Goal: Task Accomplishment & Management: Manage account settings

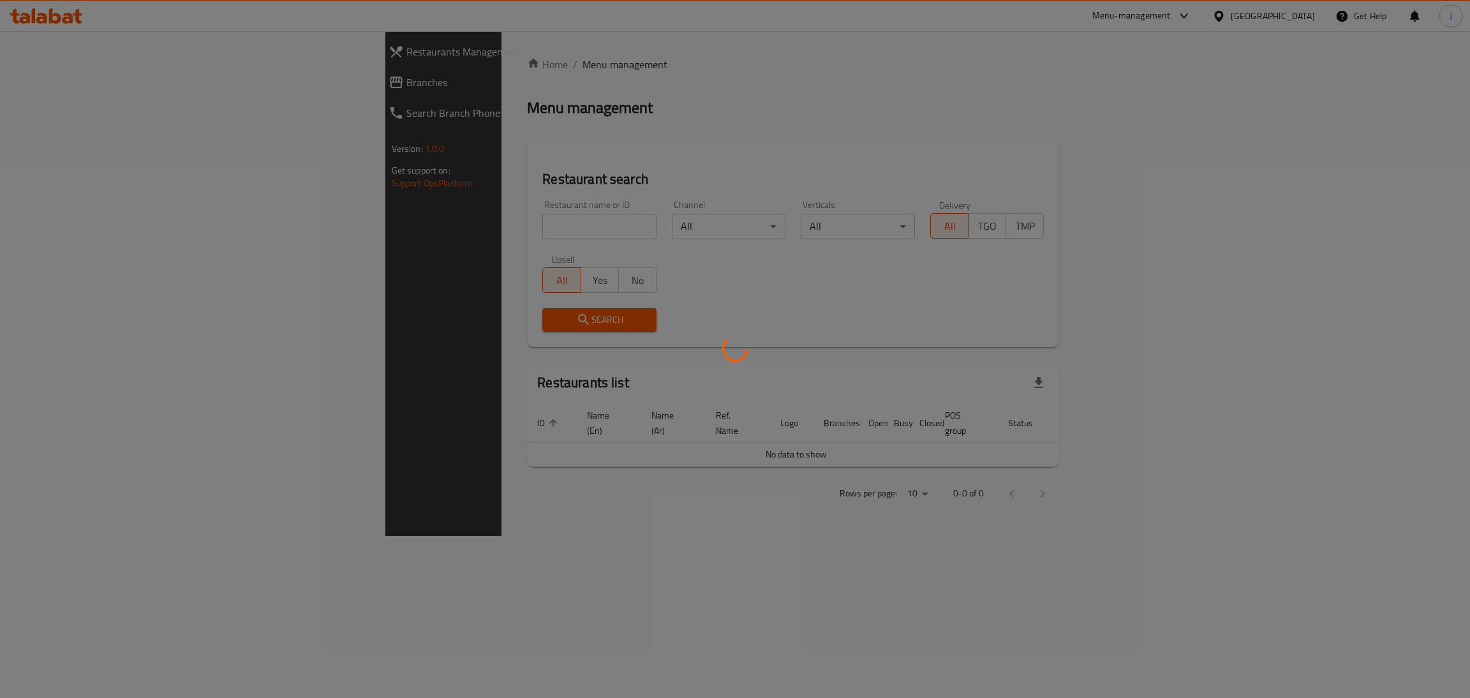
click at [476, 232] on div at bounding box center [735, 349] width 1470 height 698
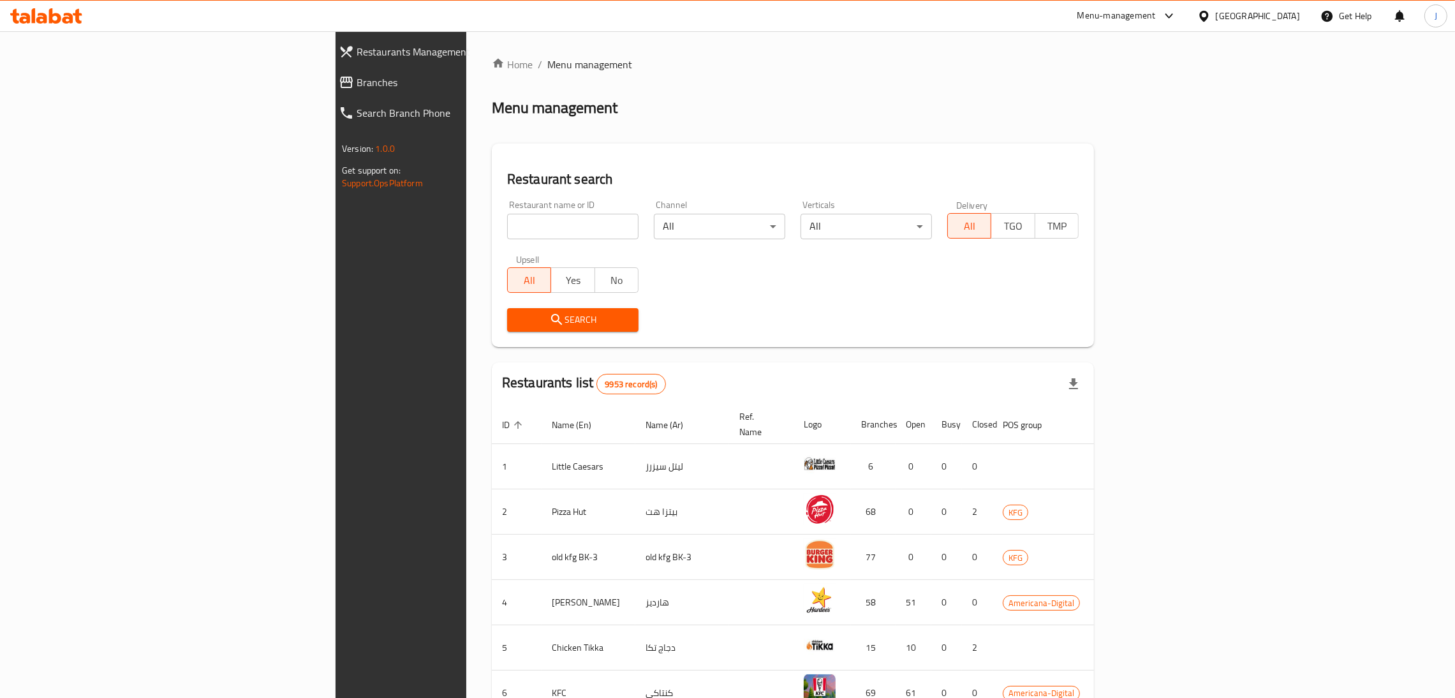
click at [507, 232] on input "search" at bounding box center [572, 227] width 131 height 26
type input "hatem"
click button "Search" at bounding box center [572, 320] width 131 height 24
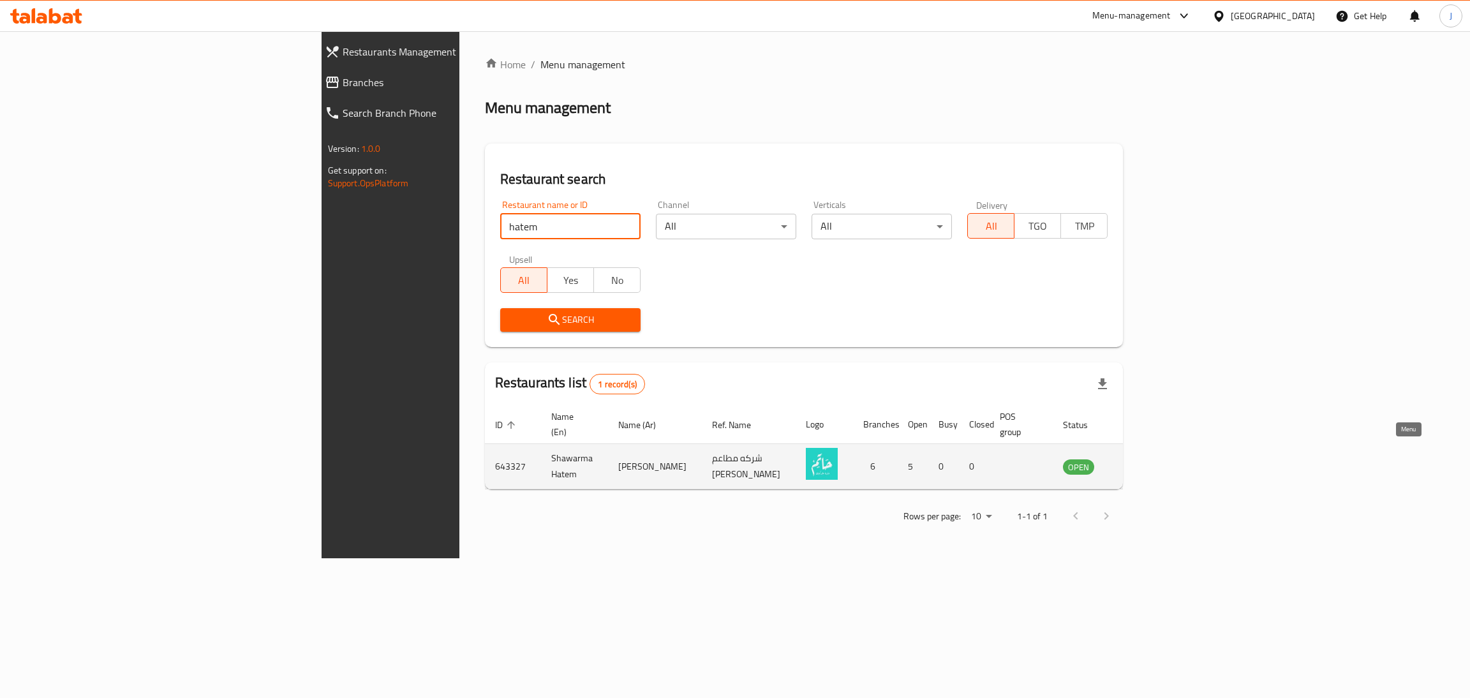
click at [1145, 459] on icon "enhanced table" at bounding box center [1137, 466] width 15 height 15
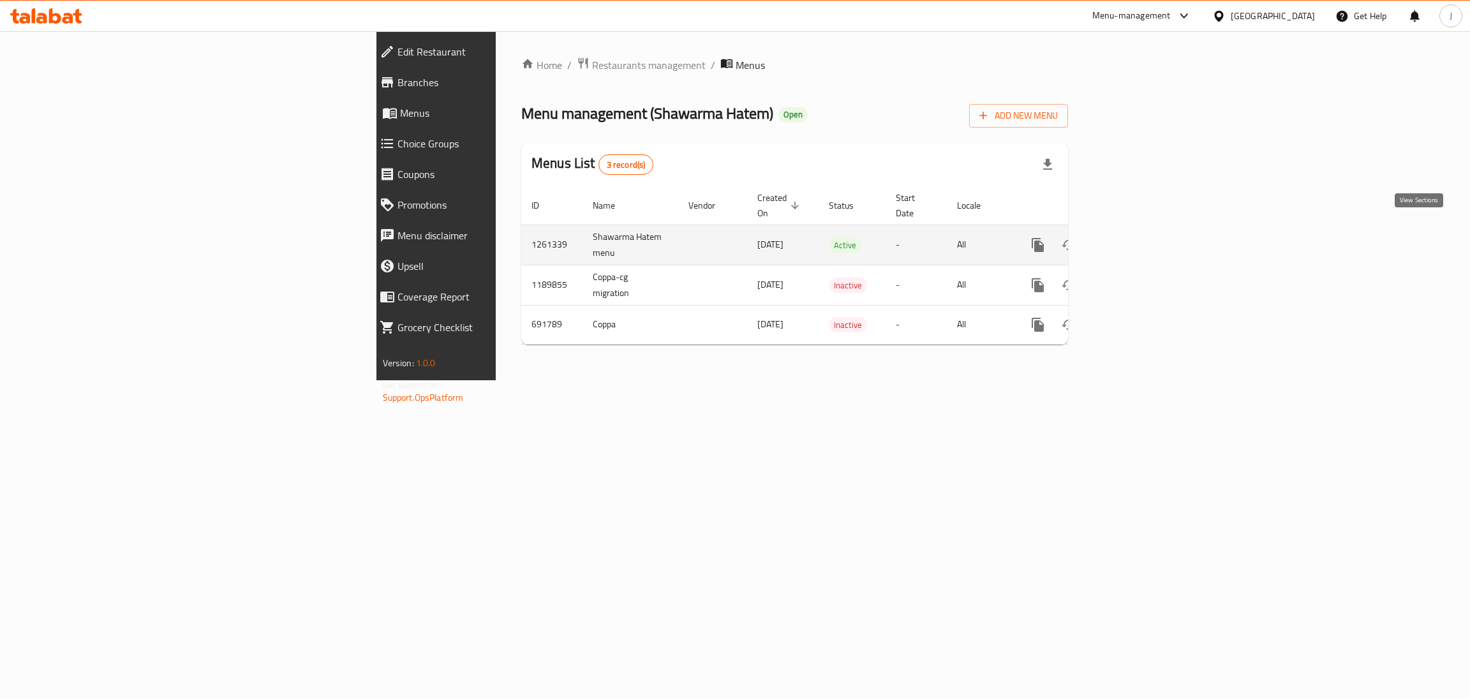
click at [1137, 238] on icon "enhanced table" at bounding box center [1129, 244] width 15 height 15
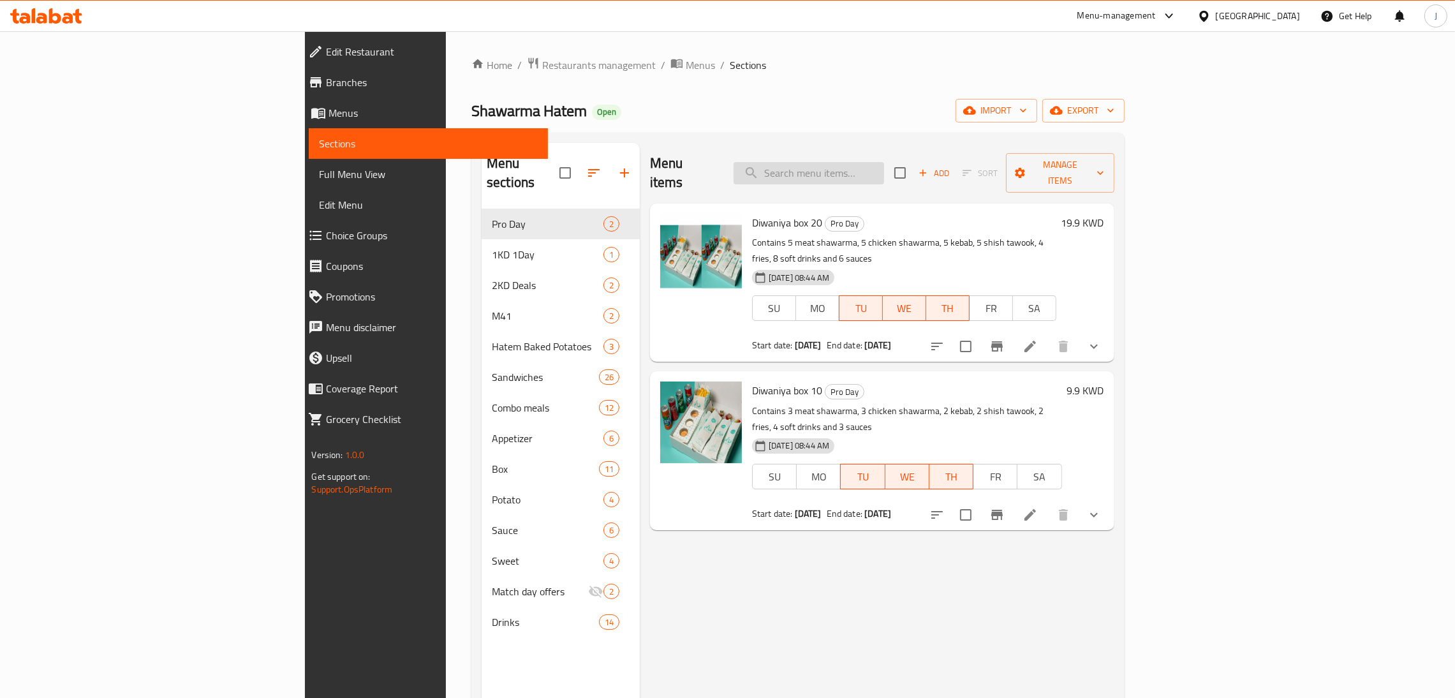
click at [884, 163] on input "search" at bounding box center [809, 173] width 151 height 22
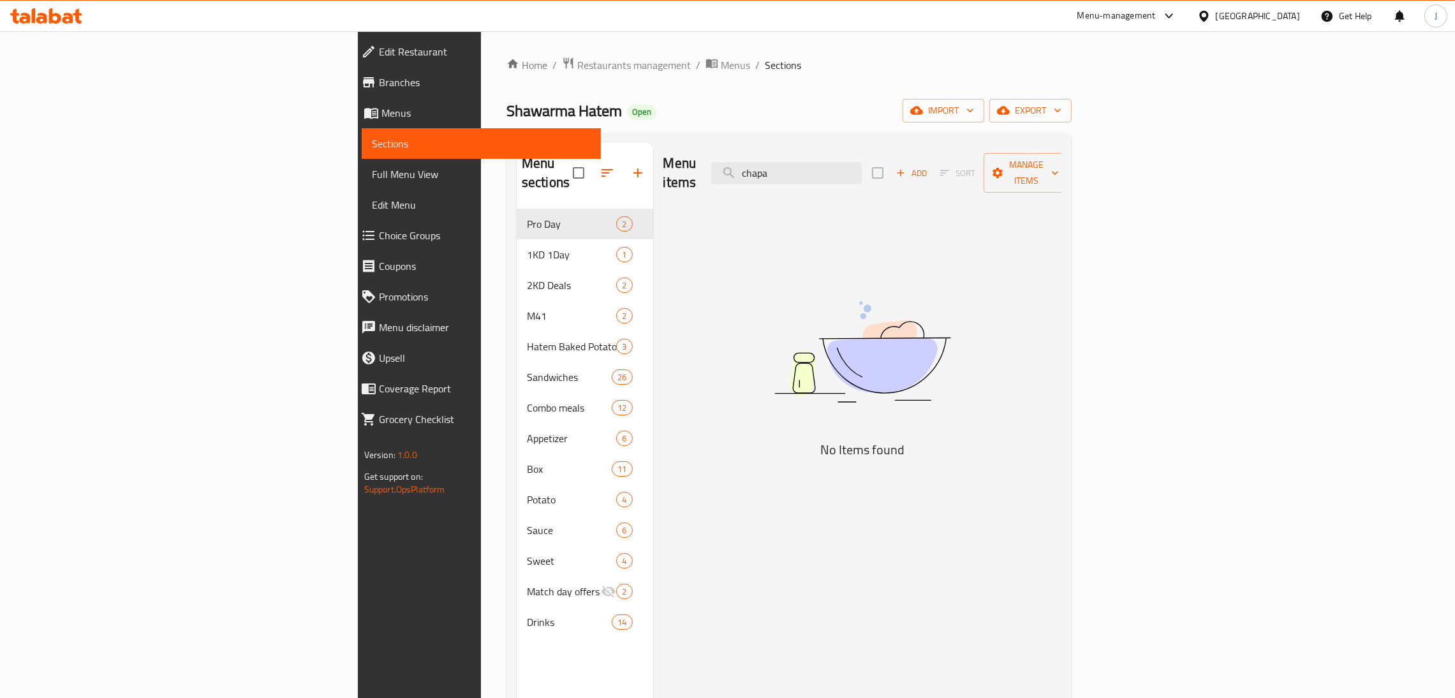
type input "chapa"
click at [630, 168] on icon "button" at bounding box center [637, 172] width 15 height 15
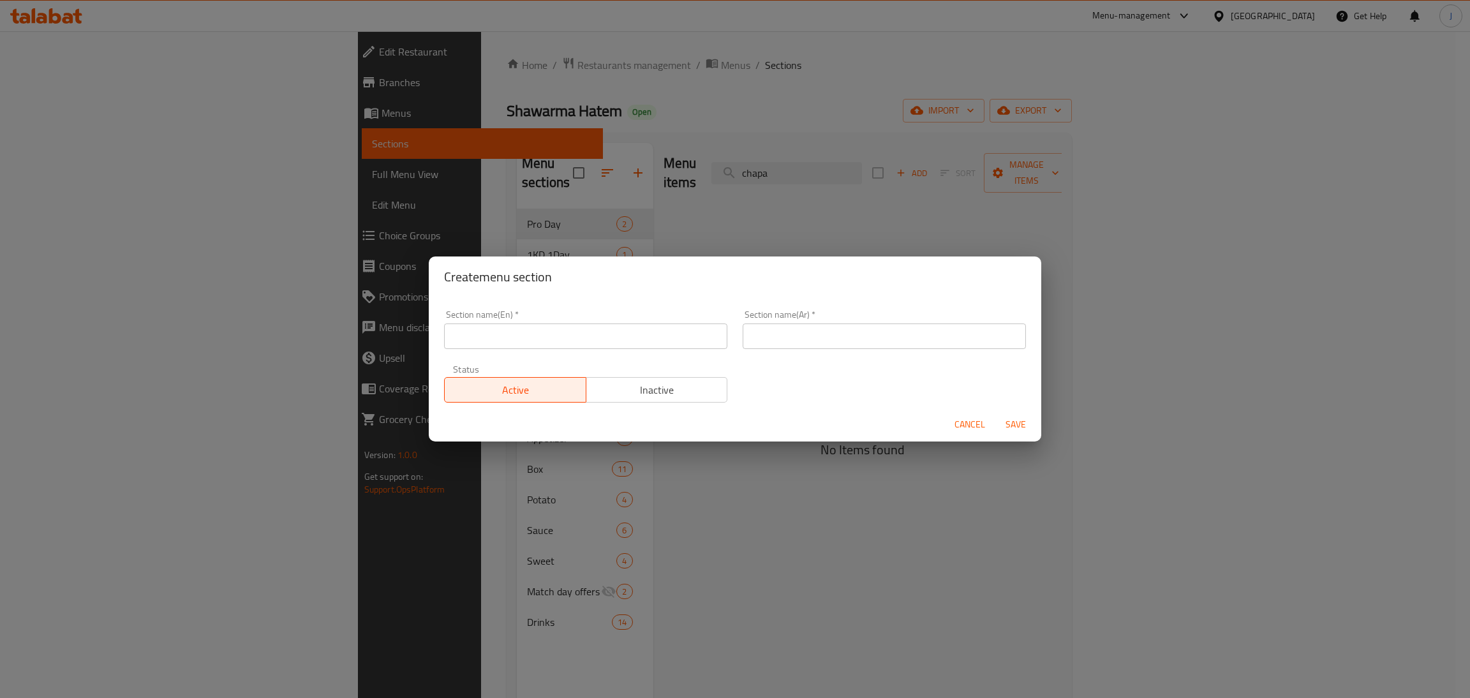
click at [554, 326] on input "text" at bounding box center [585, 336] width 283 height 26
type input "Shawarma Chapati"
click at [825, 338] on input "text" at bounding box center [883, 336] width 283 height 26
type input "جباتي شاورما"
click at [658, 384] on span "Inactive" at bounding box center [656, 390] width 131 height 18
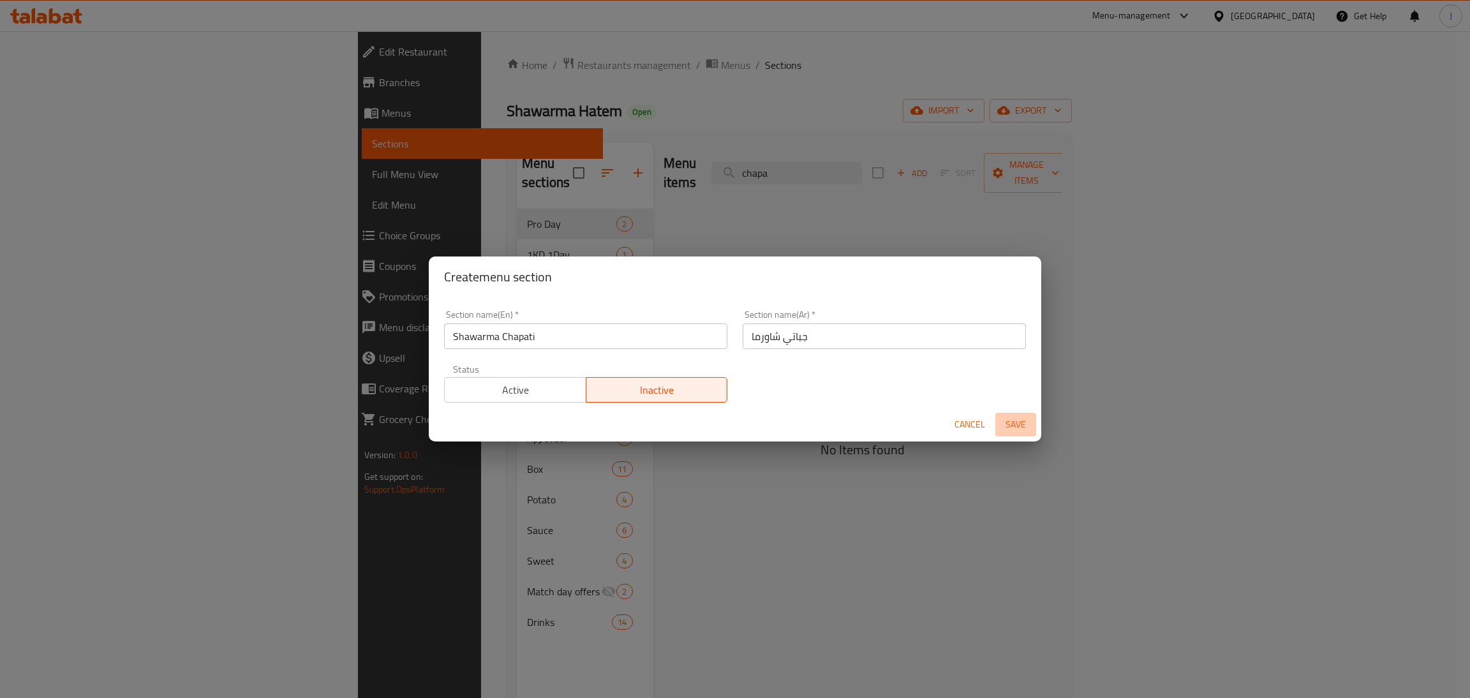
click at [1009, 422] on span "Save" at bounding box center [1015, 425] width 31 height 16
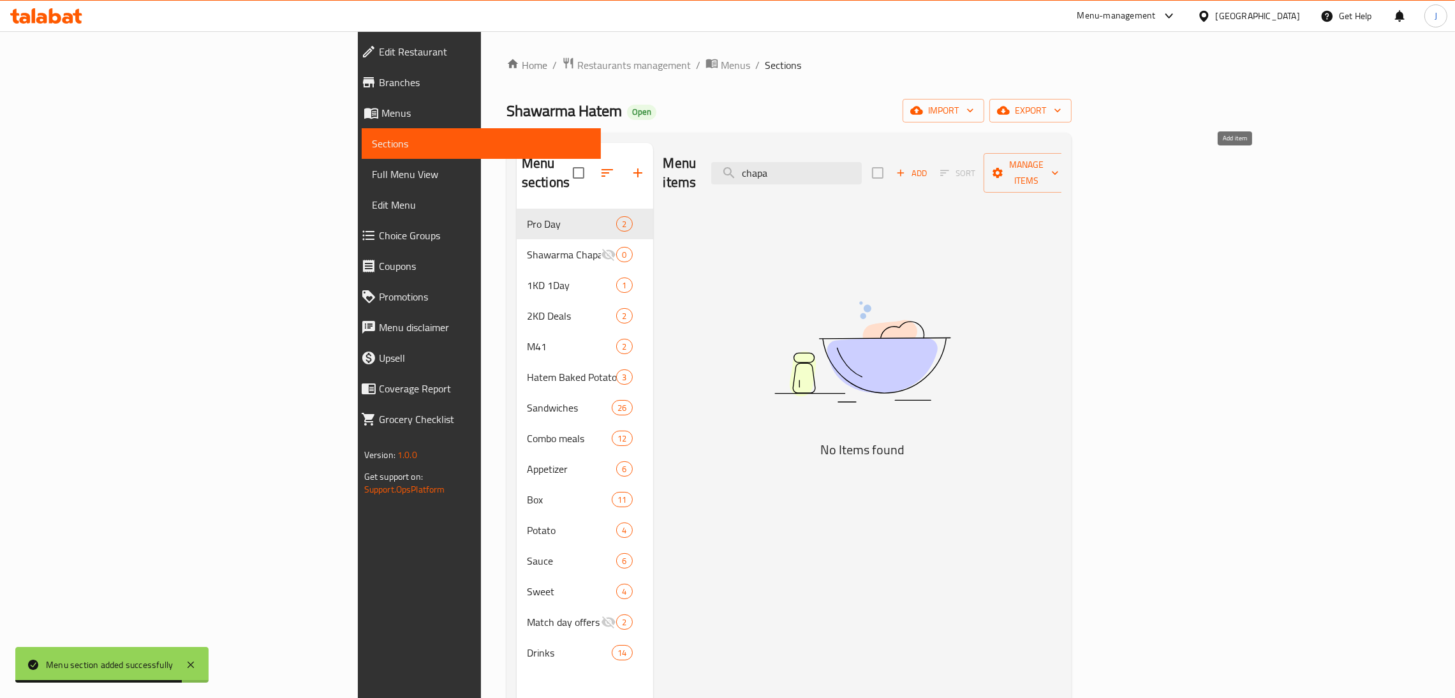
click at [929, 166] on span "Add" at bounding box center [911, 173] width 34 height 15
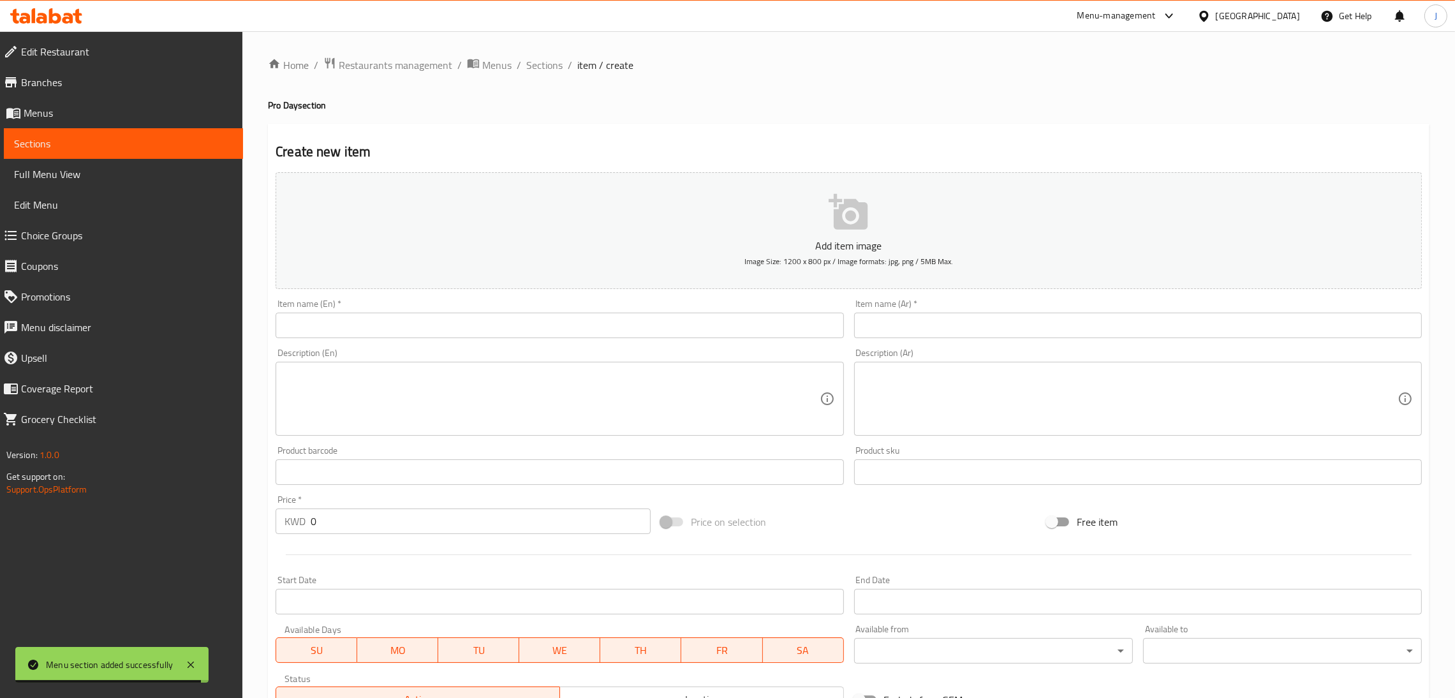
click at [419, 323] on input "text" at bounding box center [560, 326] width 568 height 26
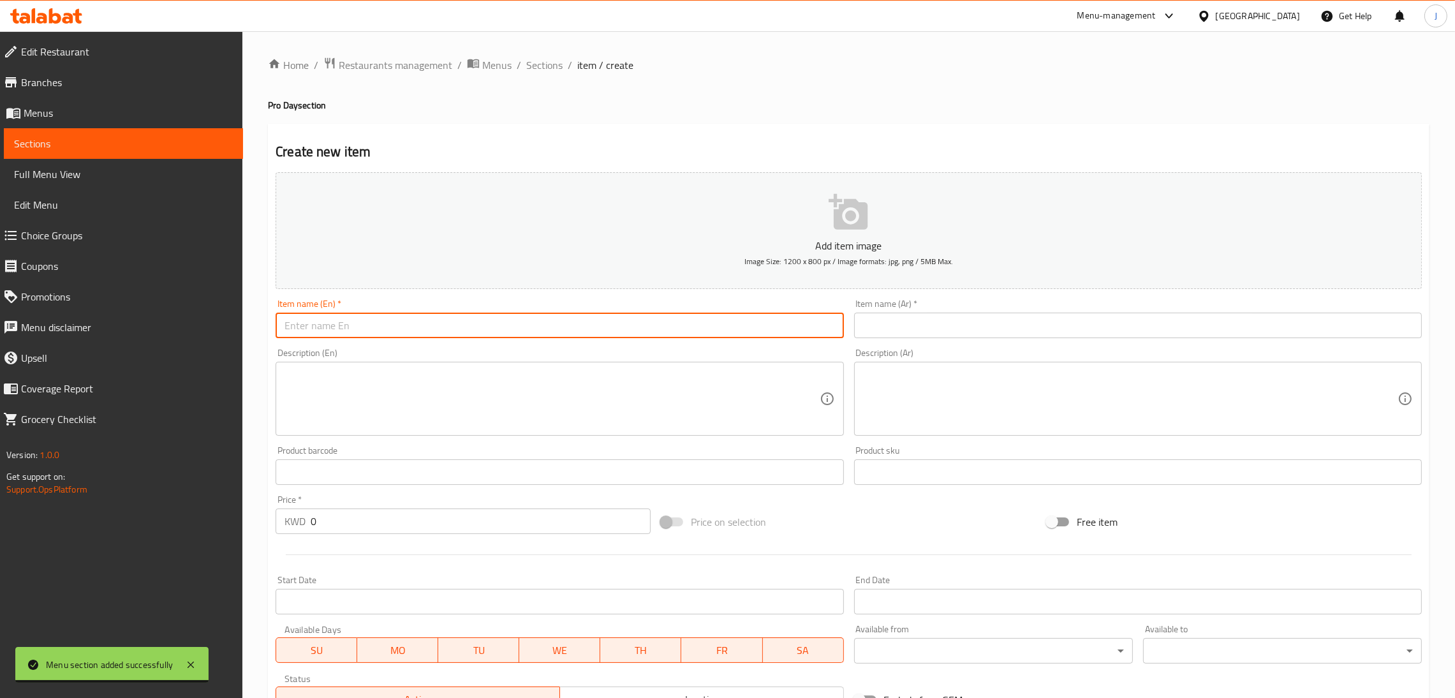
paste input "Chicken Shawarma Chapati"
type input "Chicken Shawarma Chapati"
click at [891, 325] on input "text" at bounding box center [1138, 326] width 568 height 26
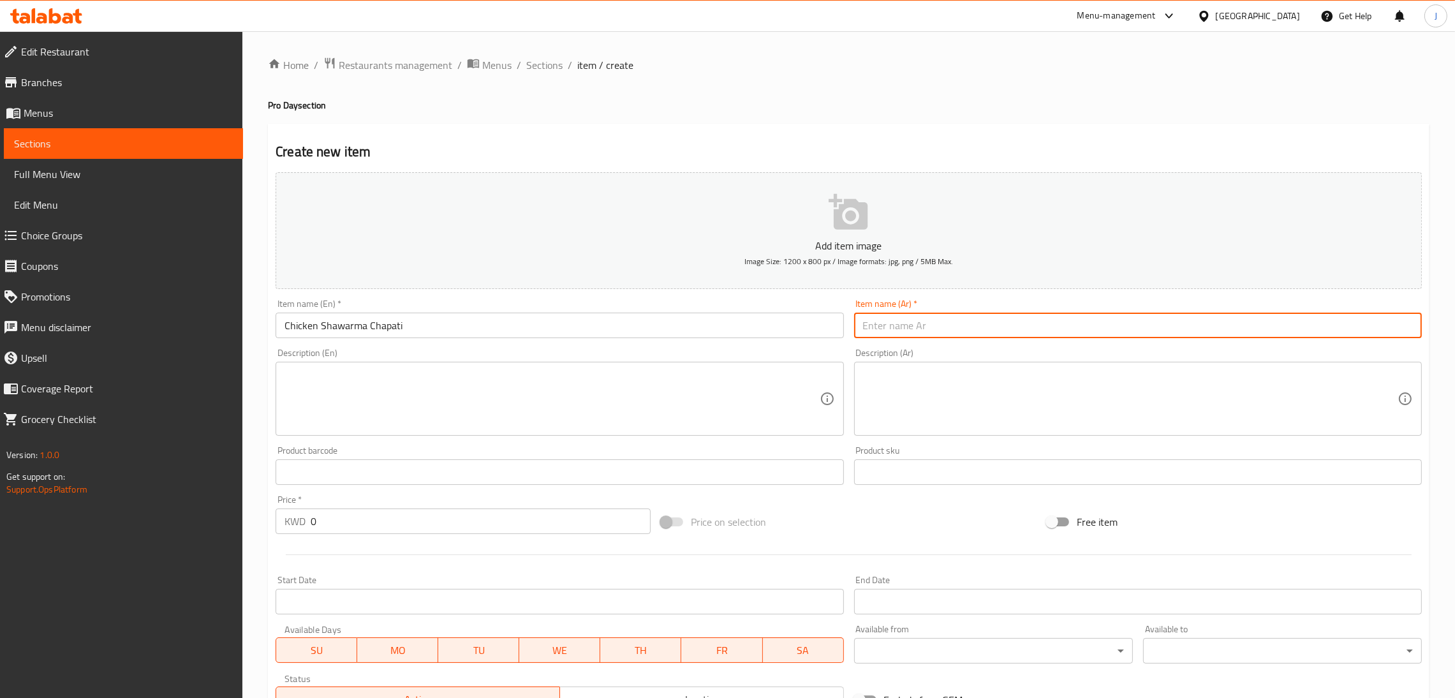
paste input "جباتي شاورما دجاج"
type input "جباتي شاورما دجاج"
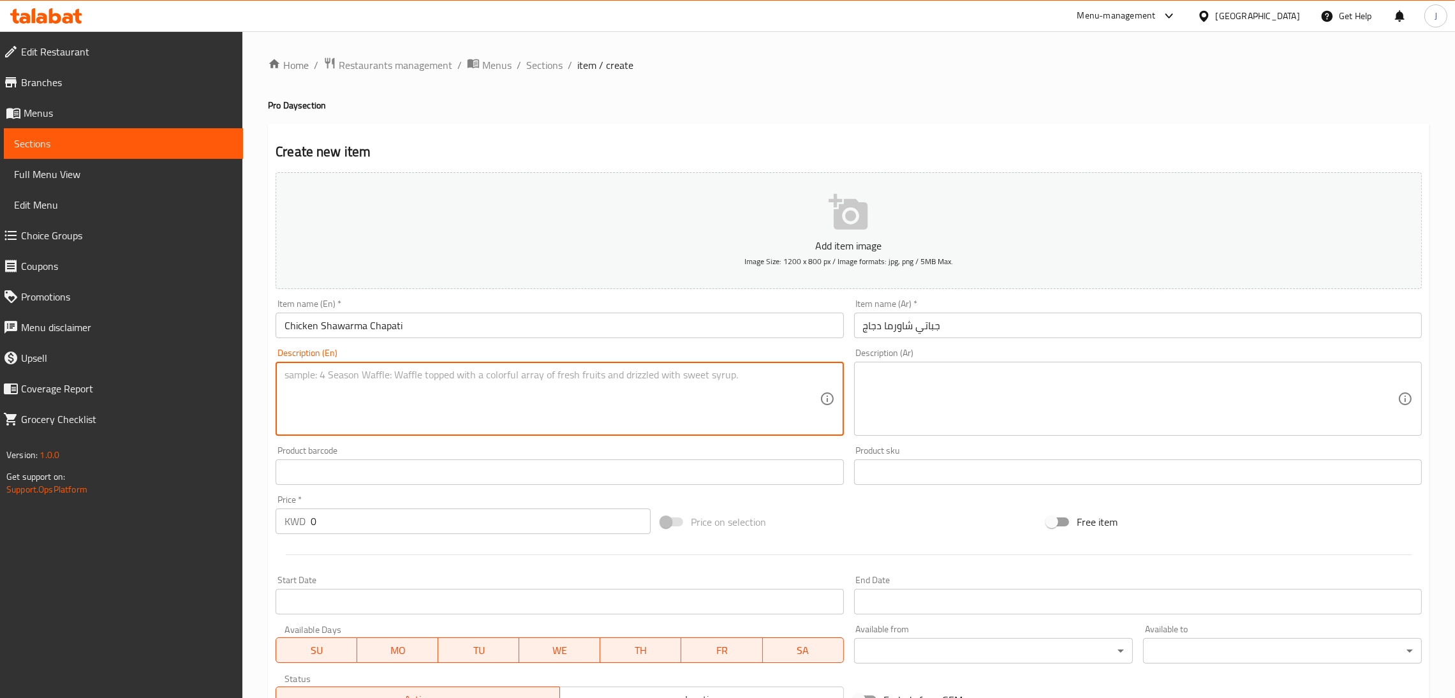
click at [580, 407] on textarea at bounding box center [551, 399] width 535 height 61
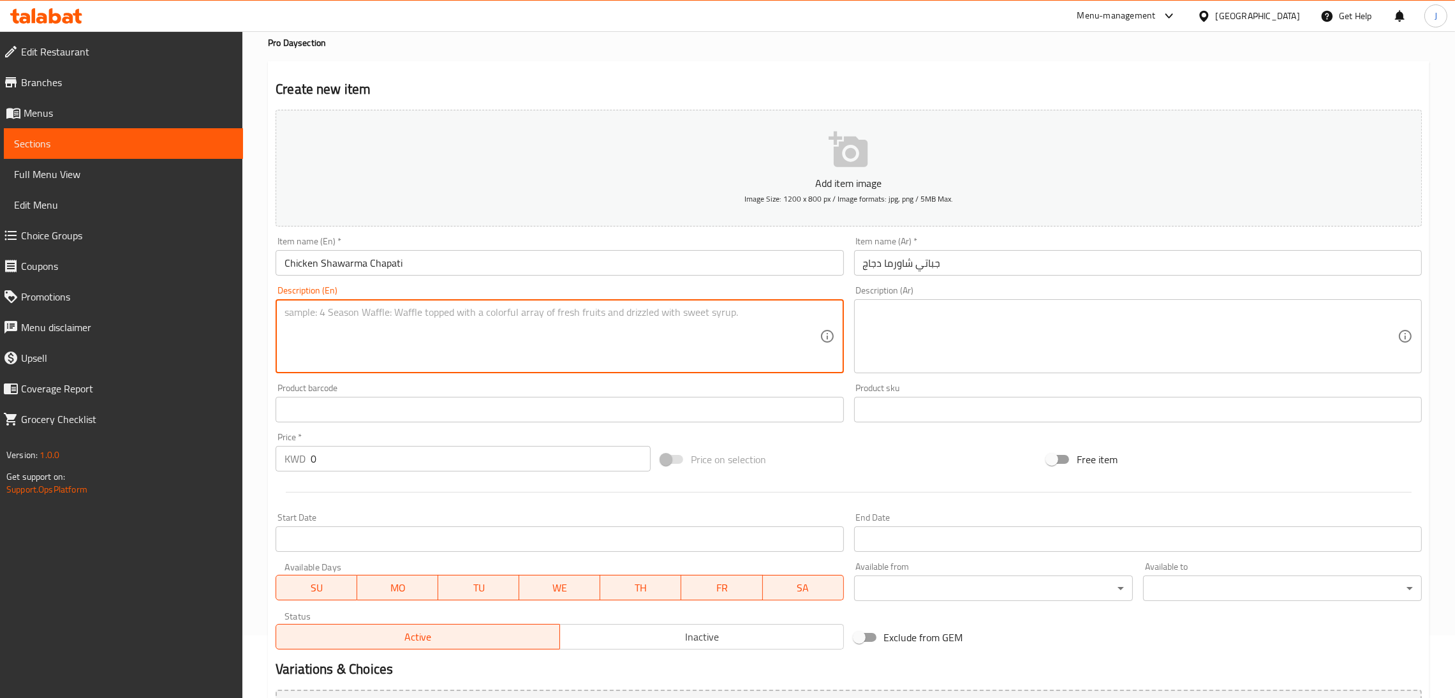
scroll to position [96, 0]
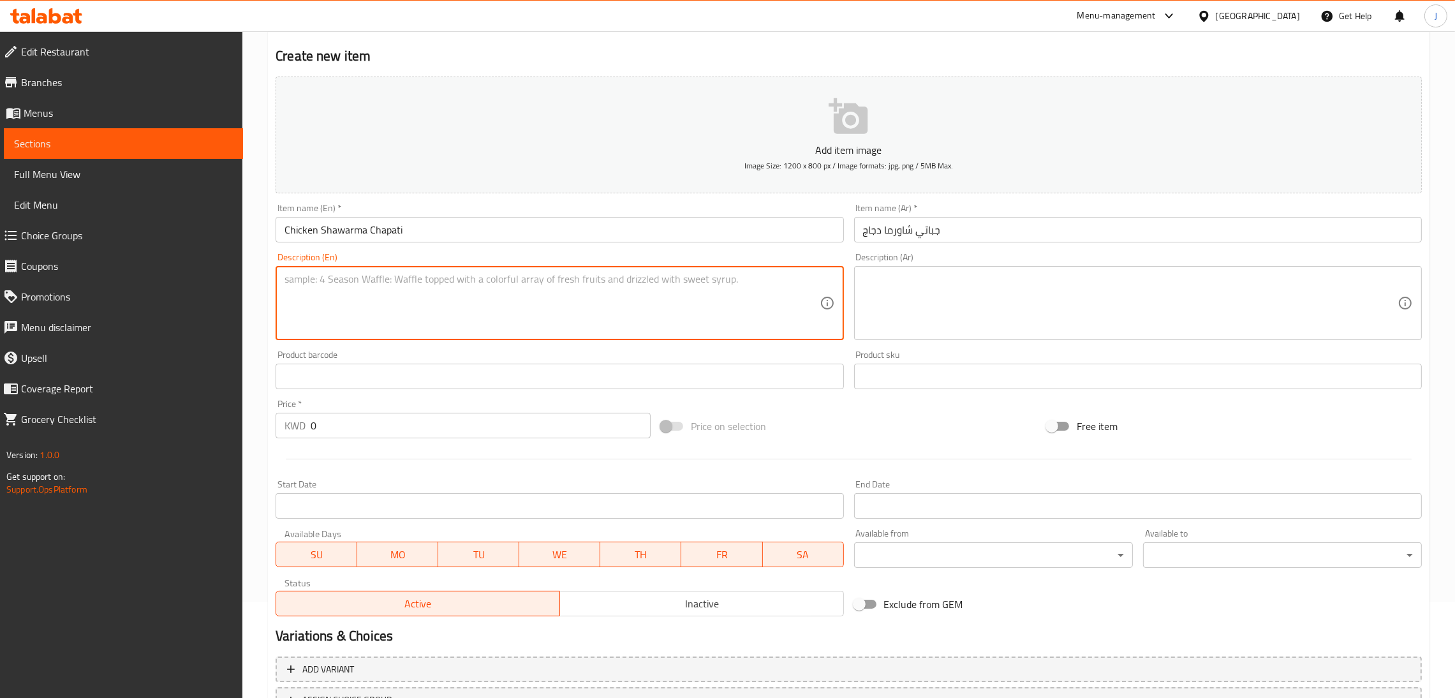
click at [400, 421] on input "0" at bounding box center [481, 426] width 340 height 26
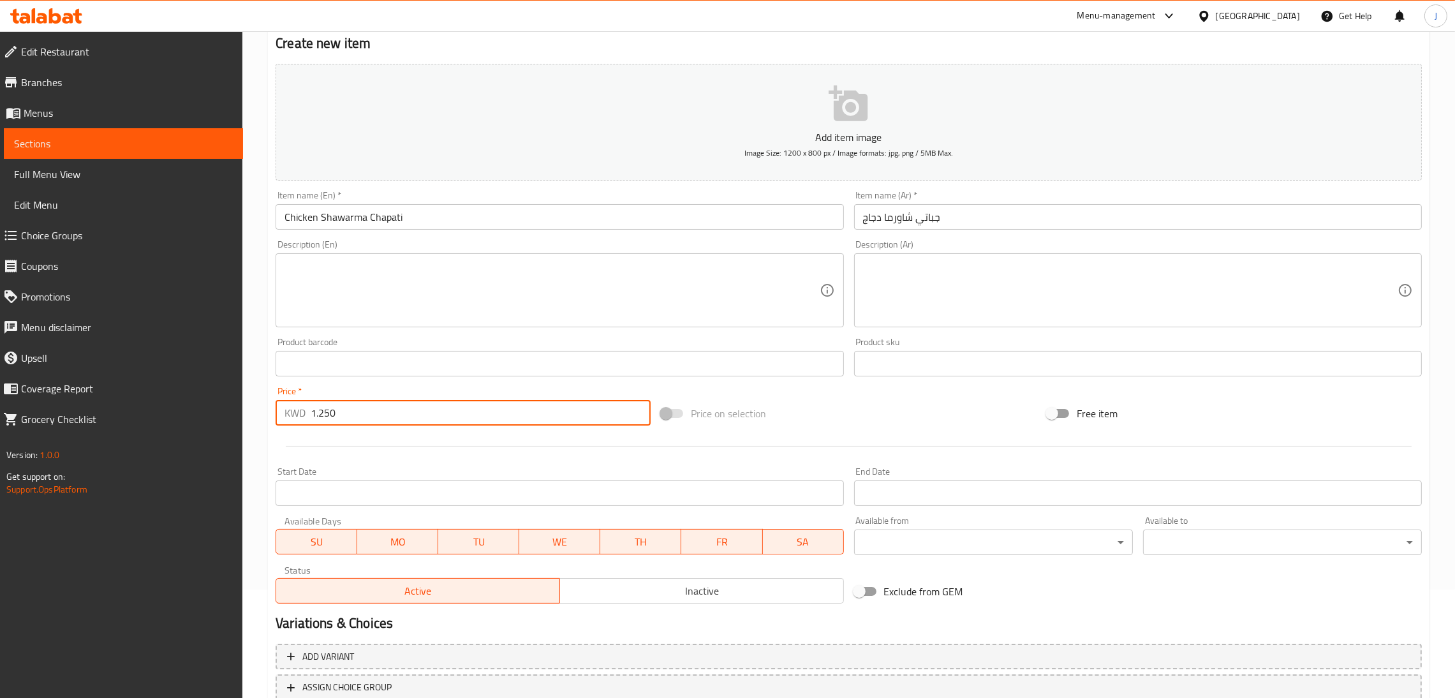
scroll to position [0, 0]
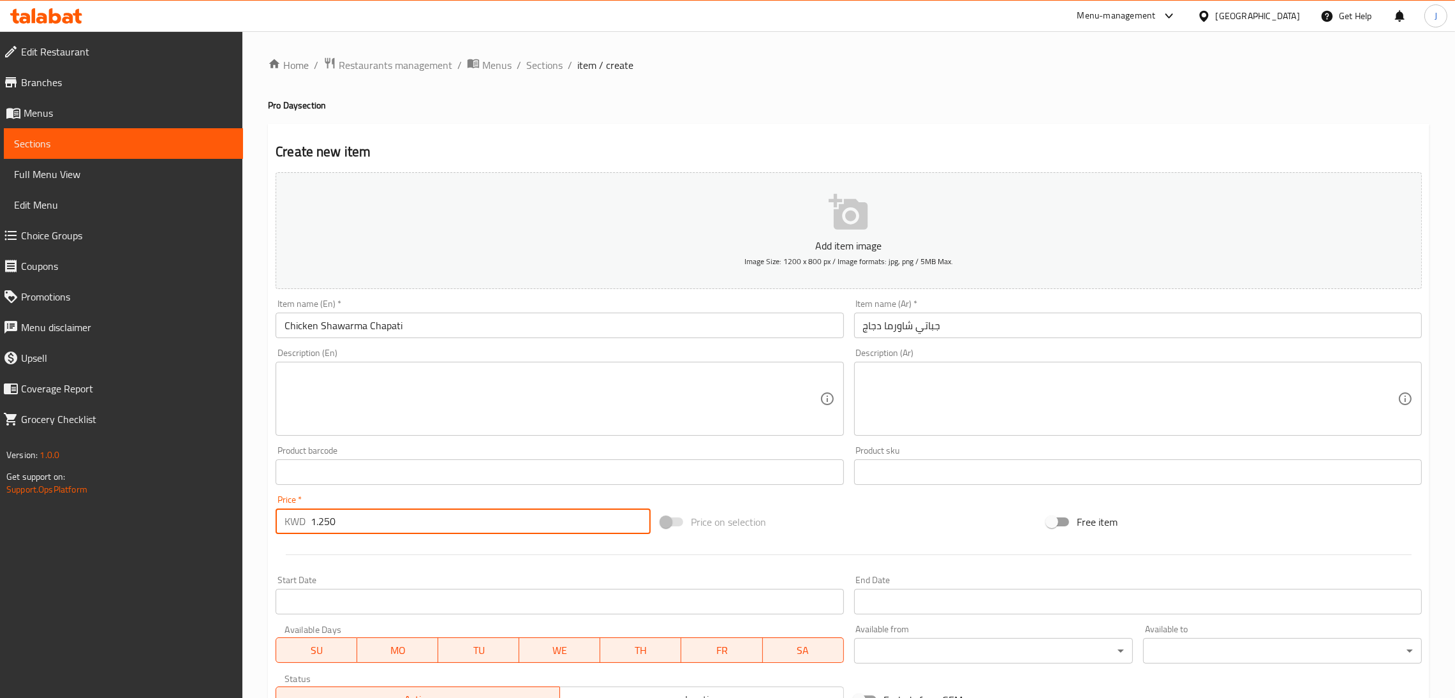
type input "1.250"
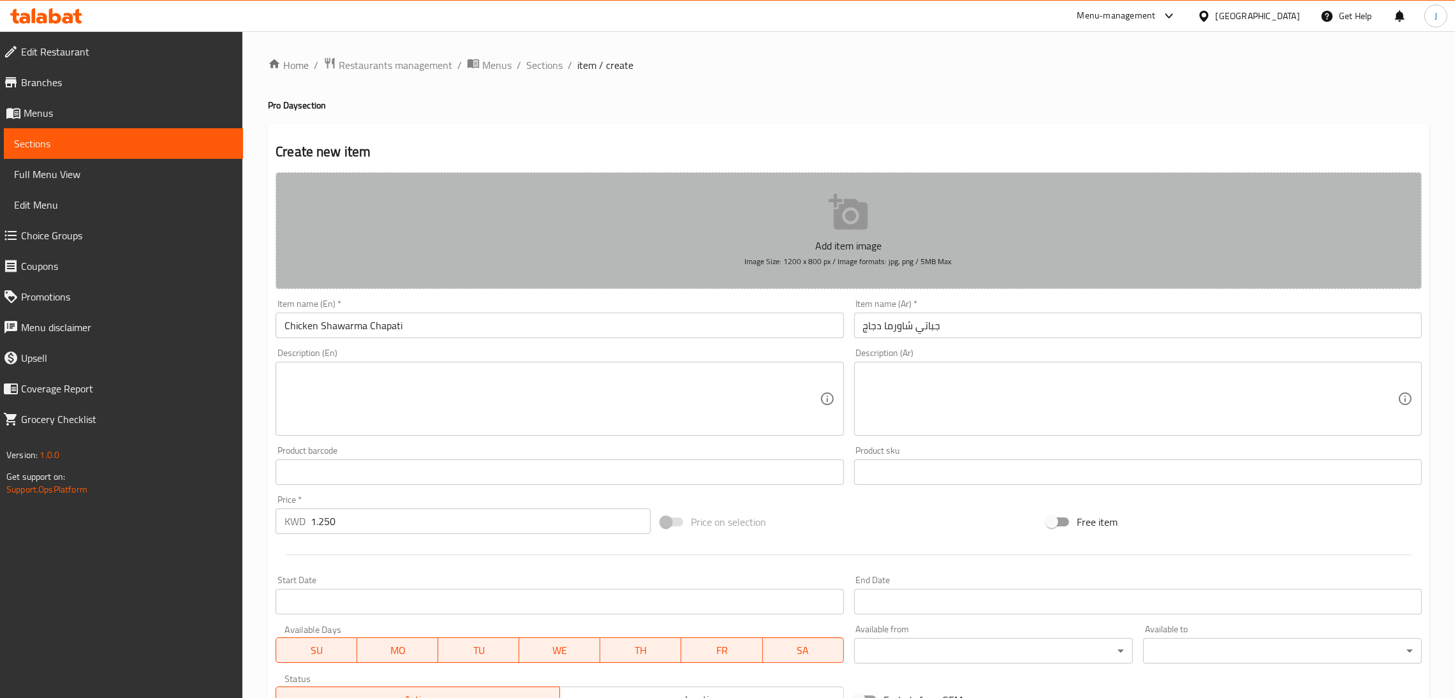
click at [836, 209] on icon "button" at bounding box center [849, 212] width 41 height 41
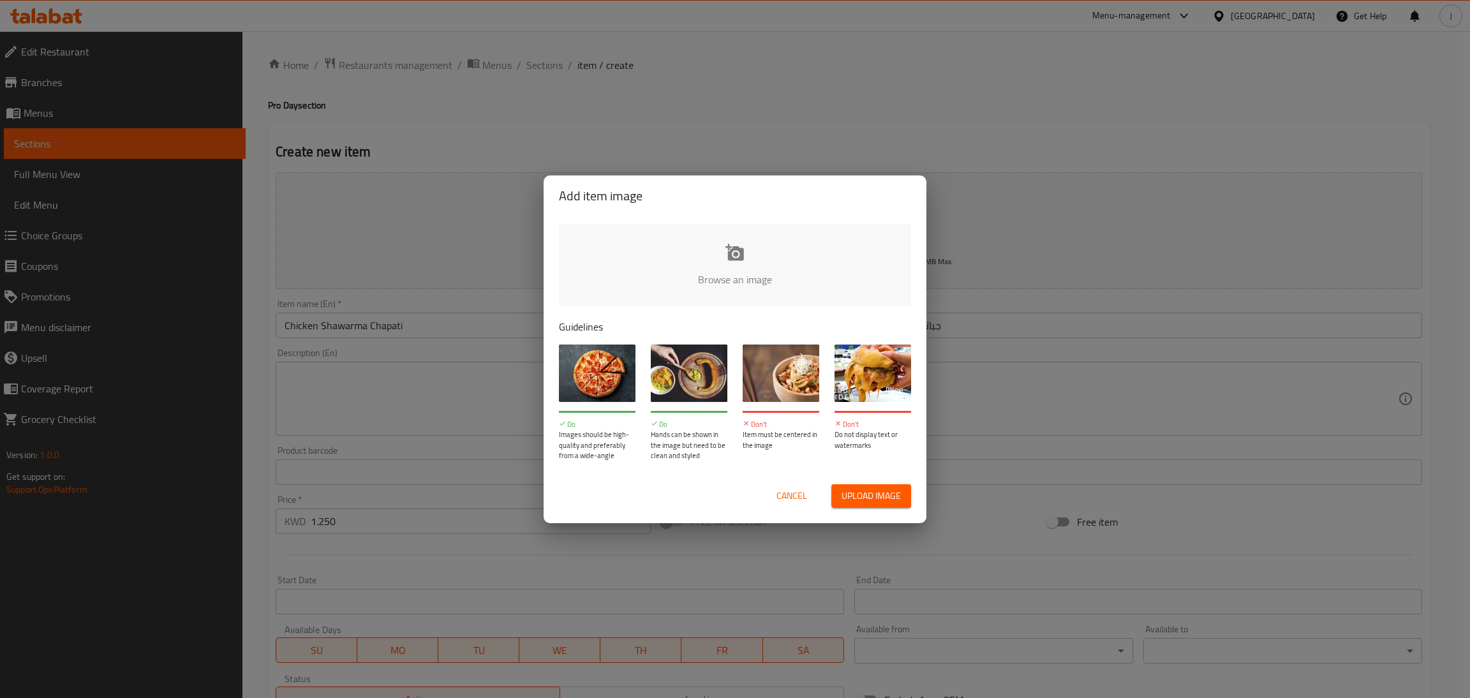
click at [874, 488] on span "Upload image" at bounding box center [870, 496] width 59 height 16
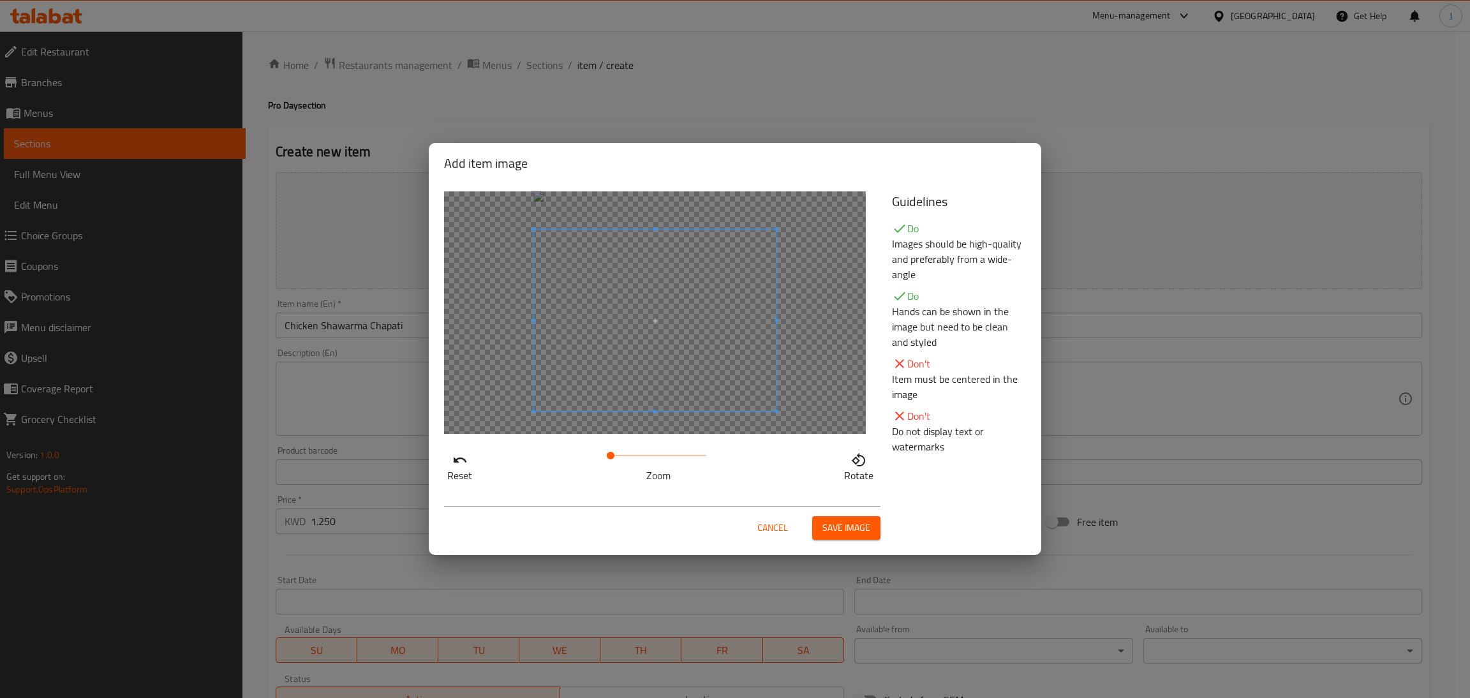
click at [665, 363] on span at bounding box center [655, 321] width 242 height 182
click at [821, 526] on button "Save image" at bounding box center [846, 528] width 68 height 24
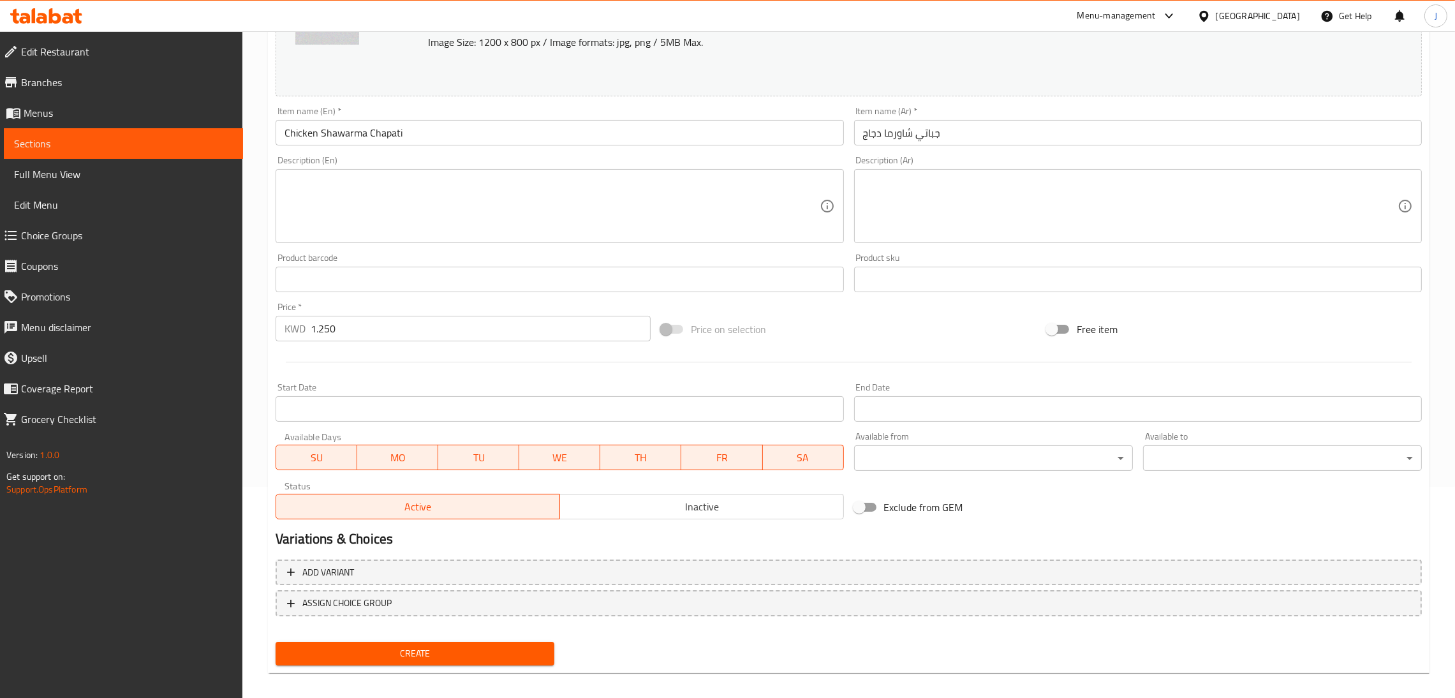
scroll to position [220, 0]
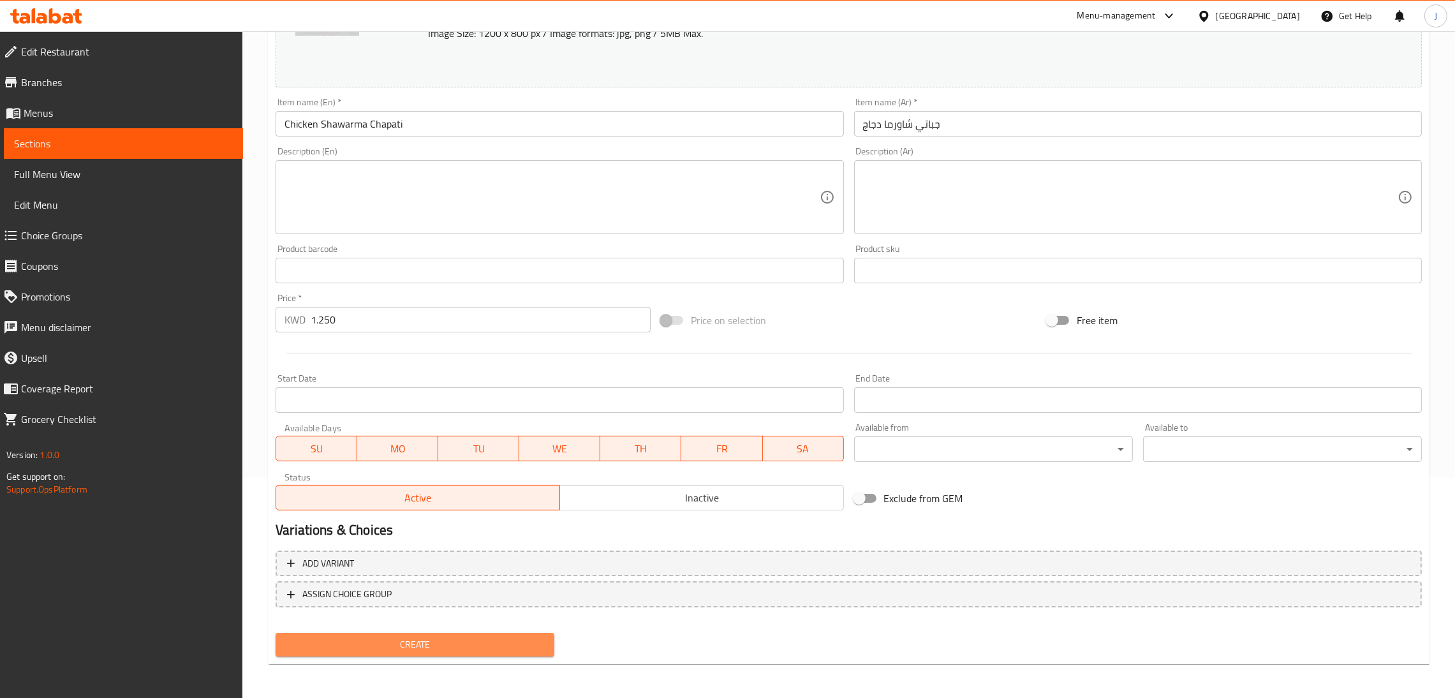
click at [420, 651] on button "Create" at bounding box center [415, 645] width 279 height 24
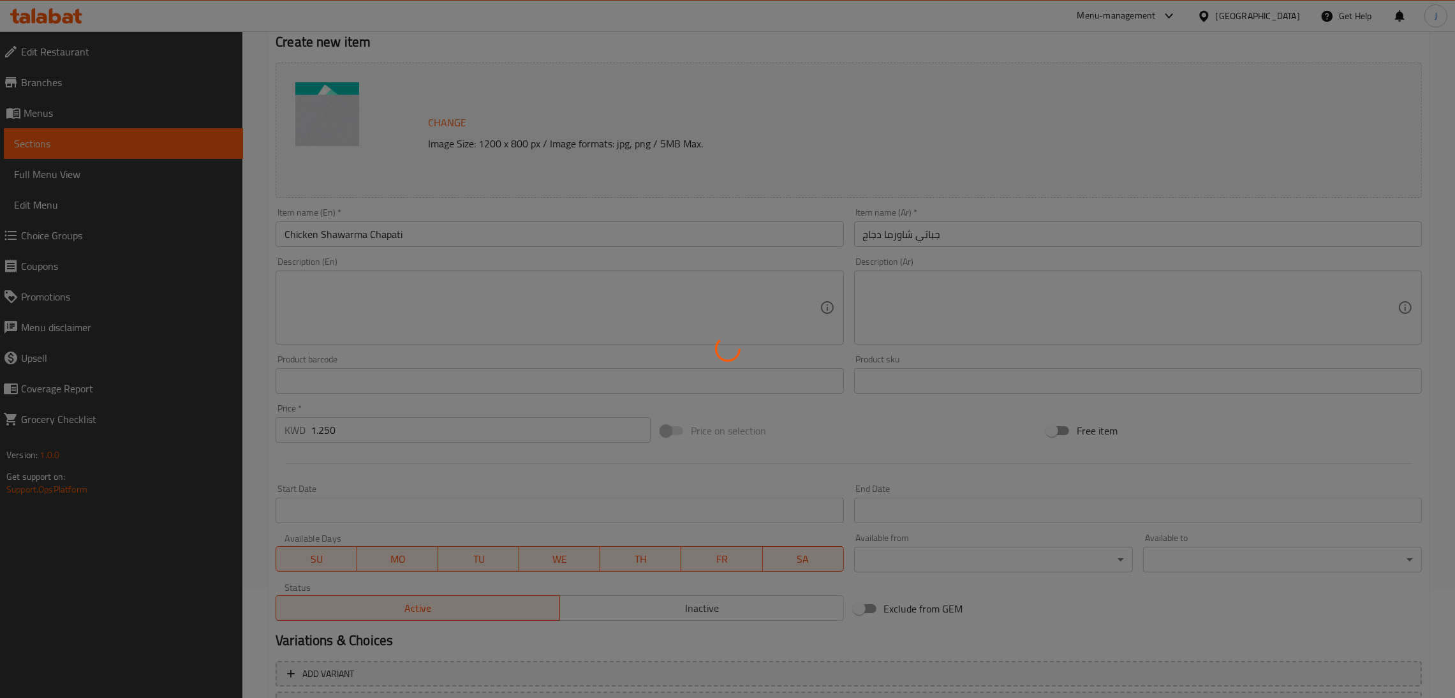
scroll to position [1, 0]
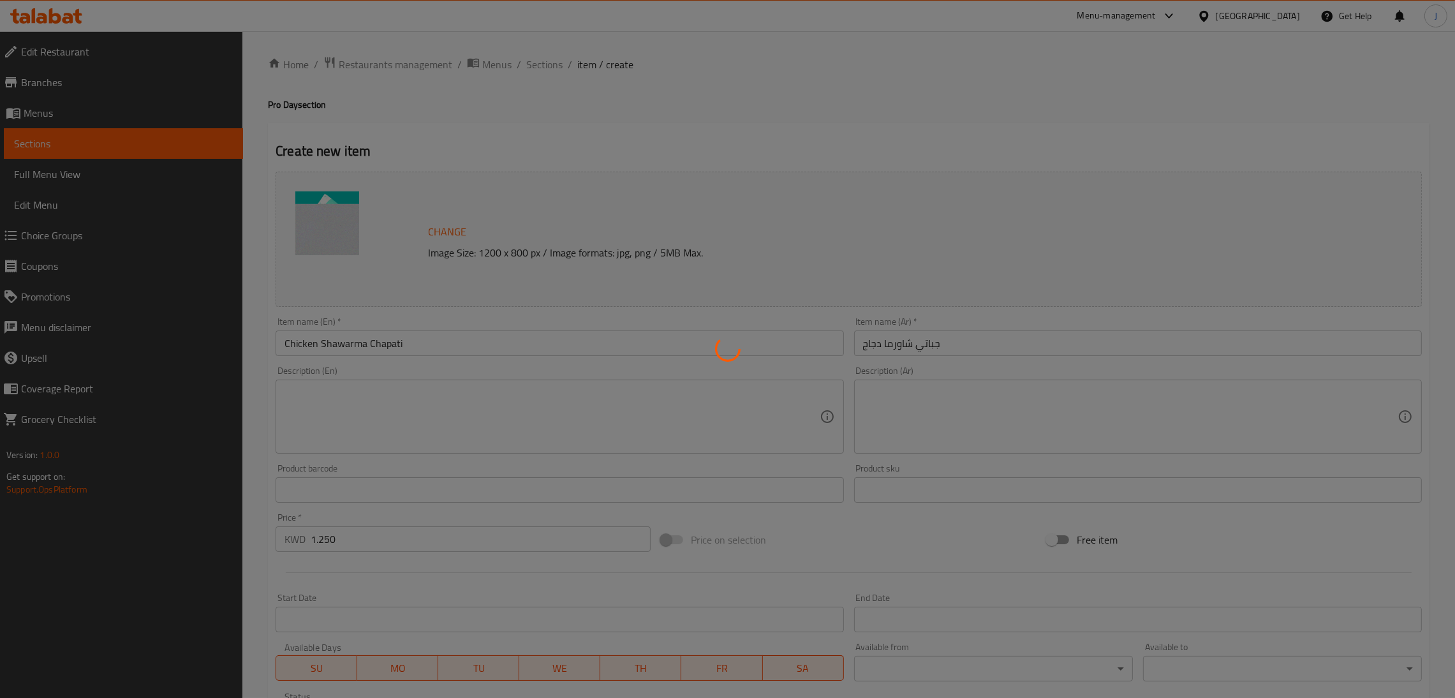
type input "0"
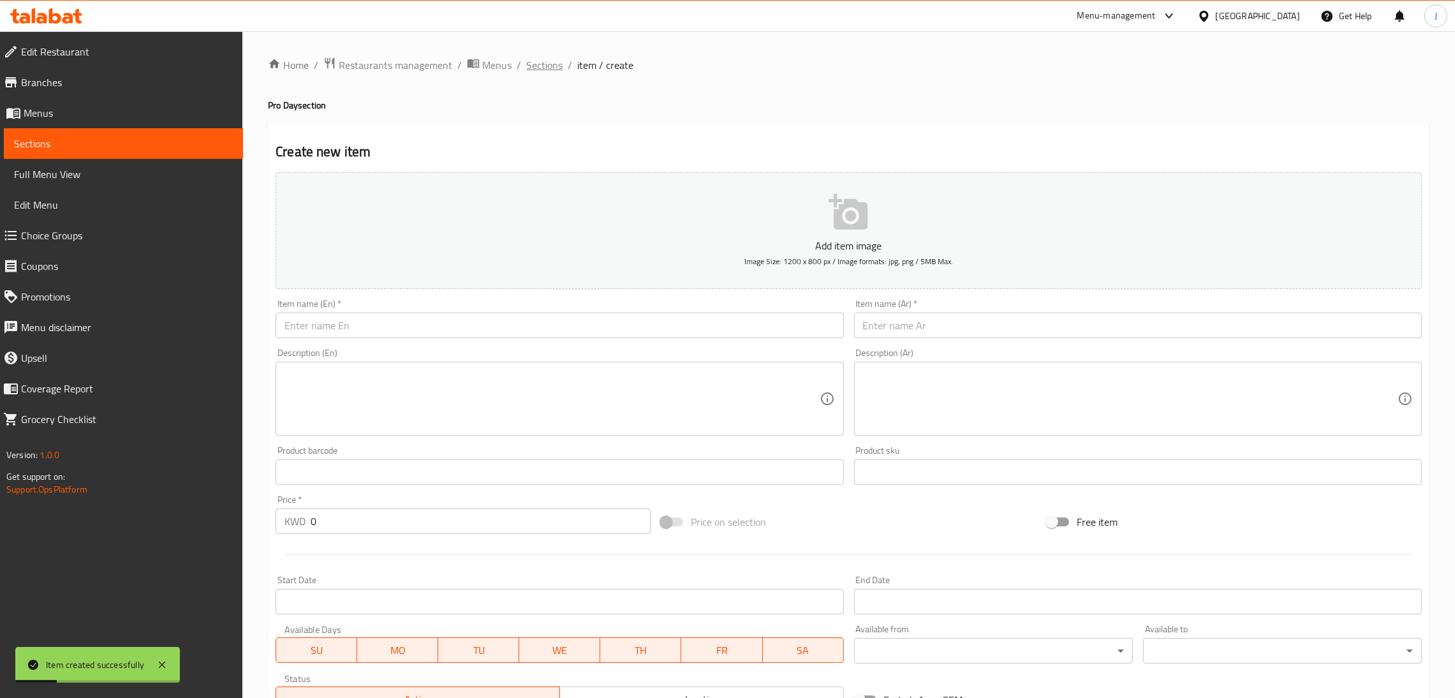
click at [549, 58] on span "Sections" at bounding box center [544, 64] width 36 height 15
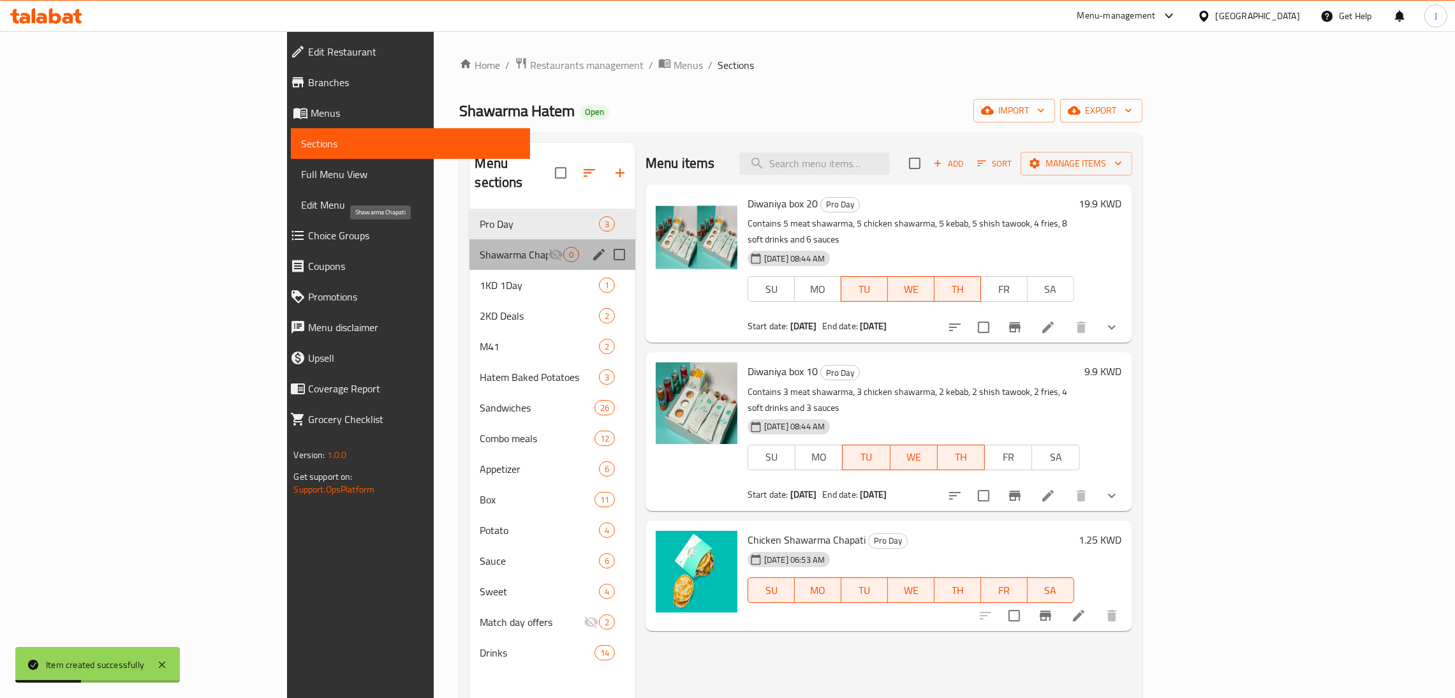
click at [480, 247] on span "Shawarma Chapati" at bounding box center [514, 254] width 68 height 15
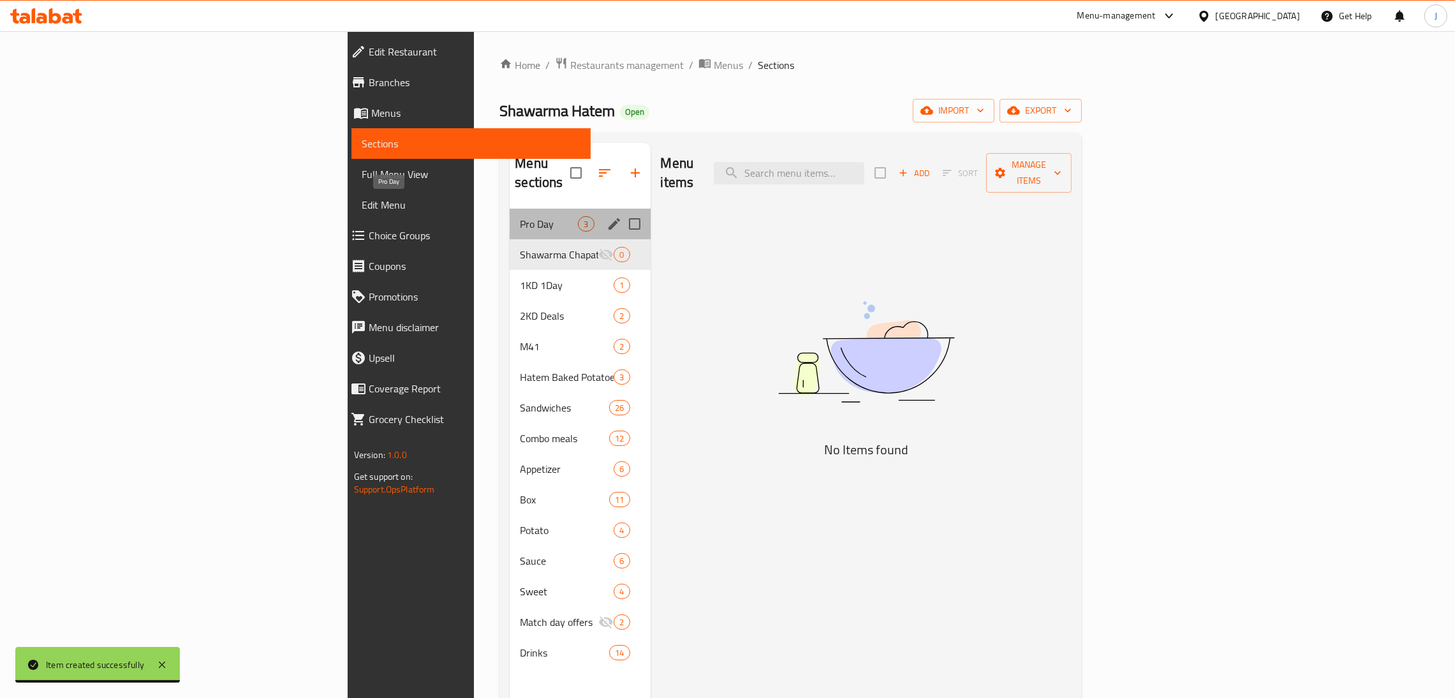
click at [520, 216] on span "Pro Day" at bounding box center [549, 223] width 58 height 15
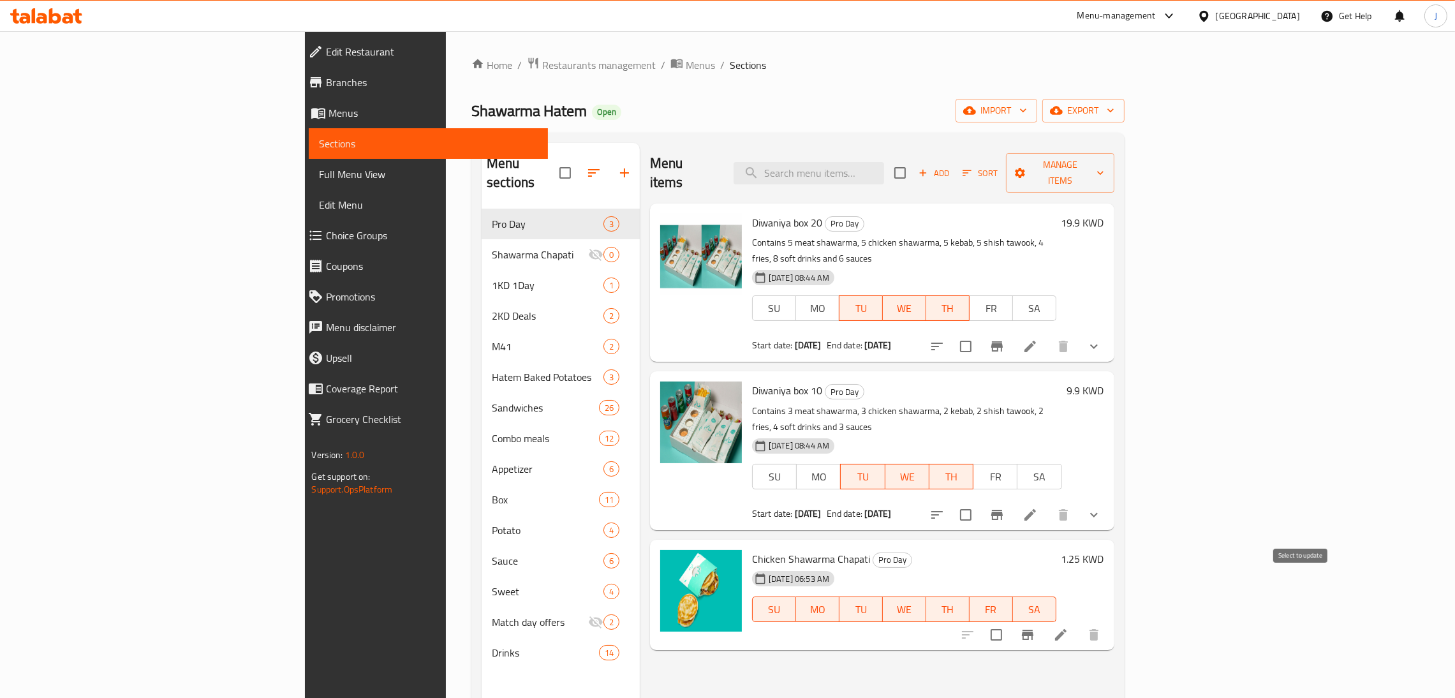
click at [1010, 621] on input "checkbox" at bounding box center [996, 634] width 27 height 27
checkbox input "true"
click at [1033, 630] on icon "Branch-specific-item" at bounding box center [1027, 635] width 11 height 10
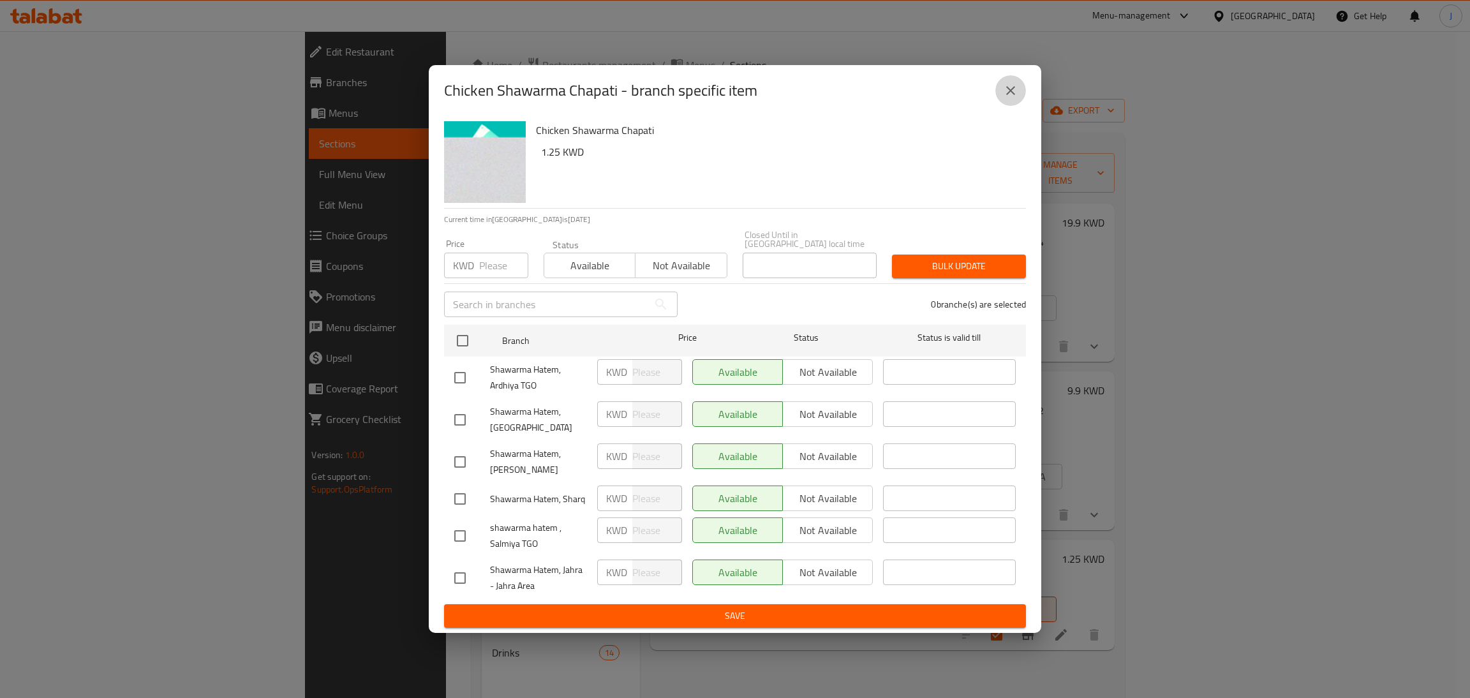
click at [1010, 92] on icon "close" at bounding box center [1010, 90] width 15 height 15
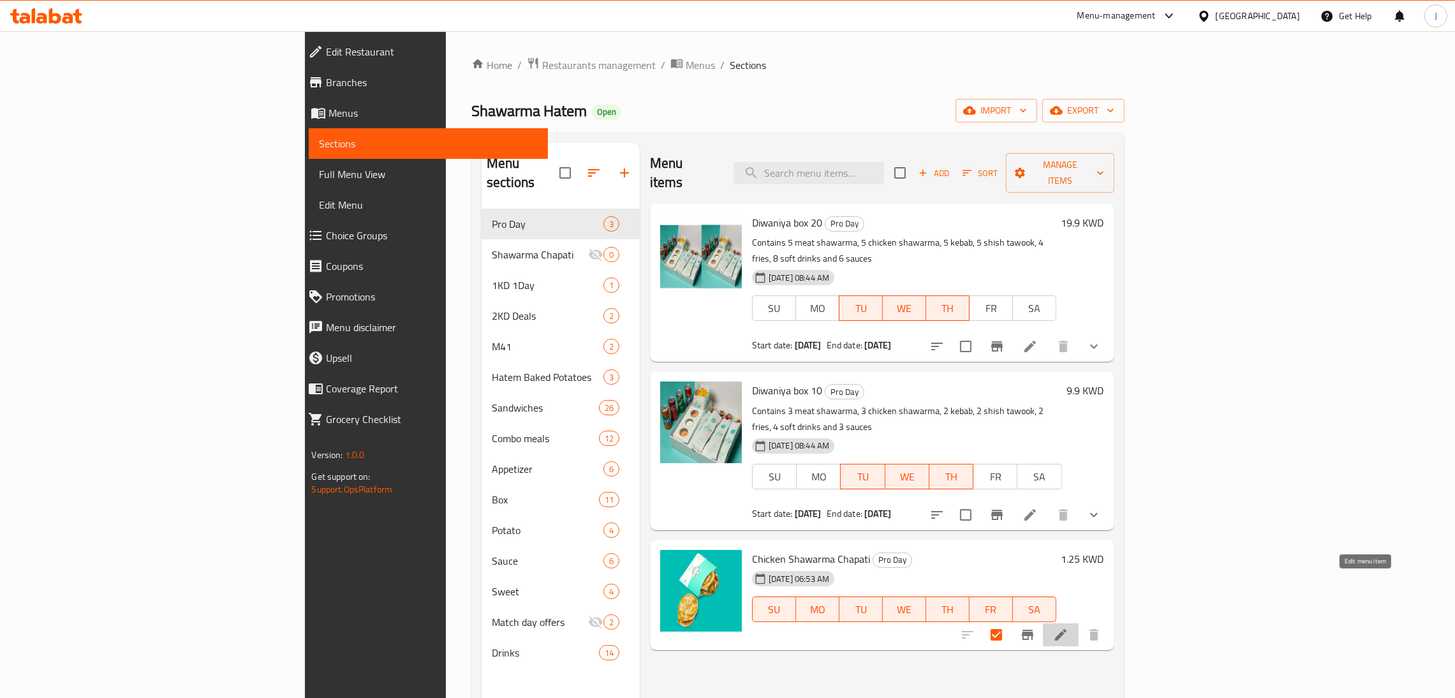
click at [1068, 627] on icon at bounding box center [1060, 634] width 15 height 15
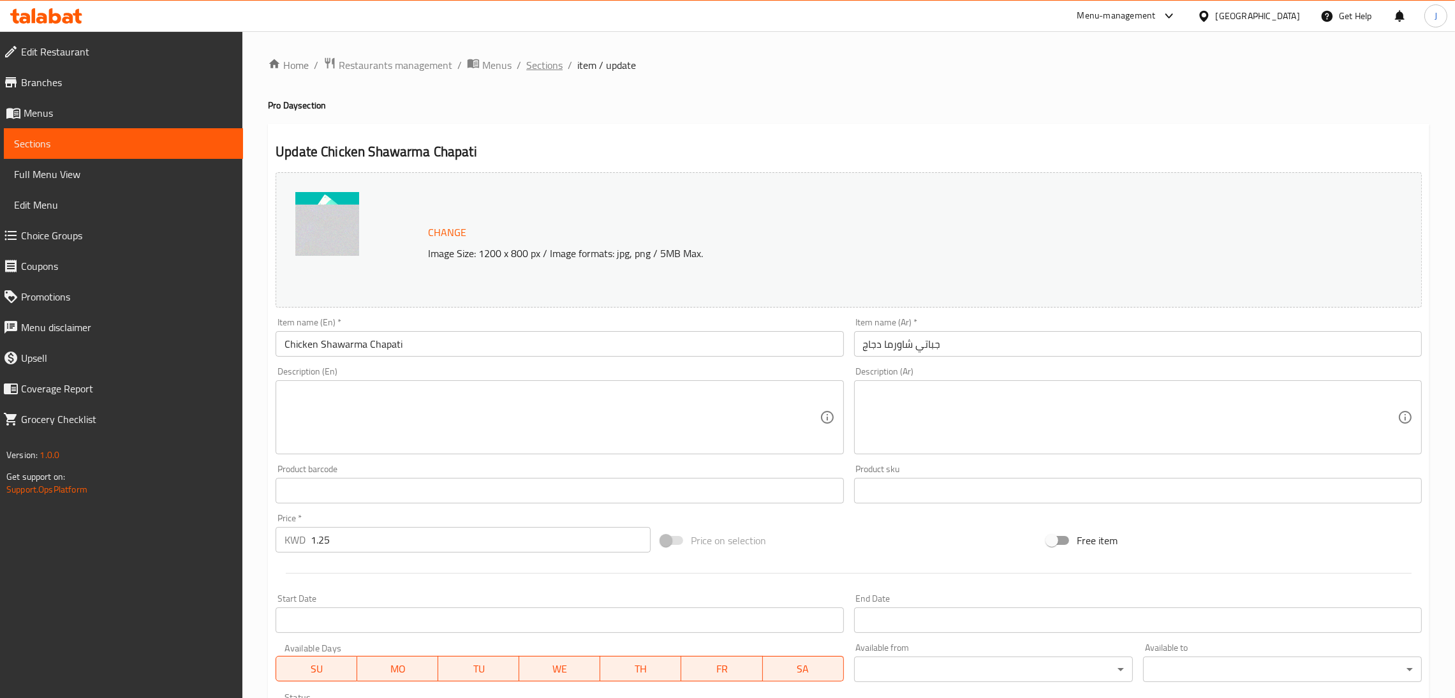
click at [539, 57] on span "Sections" at bounding box center [544, 64] width 36 height 15
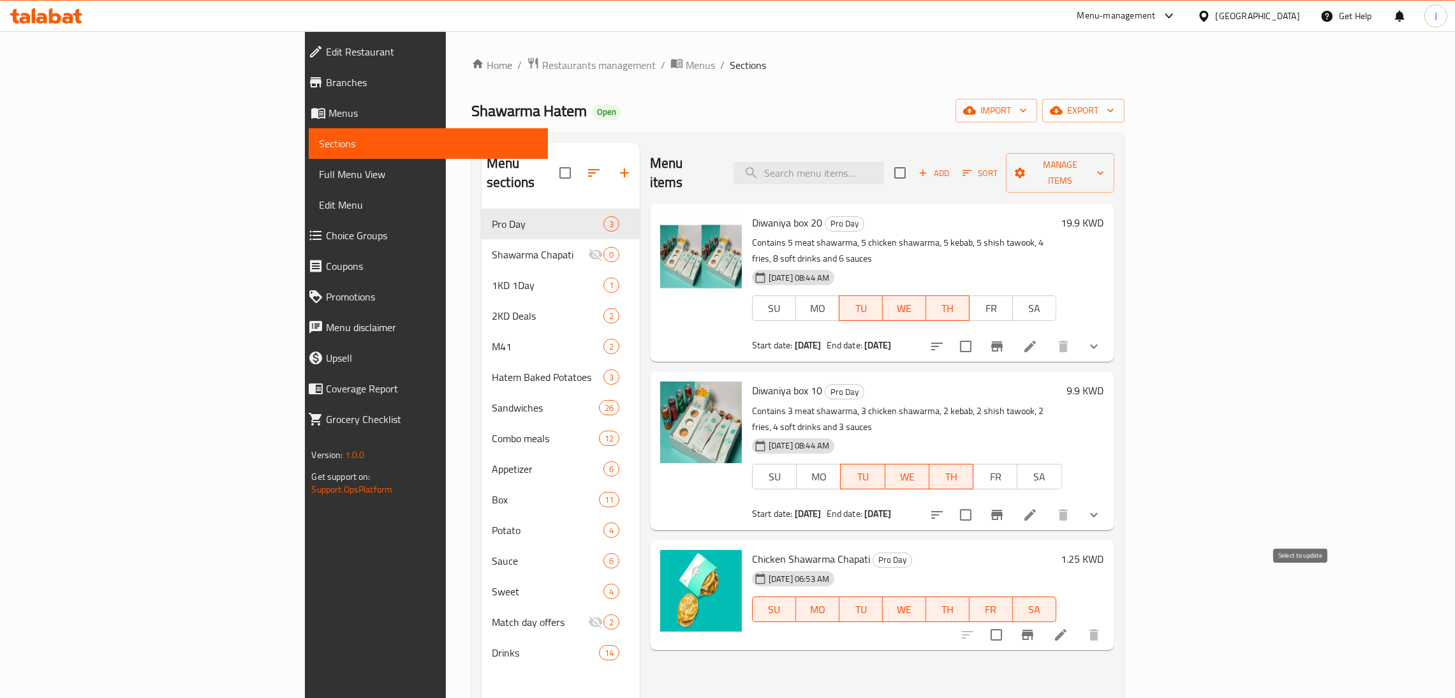
click at [1010, 621] on input "checkbox" at bounding box center [996, 634] width 27 height 27
click at [1035, 627] on icon "Branch-specific-item" at bounding box center [1027, 634] width 15 height 15
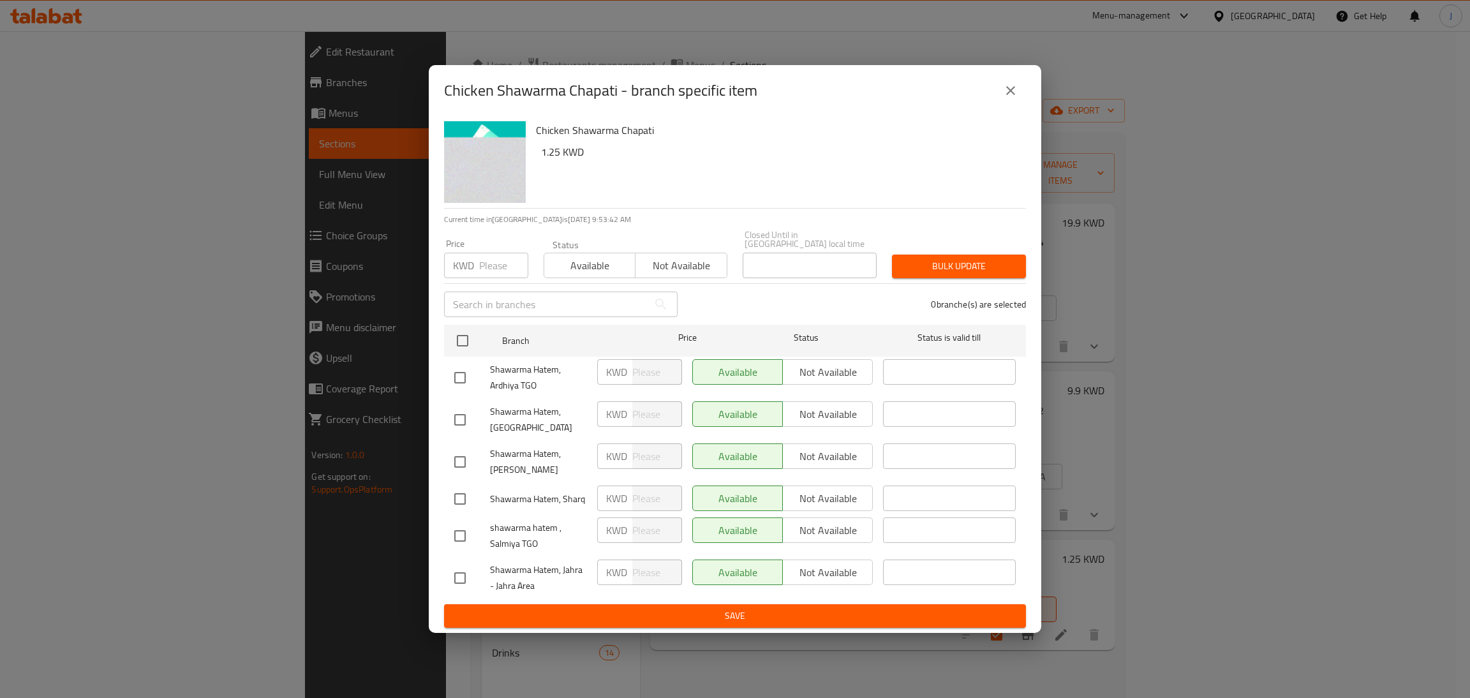
click at [1012, 95] on icon "close" at bounding box center [1010, 90] width 15 height 15
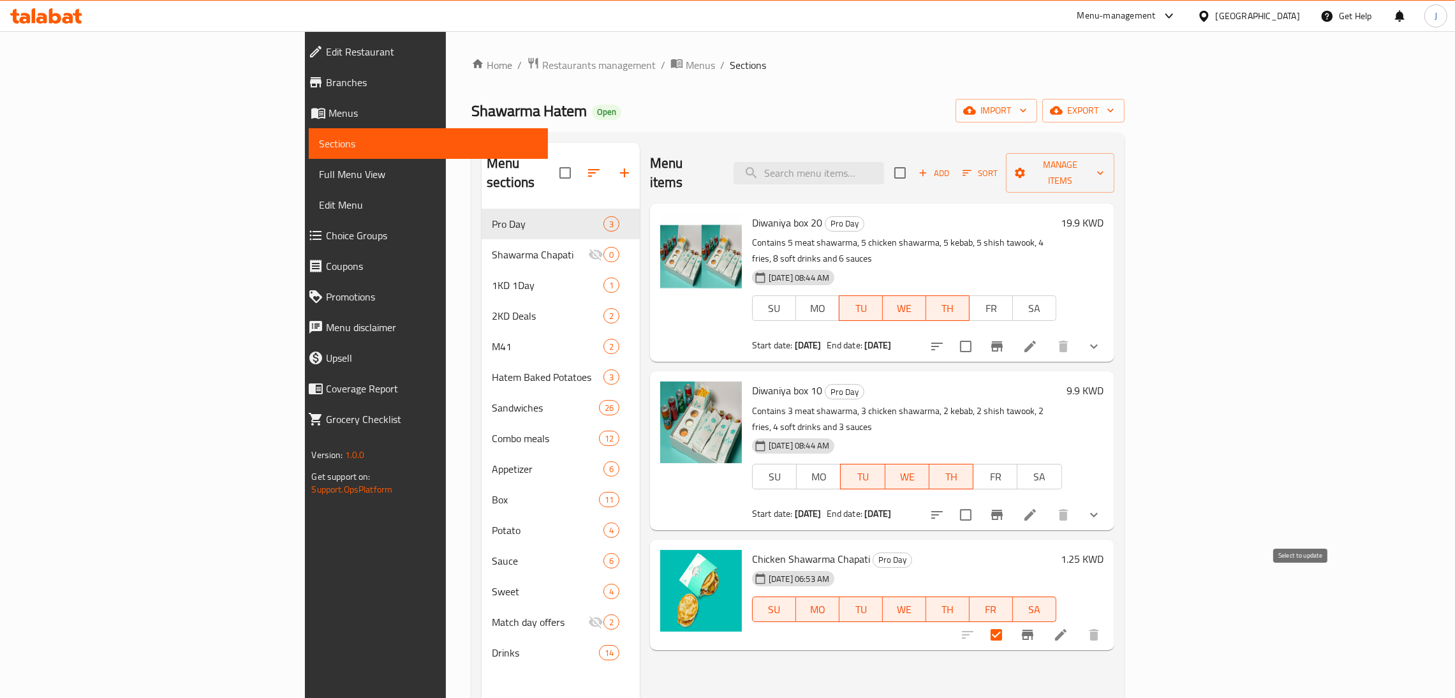
click at [1010, 621] on input "checkbox" at bounding box center [996, 634] width 27 height 27
checkbox input "true"
click at [1109, 619] on div at bounding box center [1030, 634] width 157 height 31
click at [1104, 166] on span "Manage items" at bounding box center [1060, 173] width 88 height 32
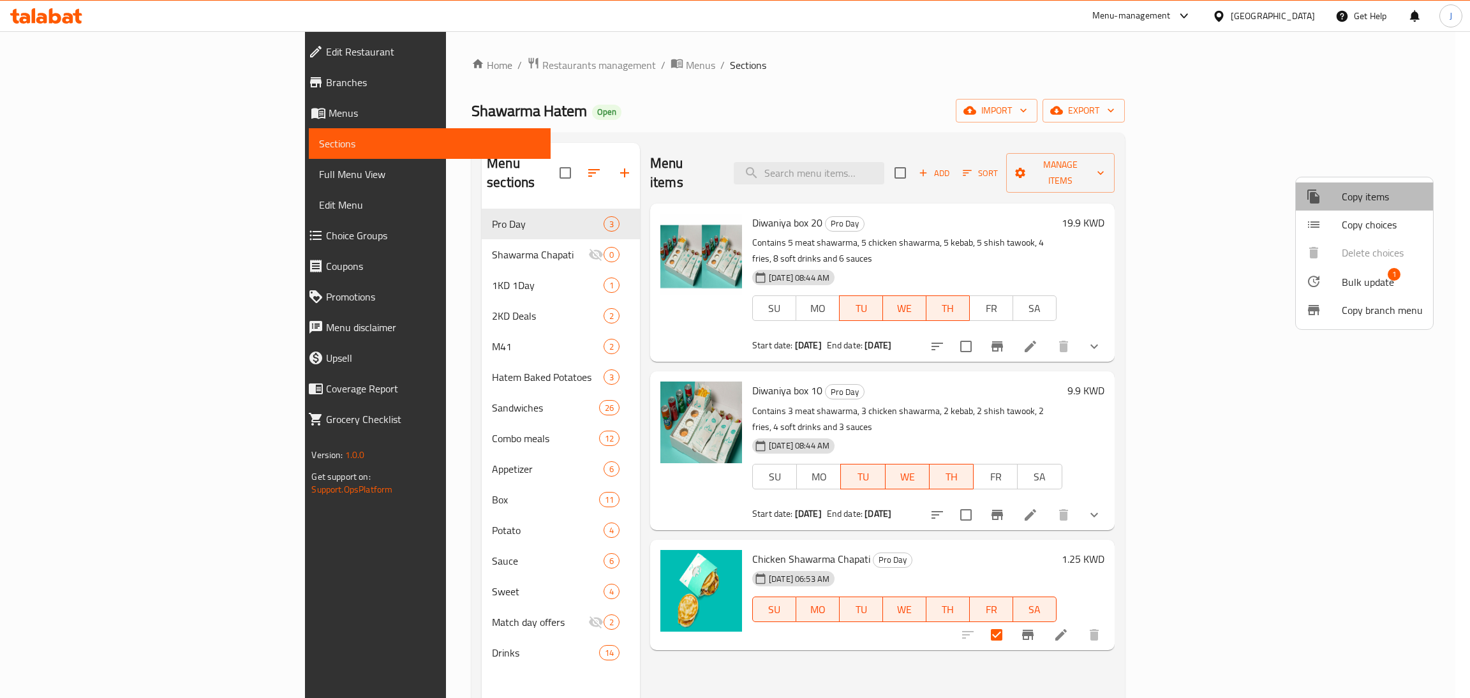
click at [1379, 198] on span "Copy items" at bounding box center [1381, 196] width 81 height 15
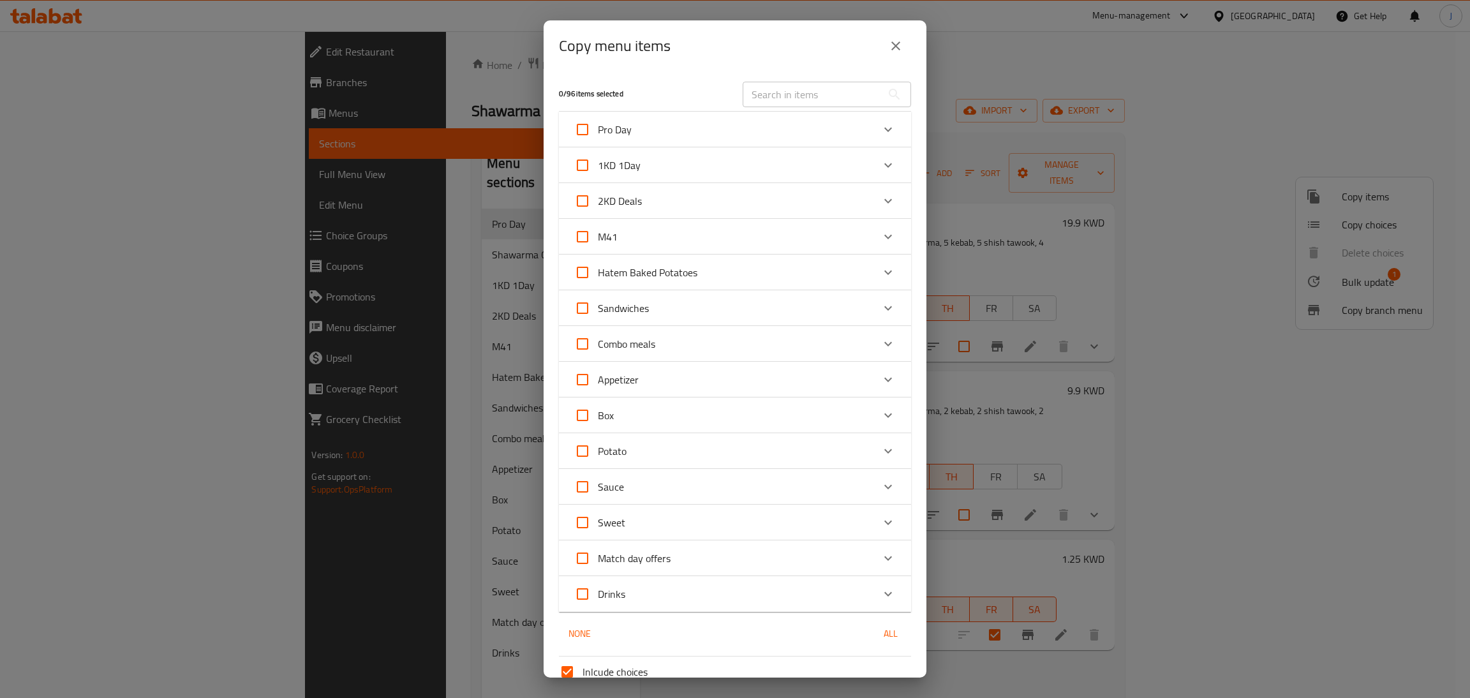
click at [873, 128] on div "Expand" at bounding box center [888, 129] width 31 height 31
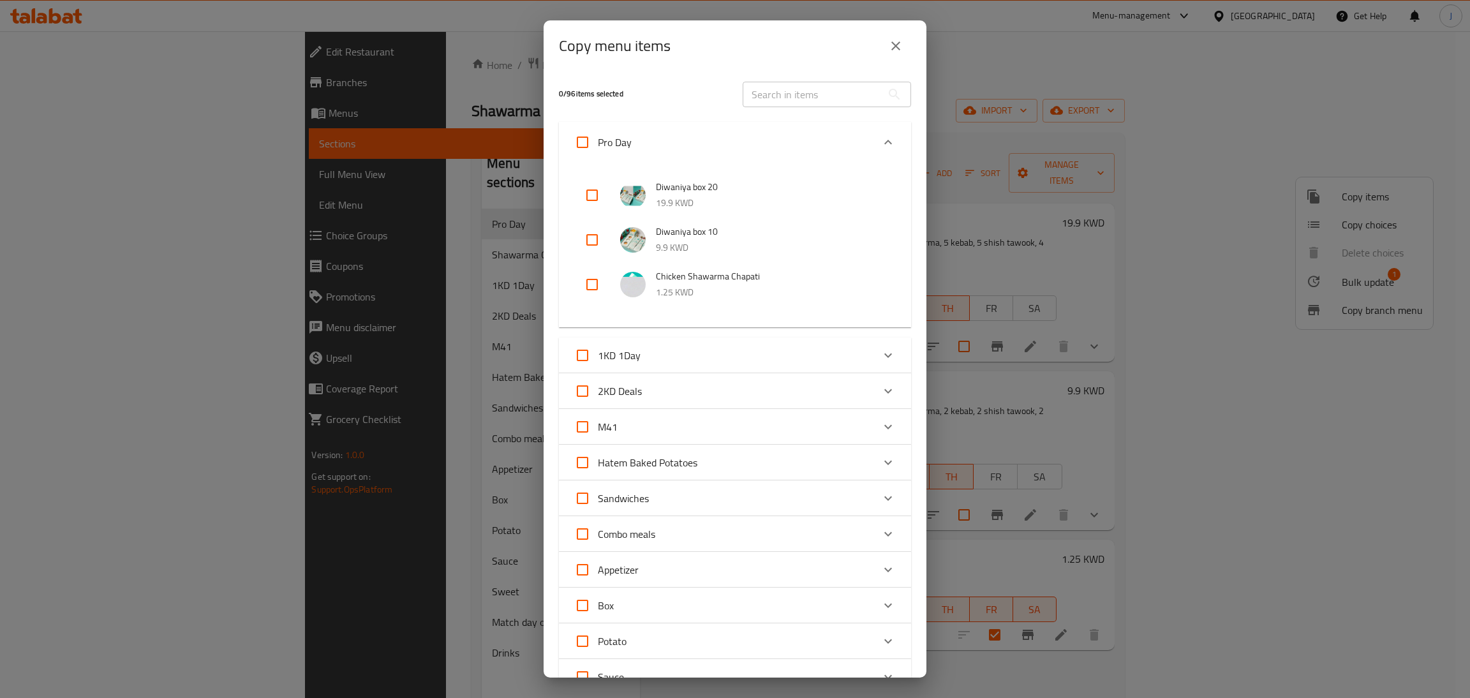
click at [579, 279] on input "checkbox" at bounding box center [592, 284] width 31 height 31
checkbox input "true"
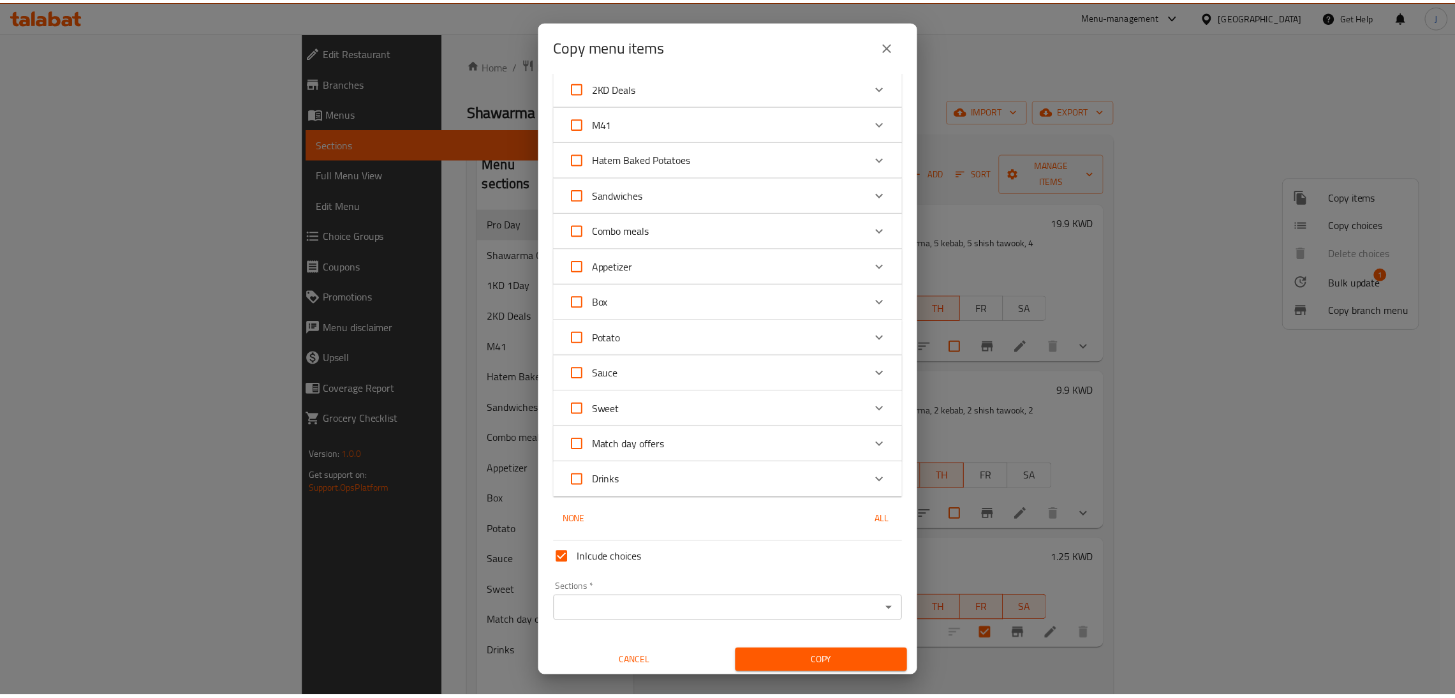
scroll to position [307, 0]
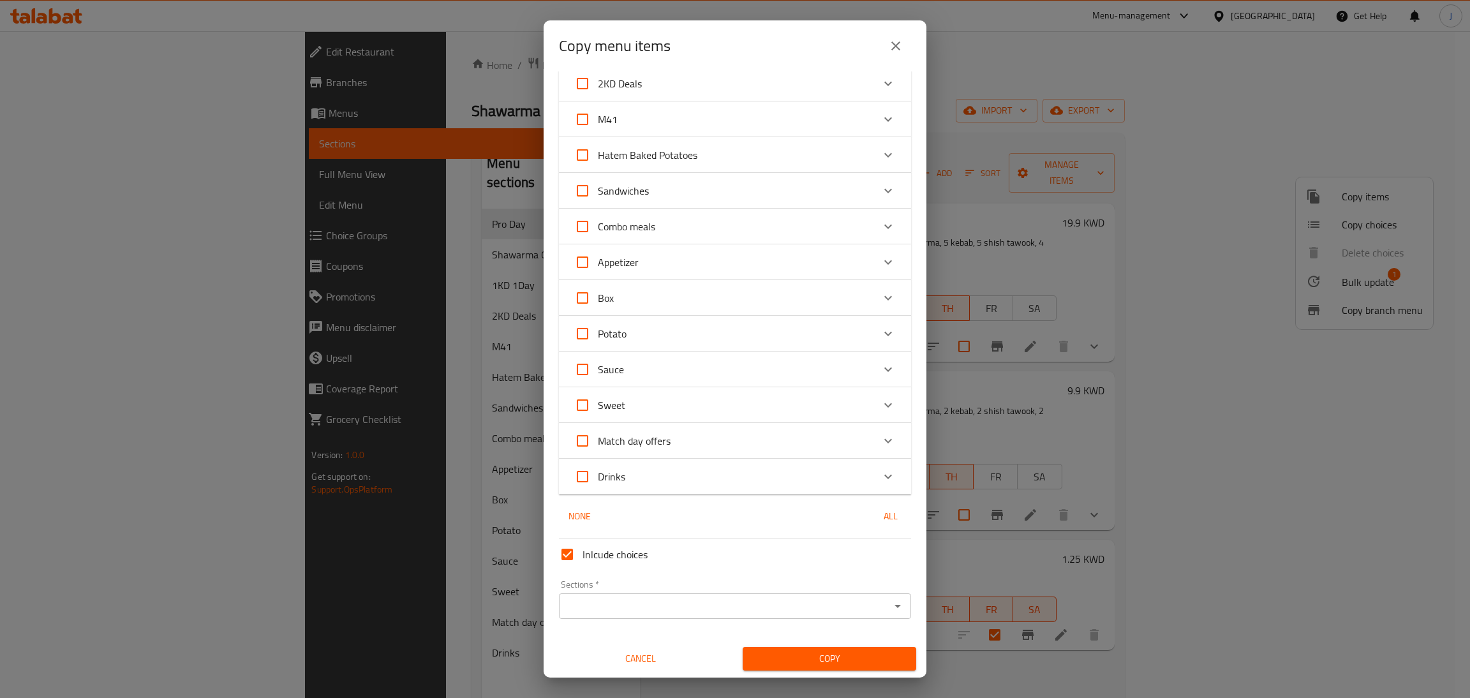
click at [795, 660] on span "Copy" at bounding box center [829, 659] width 153 height 16
click at [640, 597] on input "Sections   *" at bounding box center [724, 606] width 323 height 18
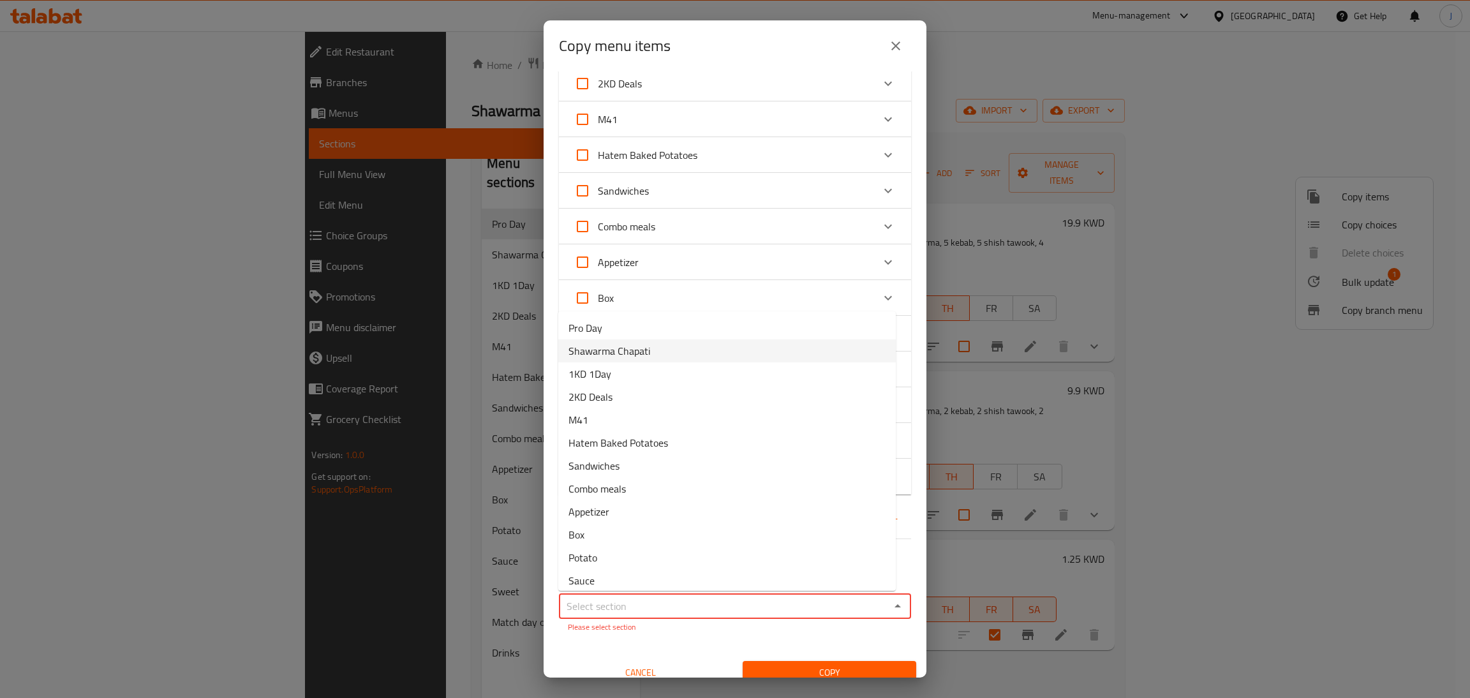
click at [631, 350] on span "Shawarma Chapati" at bounding box center [609, 350] width 82 height 15
type input "Shawarma Chapati"
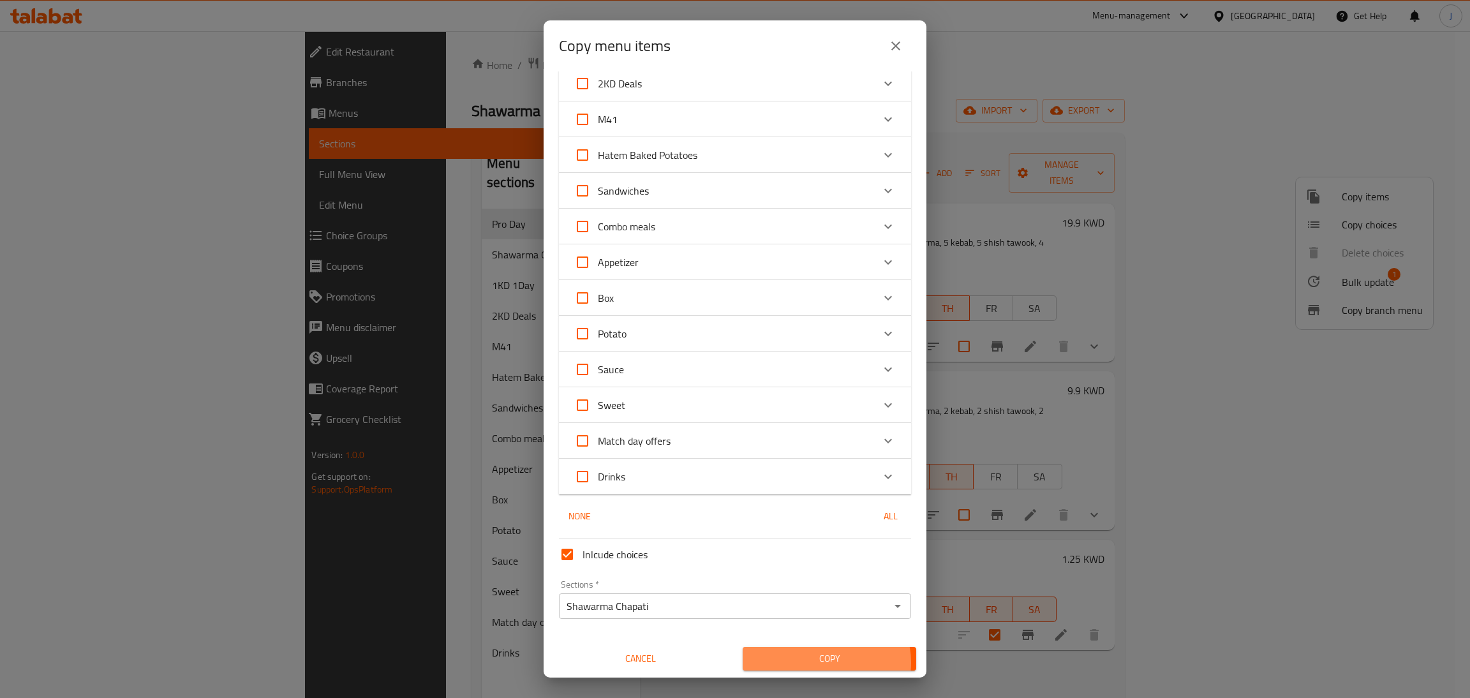
click at [818, 662] on span "Copy" at bounding box center [829, 659] width 153 height 16
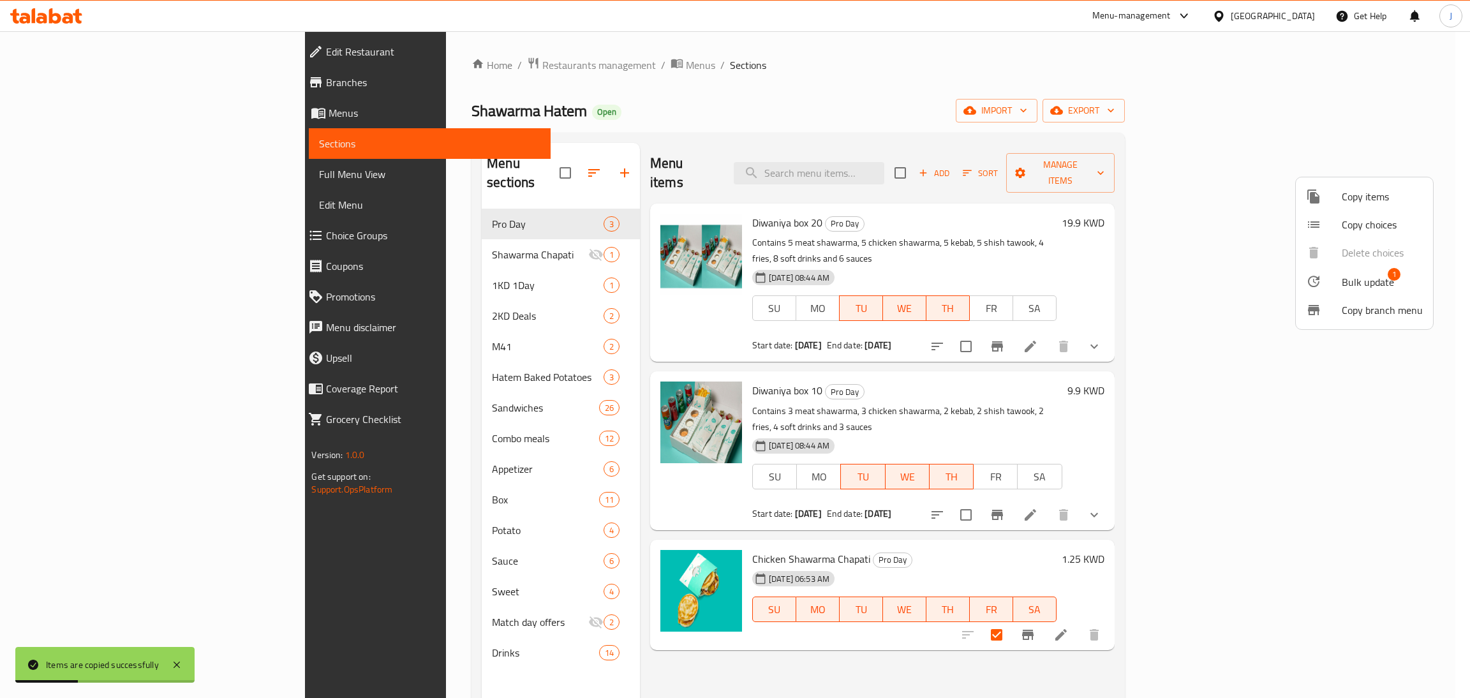
click at [1297, 586] on div at bounding box center [735, 349] width 1470 height 698
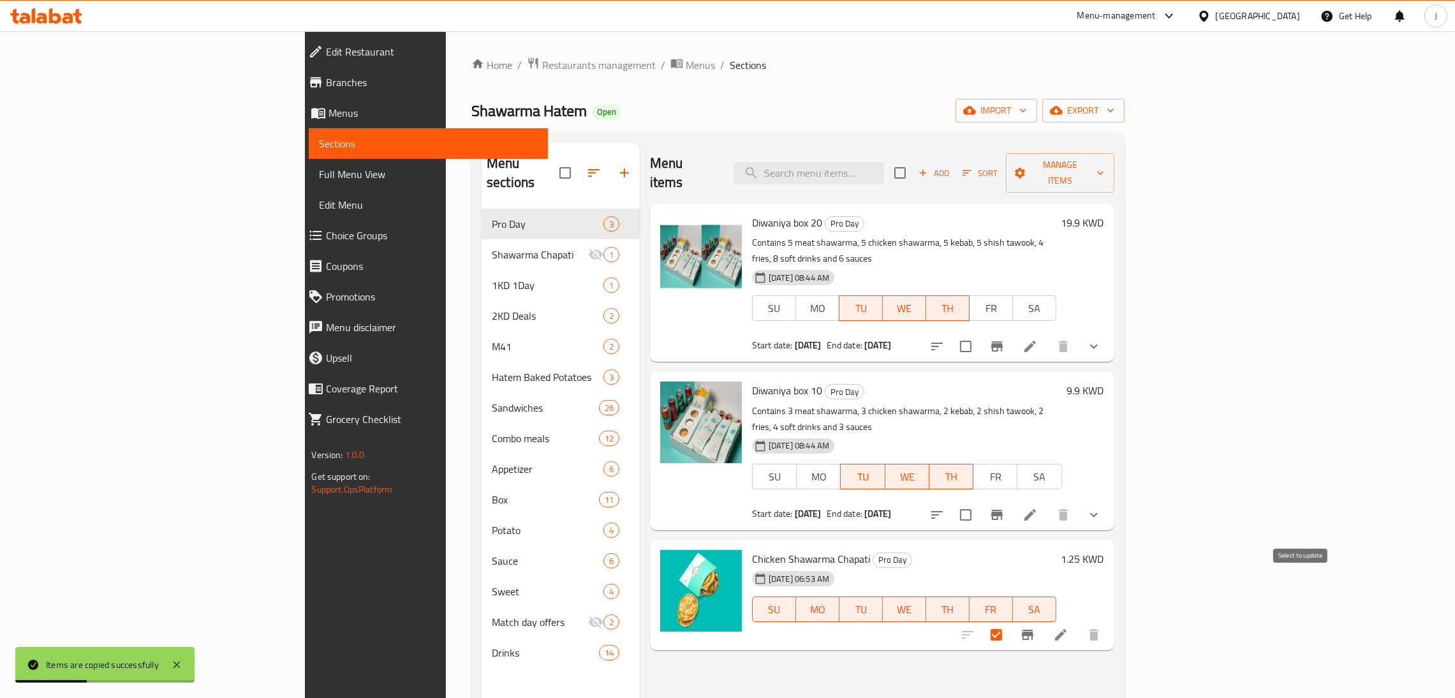
click at [1010, 621] on input "checkbox" at bounding box center [996, 634] width 27 height 27
checkbox input "false"
click at [1066, 629] on icon at bounding box center [1060, 634] width 11 height 11
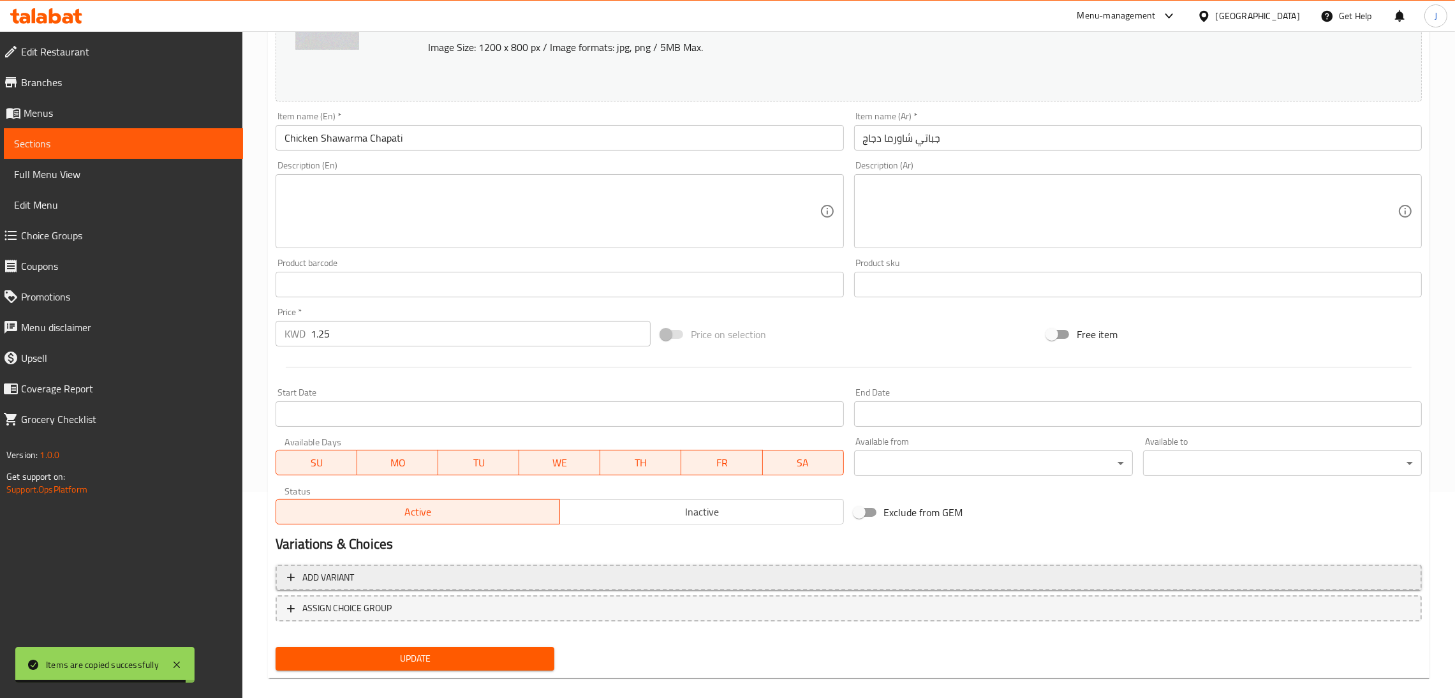
scroll to position [220, 0]
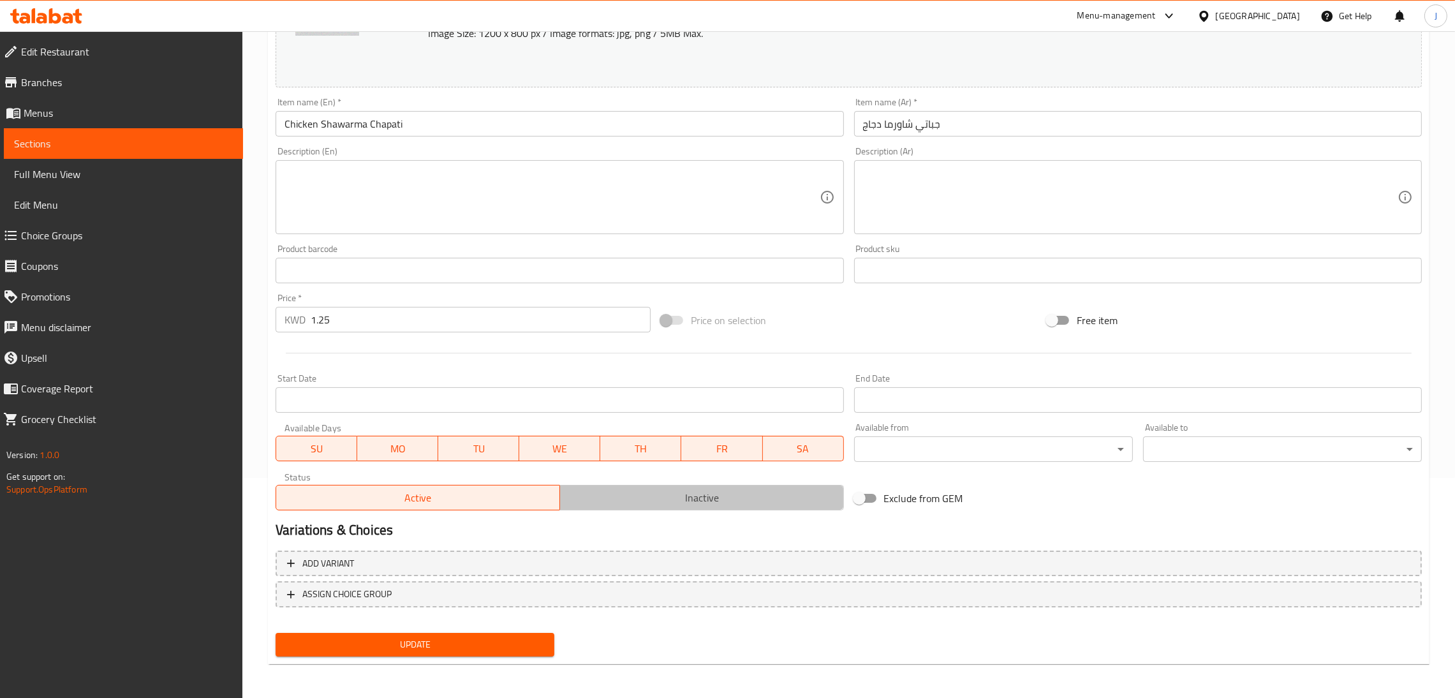
click at [680, 497] on span "Inactive" at bounding box center [702, 498] width 274 height 18
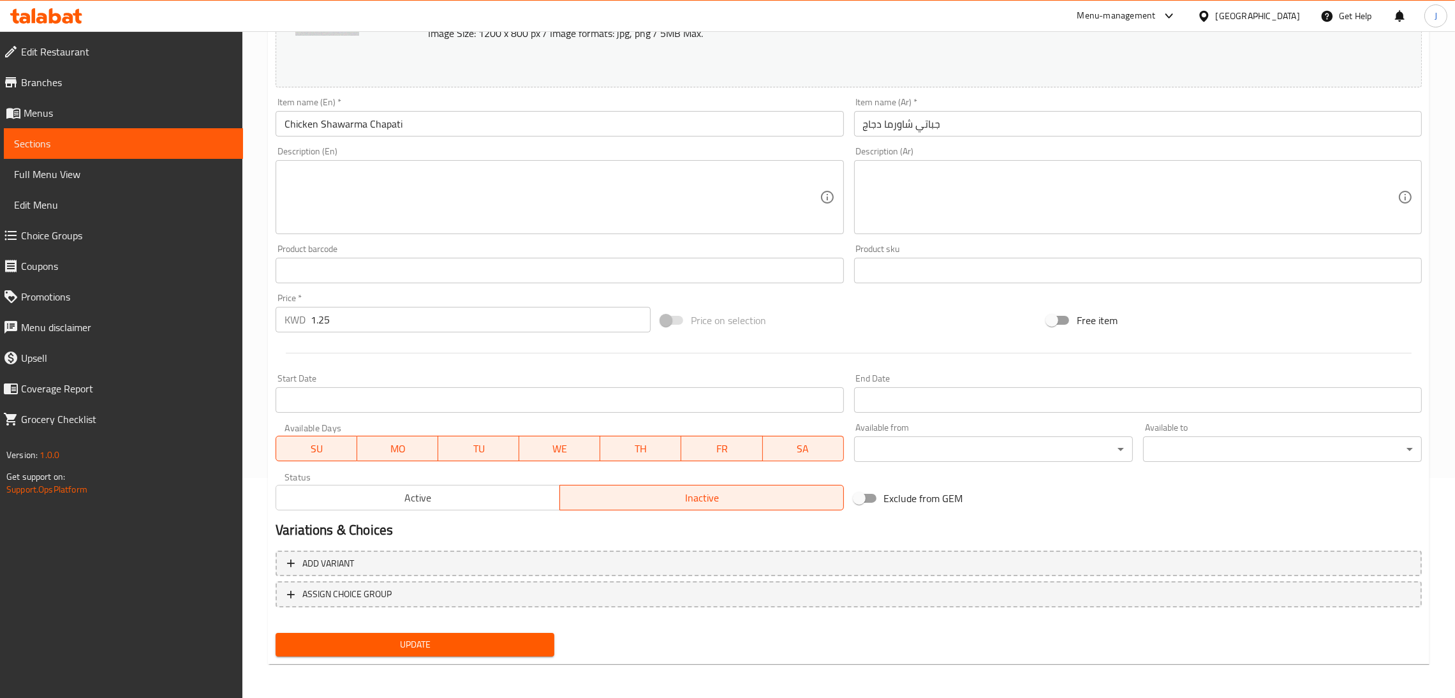
click at [498, 628] on div "Update" at bounding box center [414, 645] width 289 height 34
click at [494, 637] on span "Update" at bounding box center [415, 645] width 258 height 16
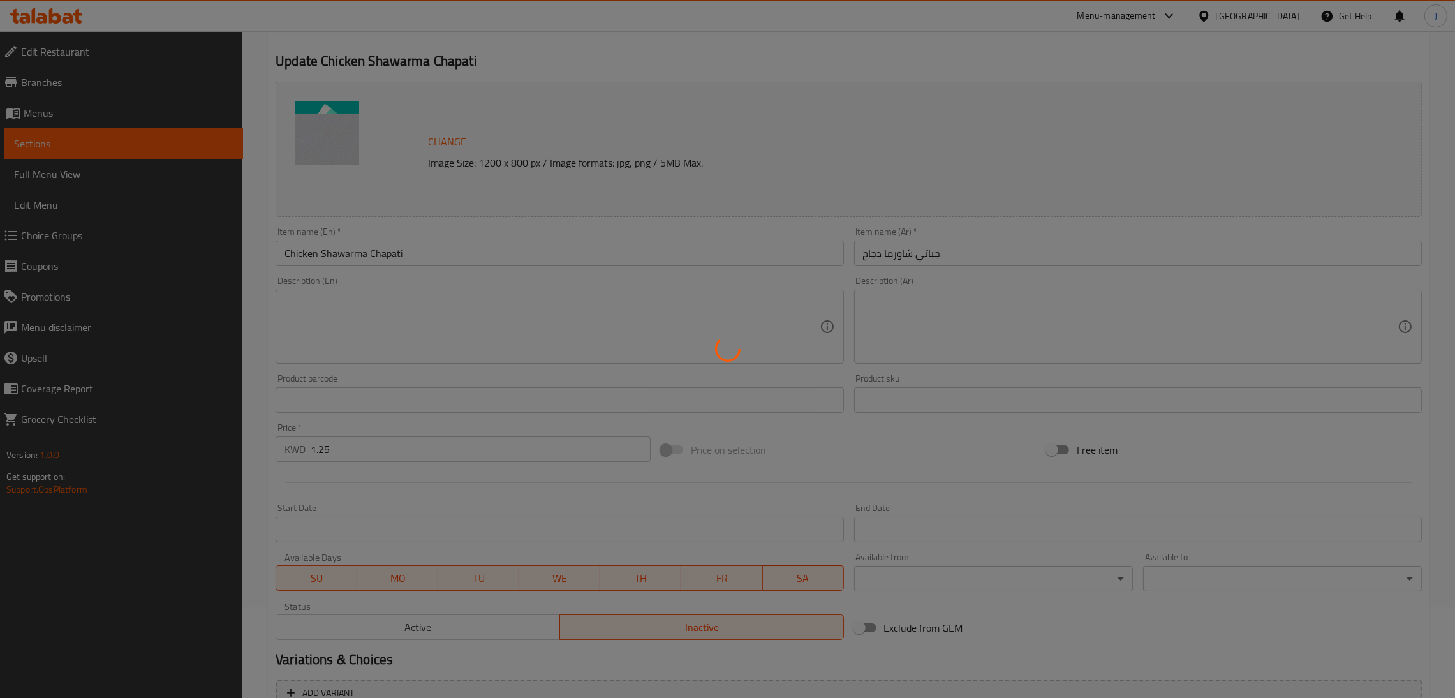
scroll to position [0, 0]
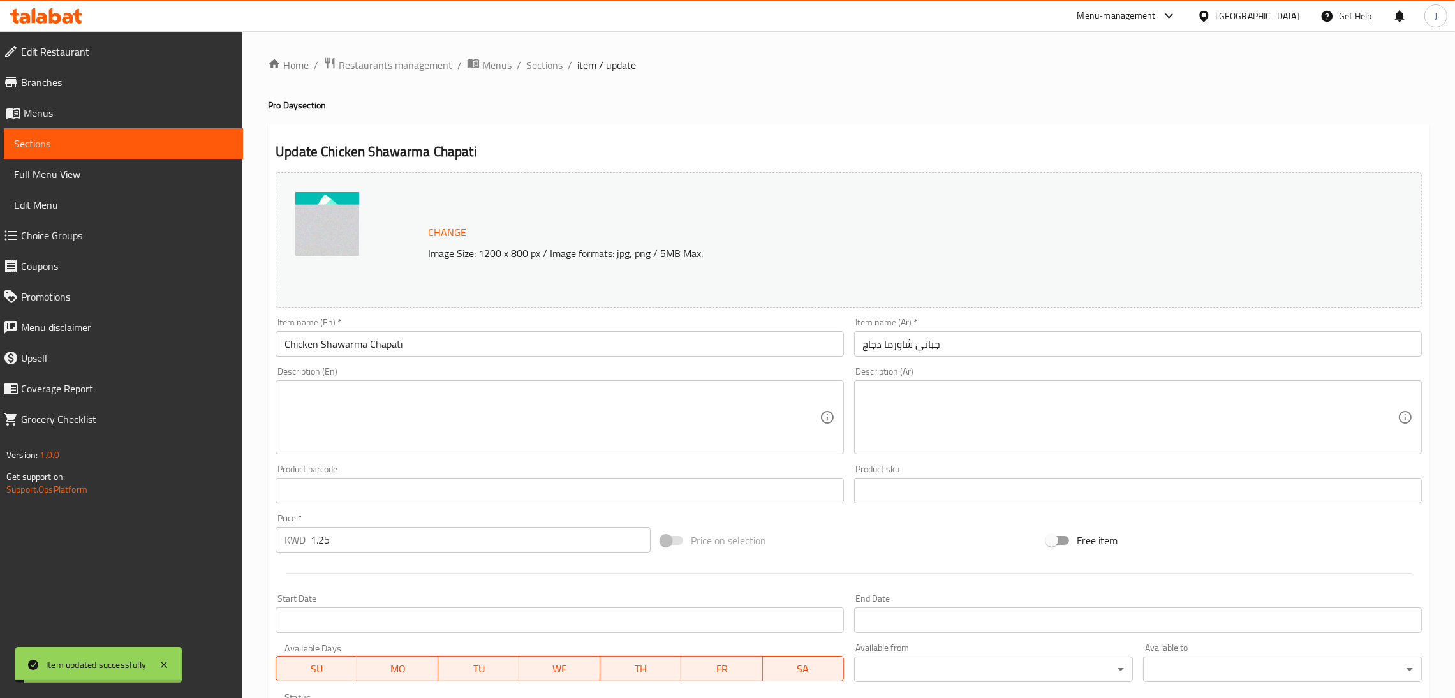
click at [543, 57] on span "Sections" at bounding box center [544, 64] width 36 height 15
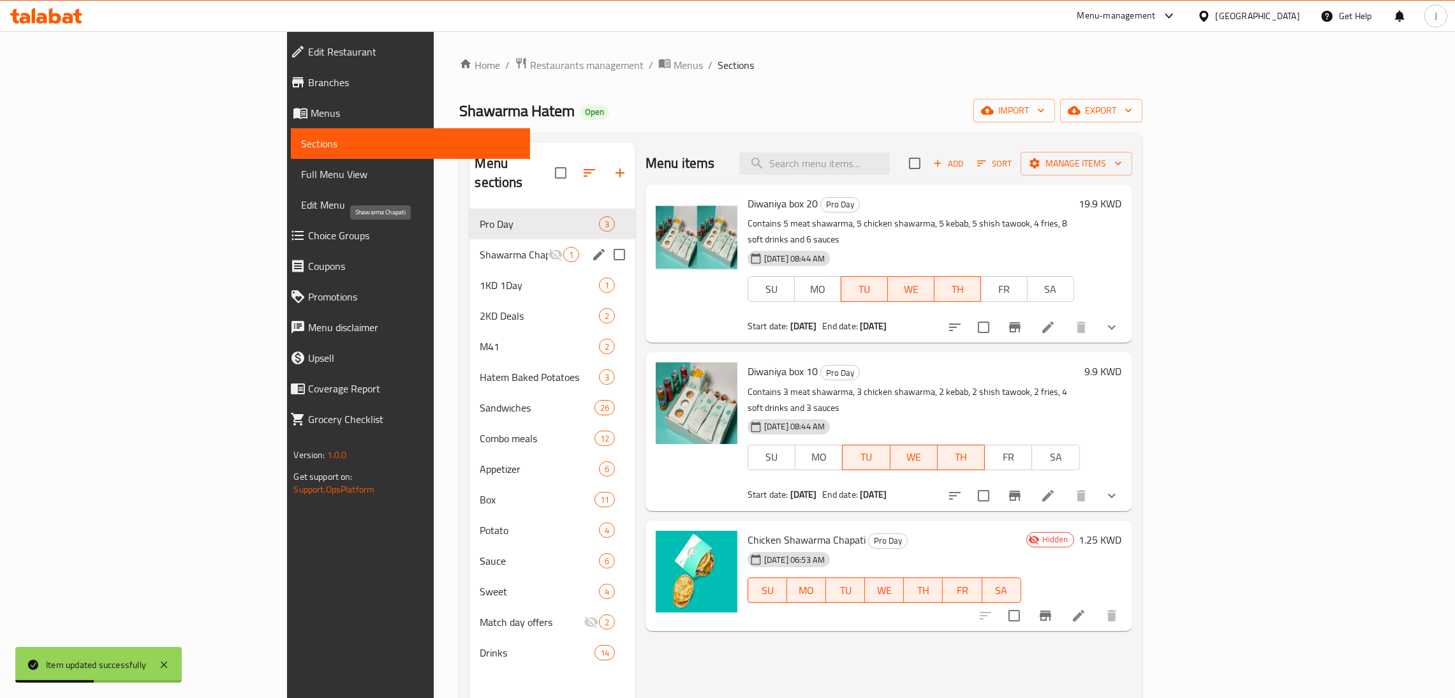
click at [480, 247] on span "Shawarma Chapati" at bounding box center [514, 254] width 68 height 15
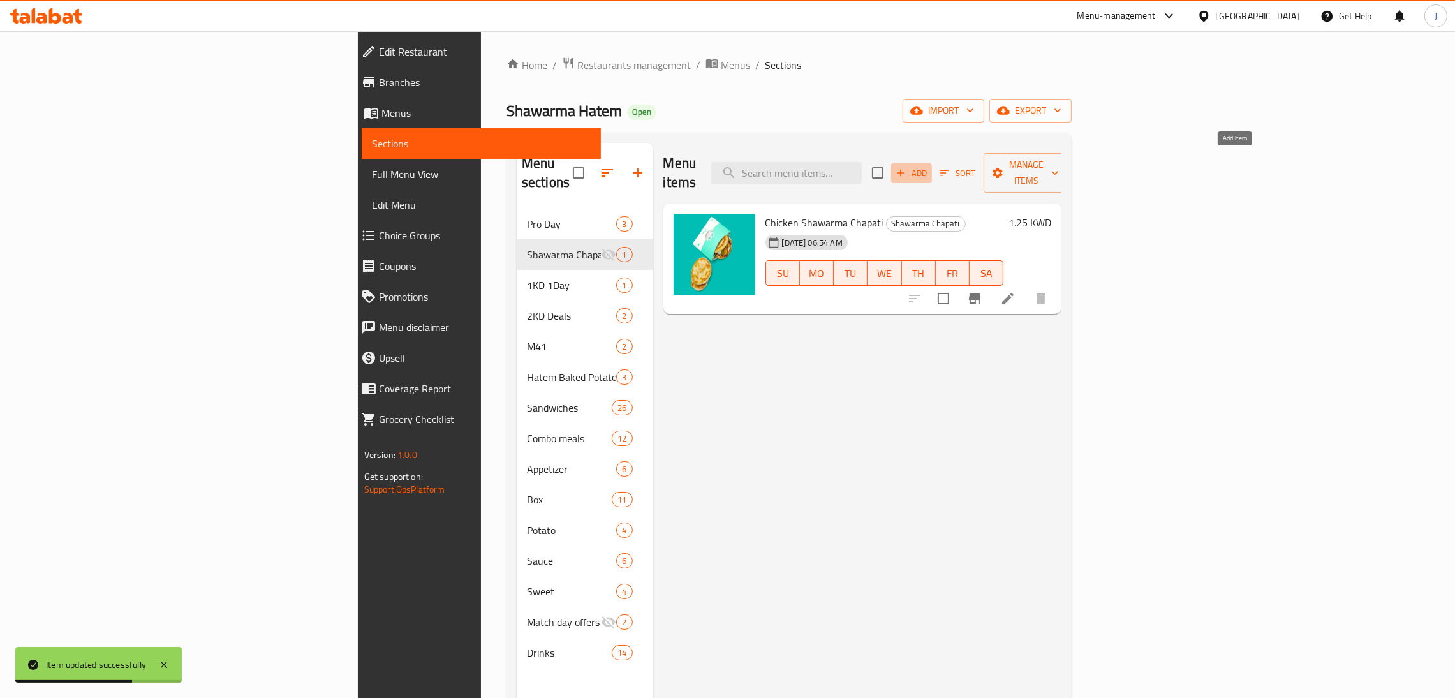
click at [929, 166] on span "Add" at bounding box center [911, 173] width 34 height 15
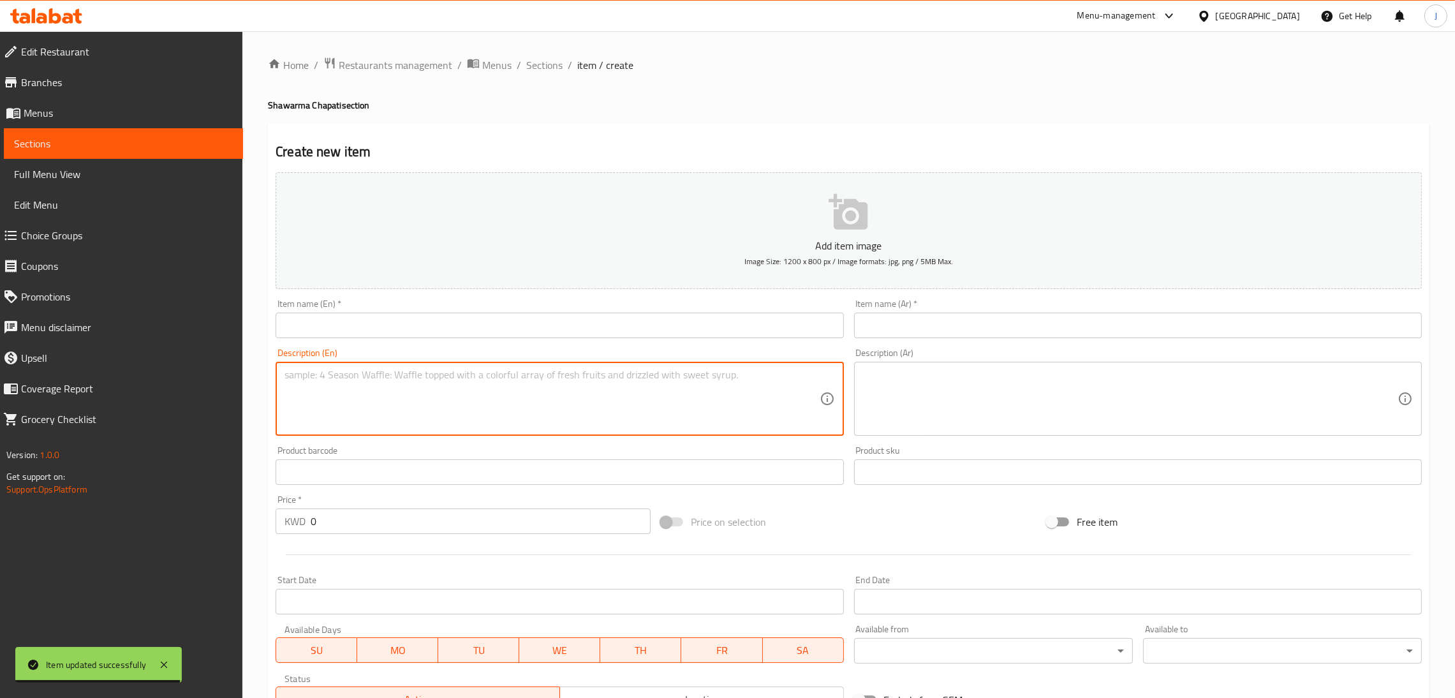
click at [527, 386] on textarea at bounding box center [551, 399] width 535 height 61
click at [510, 331] on input "text" at bounding box center [560, 326] width 568 height 26
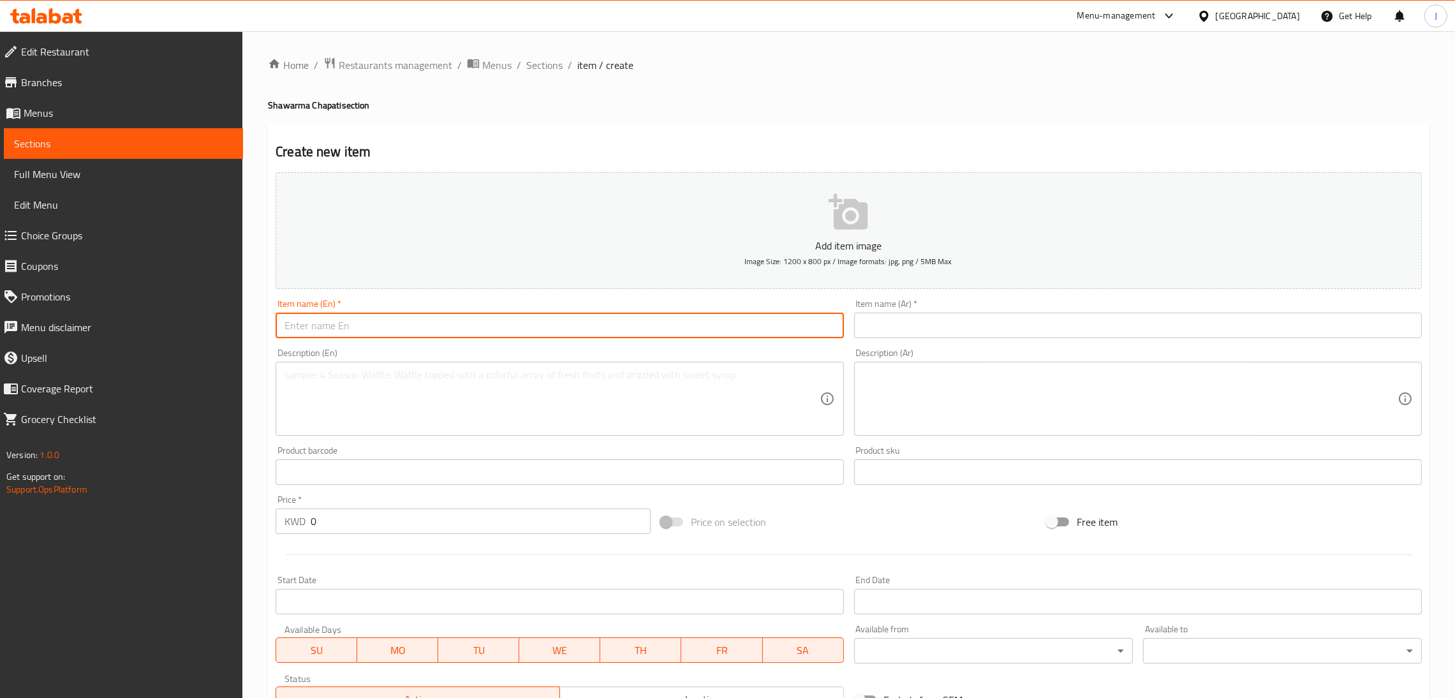
paste input "Meet [PERSON_NAME] Chapati"
type input "Meet [PERSON_NAME] Chapati"
click at [906, 327] on input "text" at bounding box center [1138, 326] width 568 height 26
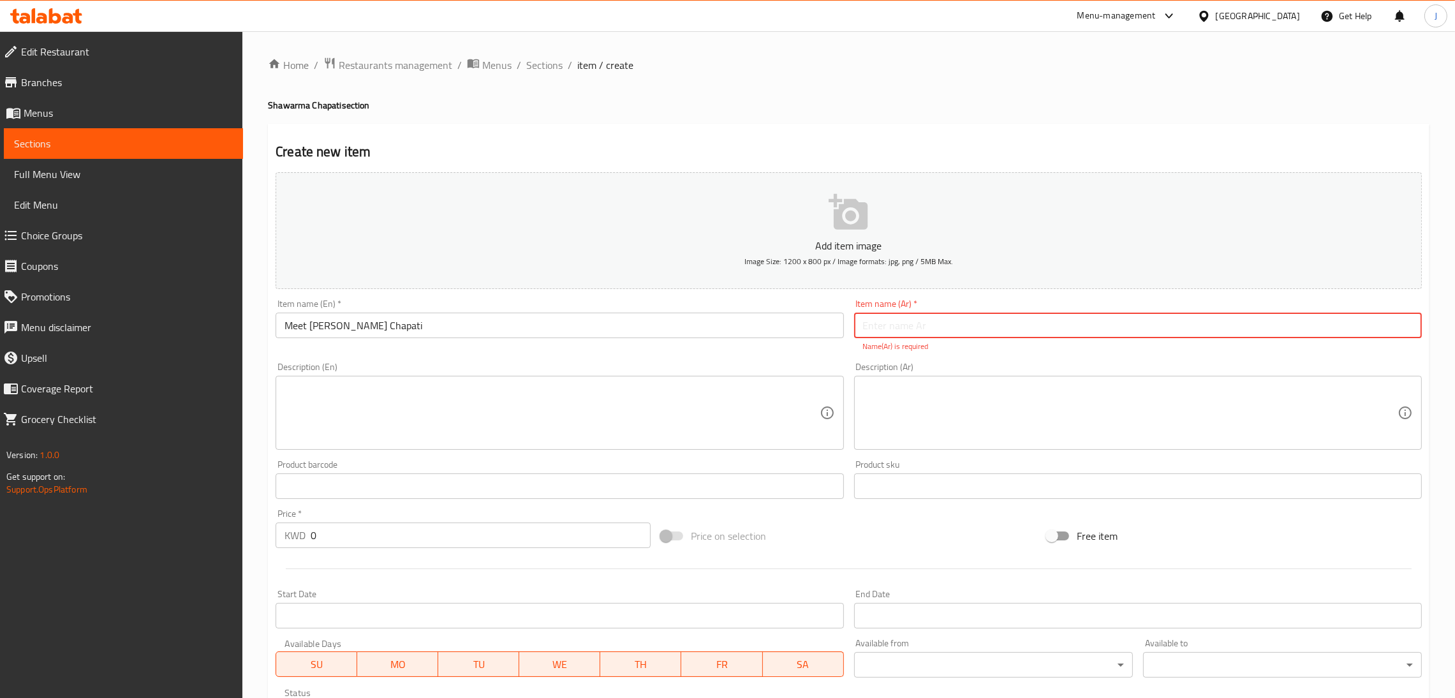
paste input "[PERSON_NAME] لحم"
type input "[PERSON_NAME] لحم"
click at [430, 544] on div "Add item image Image Size: 1200 x 800 px / Image formats: jpg, png / 5MB Max. I…" at bounding box center [848, 449] width 1156 height 564
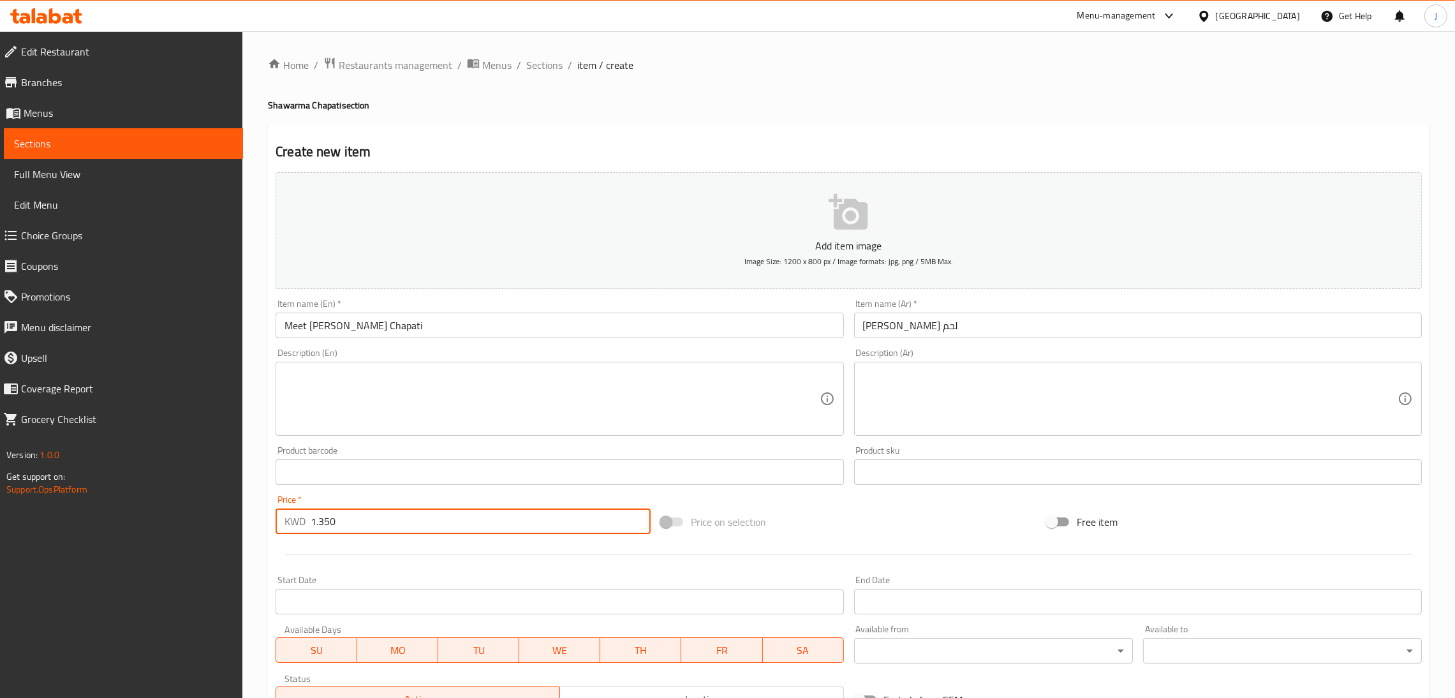
type input "1.350"
click at [850, 242] on p "Add item image" at bounding box center [848, 245] width 1107 height 15
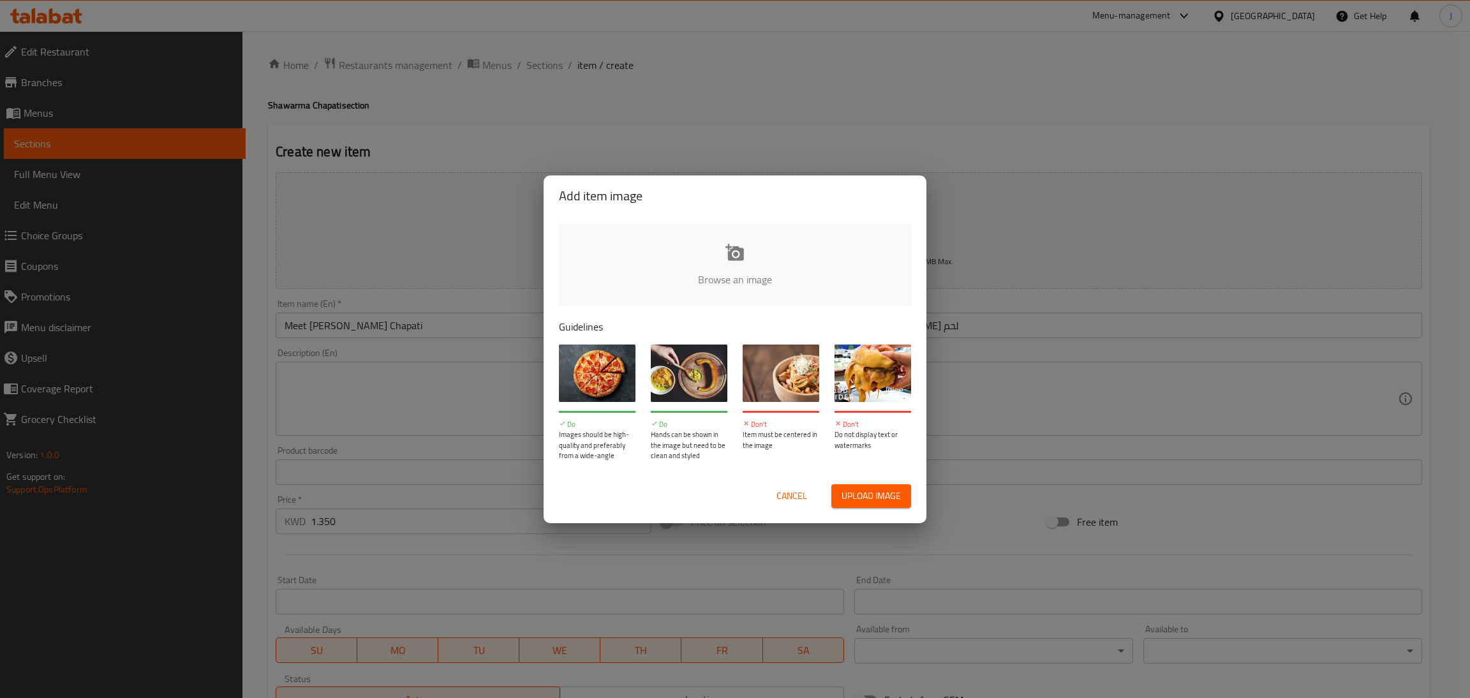
click at [897, 484] on button "Upload image" at bounding box center [871, 496] width 80 height 24
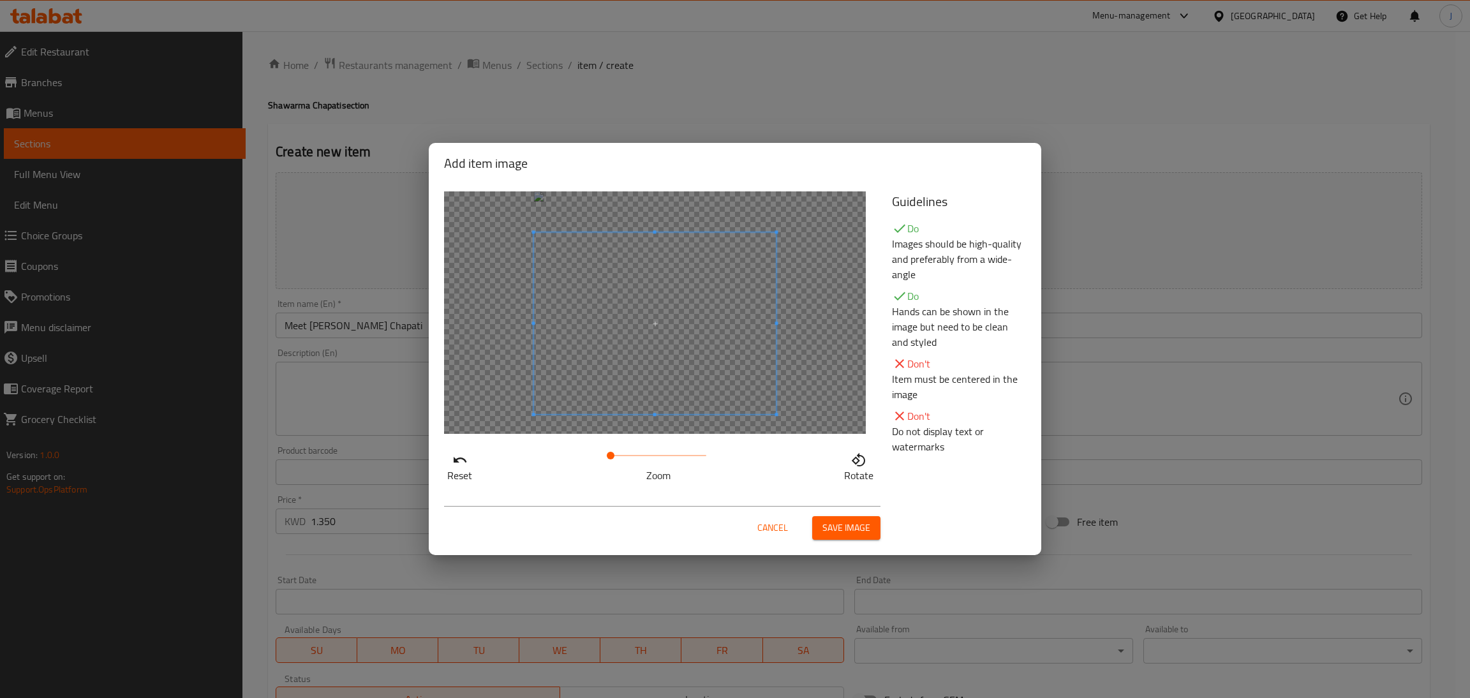
click at [707, 364] on span at bounding box center [655, 323] width 242 height 182
click at [833, 520] on span "Save image" at bounding box center [846, 528] width 48 height 16
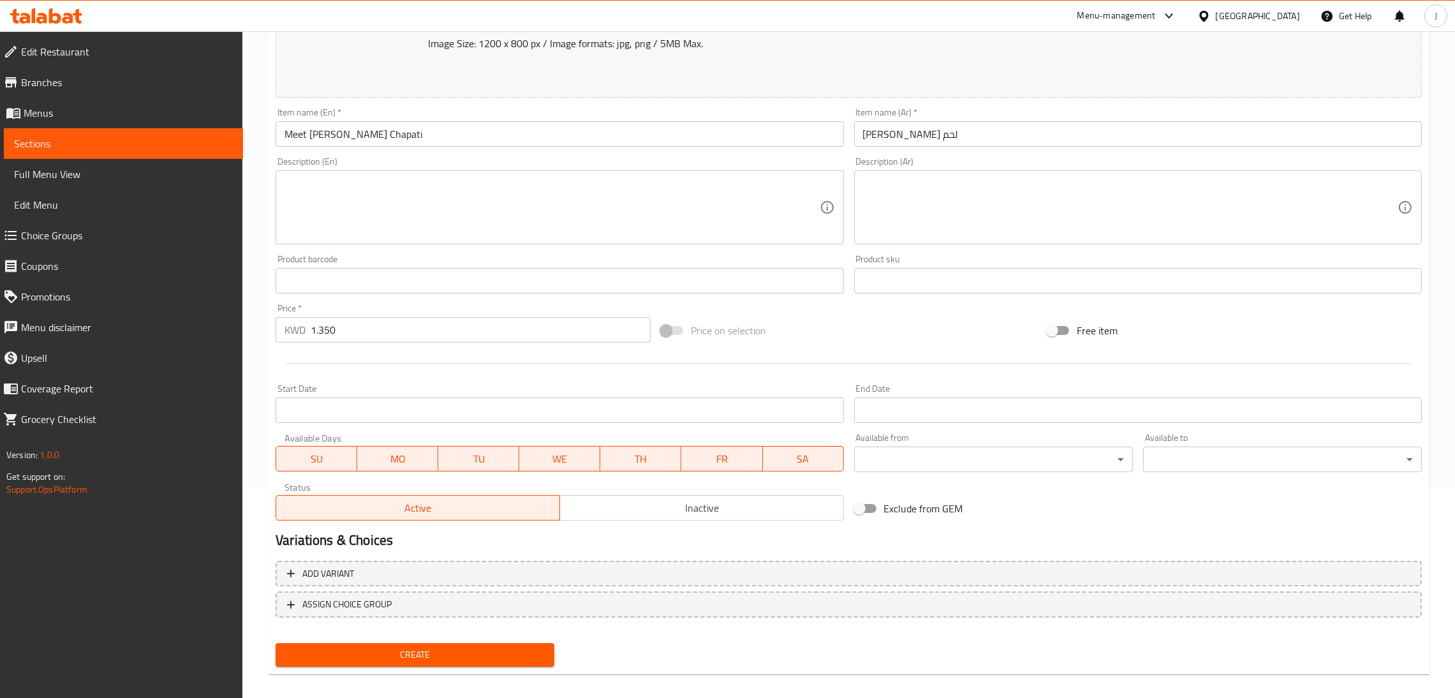
scroll to position [220, 0]
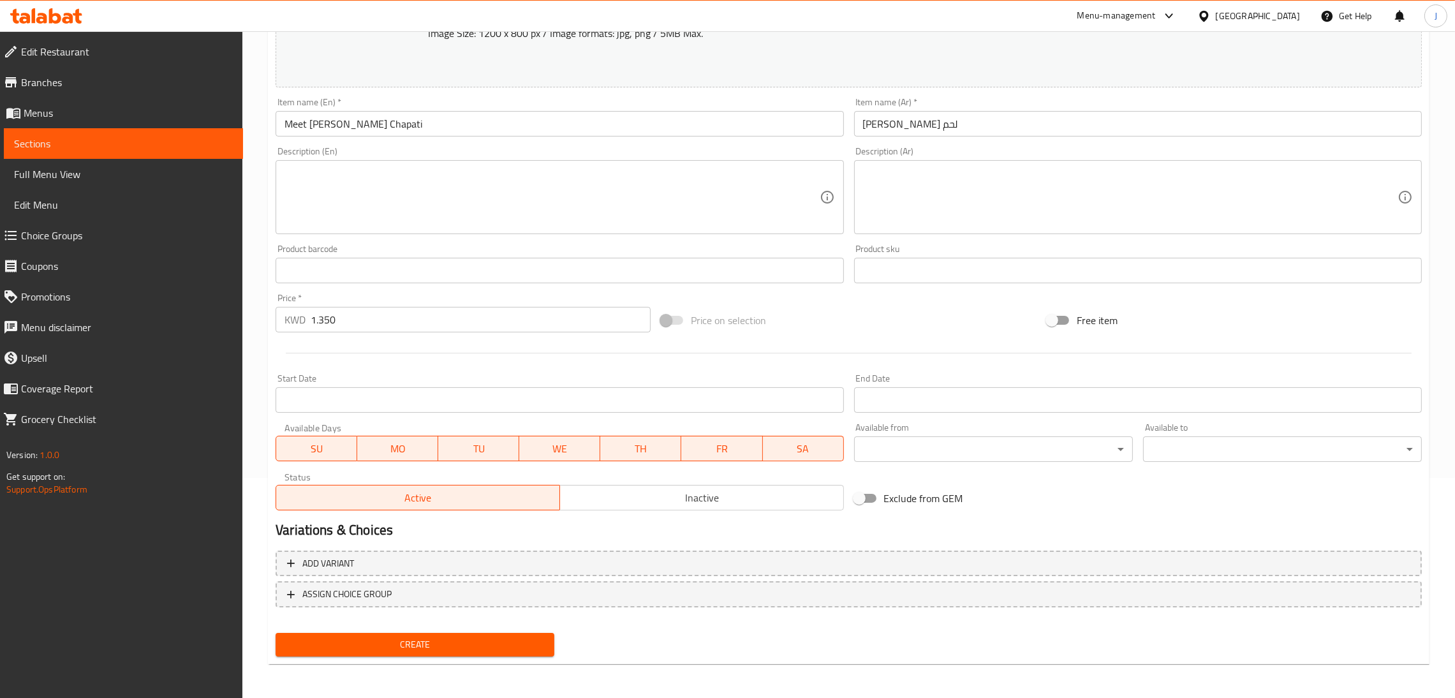
click at [430, 644] on span "Create" at bounding box center [415, 645] width 258 height 16
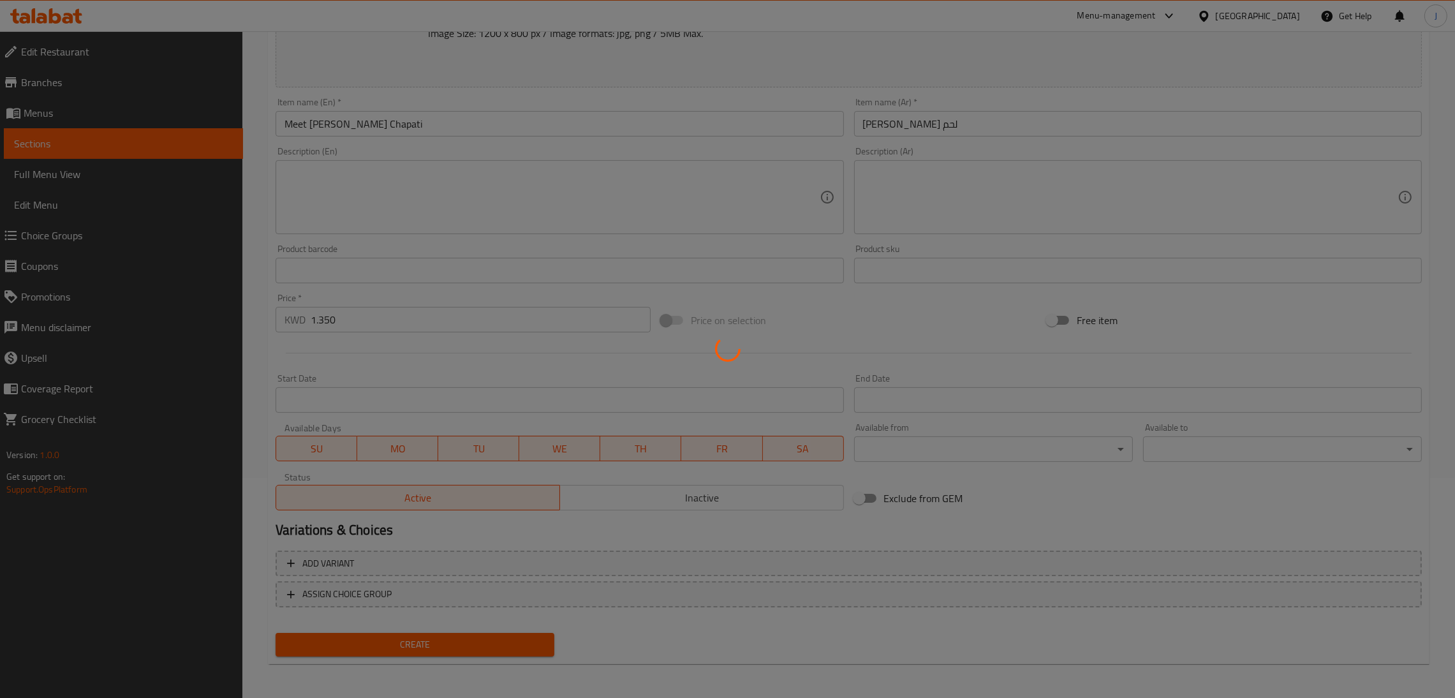
type input "0"
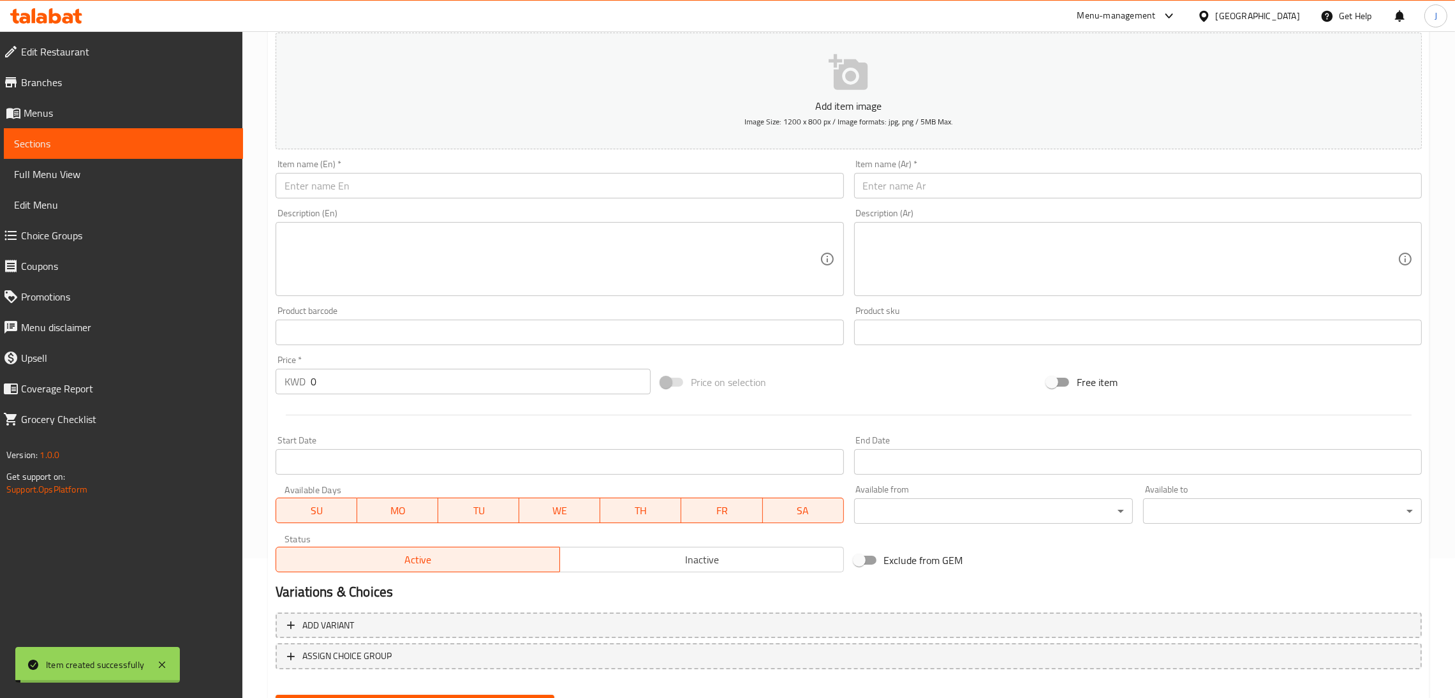
scroll to position [0, 0]
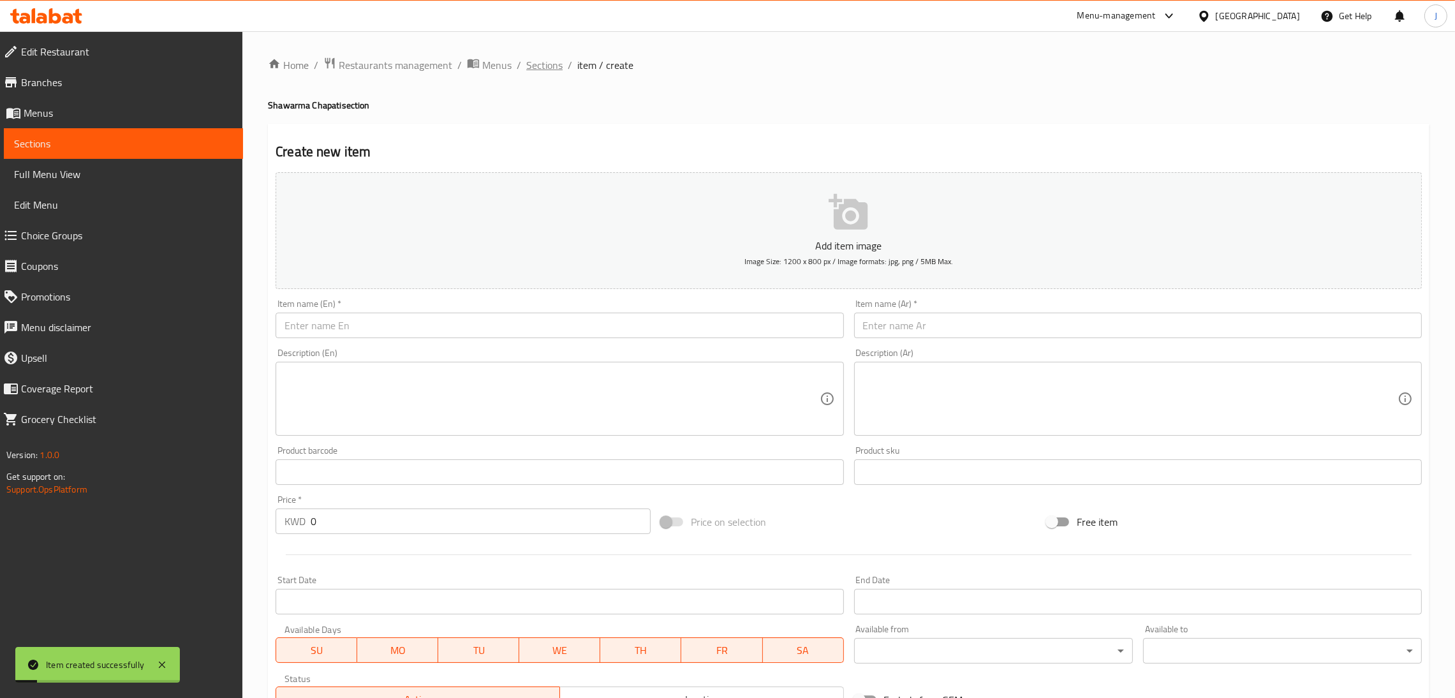
click at [545, 63] on span "Sections" at bounding box center [544, 64] width 36 height 15
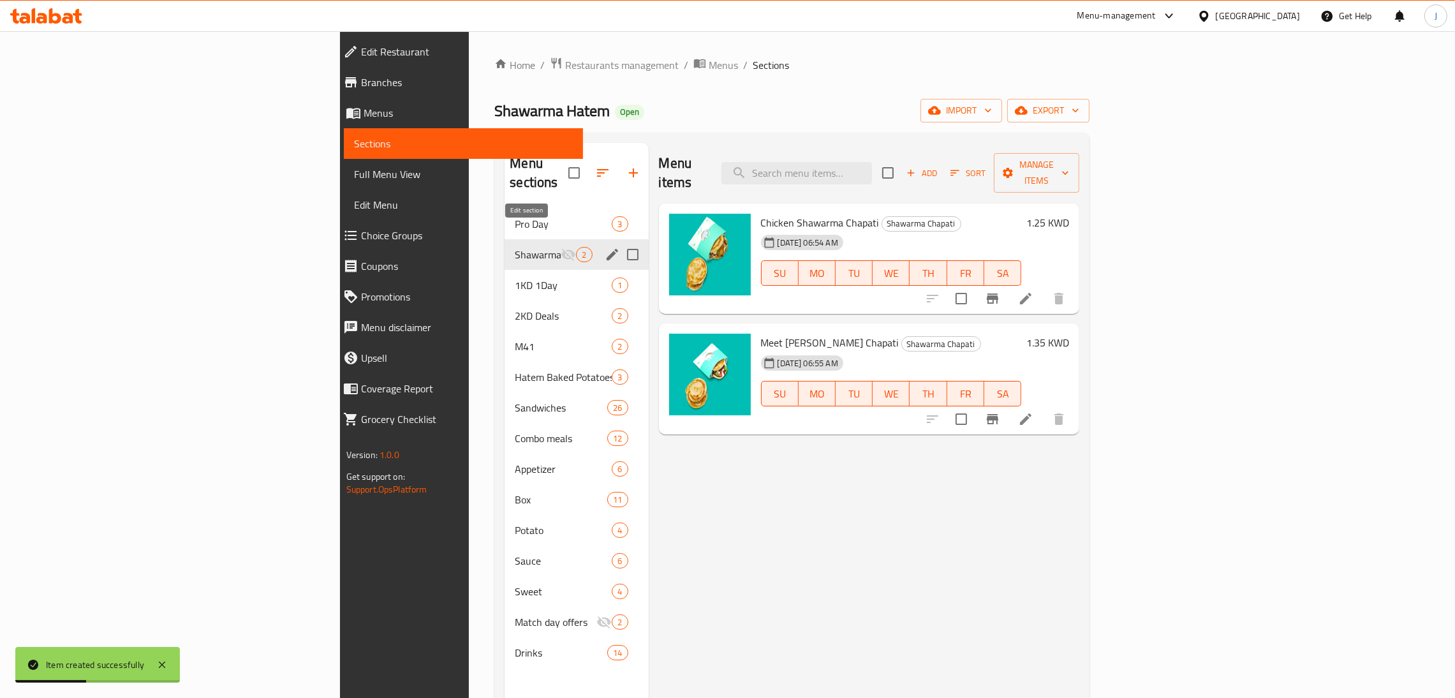
click at [607, 249] on icon "edit" at bounding box center [612, 254] width 11 height 11
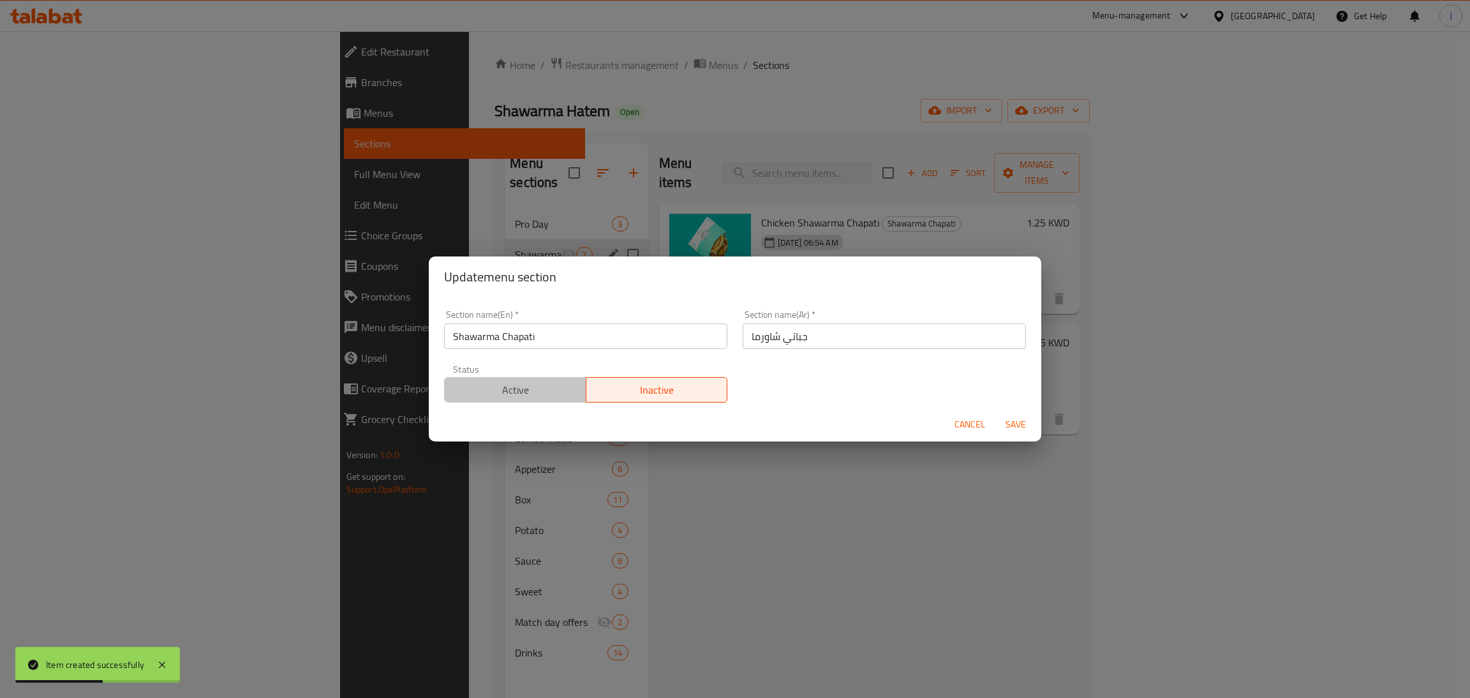
click at [531, 379] on button "Active" at bounding box center [515, 390] width 142 height 26
click at [1012, 425] on span "Save" at bounding box center [1015, 425] width 31 height 16
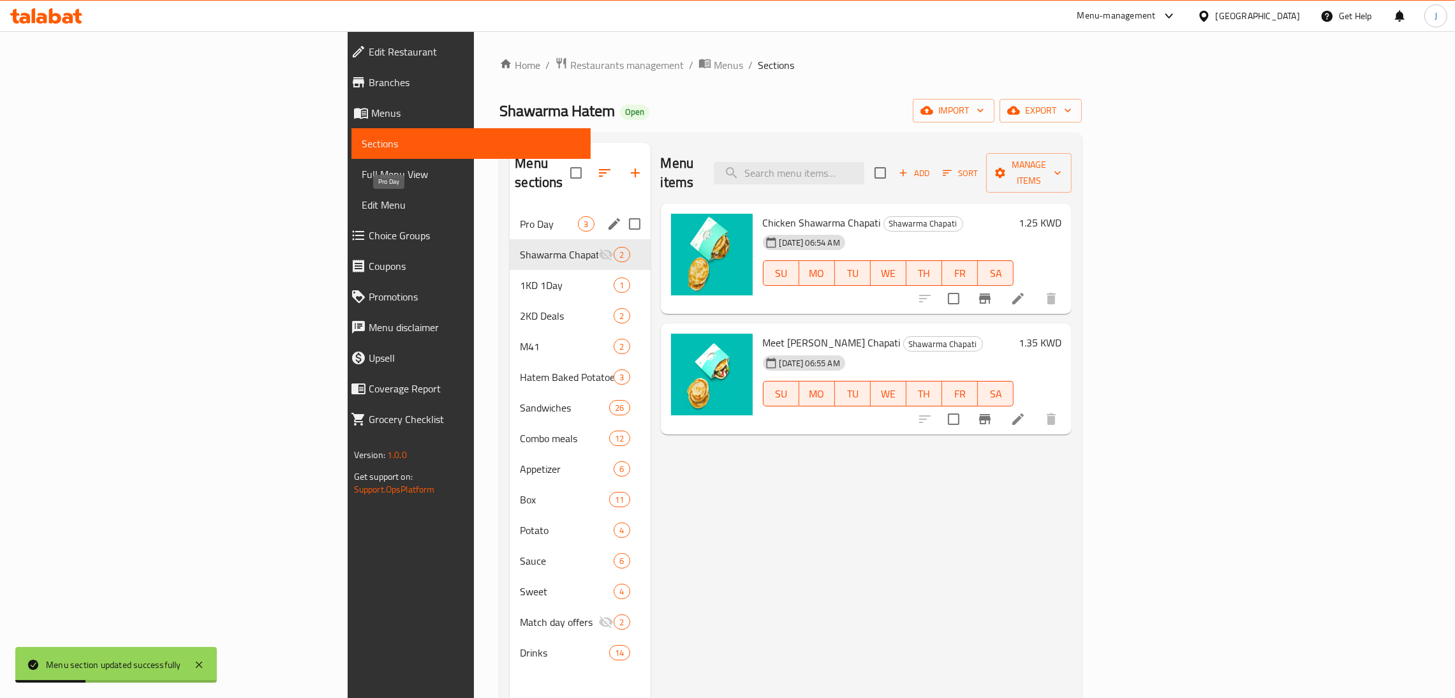
click at [520, 216] on span "Pro Day" at bounding box center [549, 223] width 58 height 15
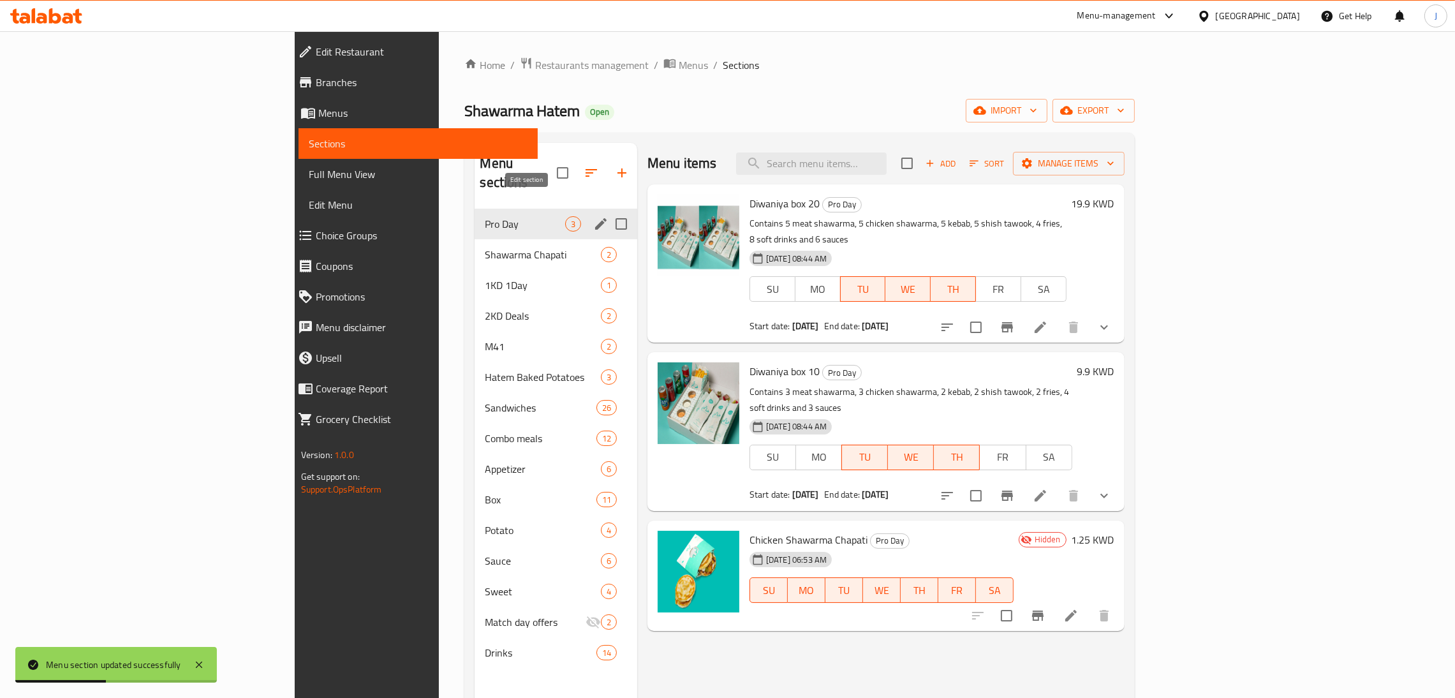
click at [593, 216] on icon "edit" at bounding box center [600, 223] width 15 height 15
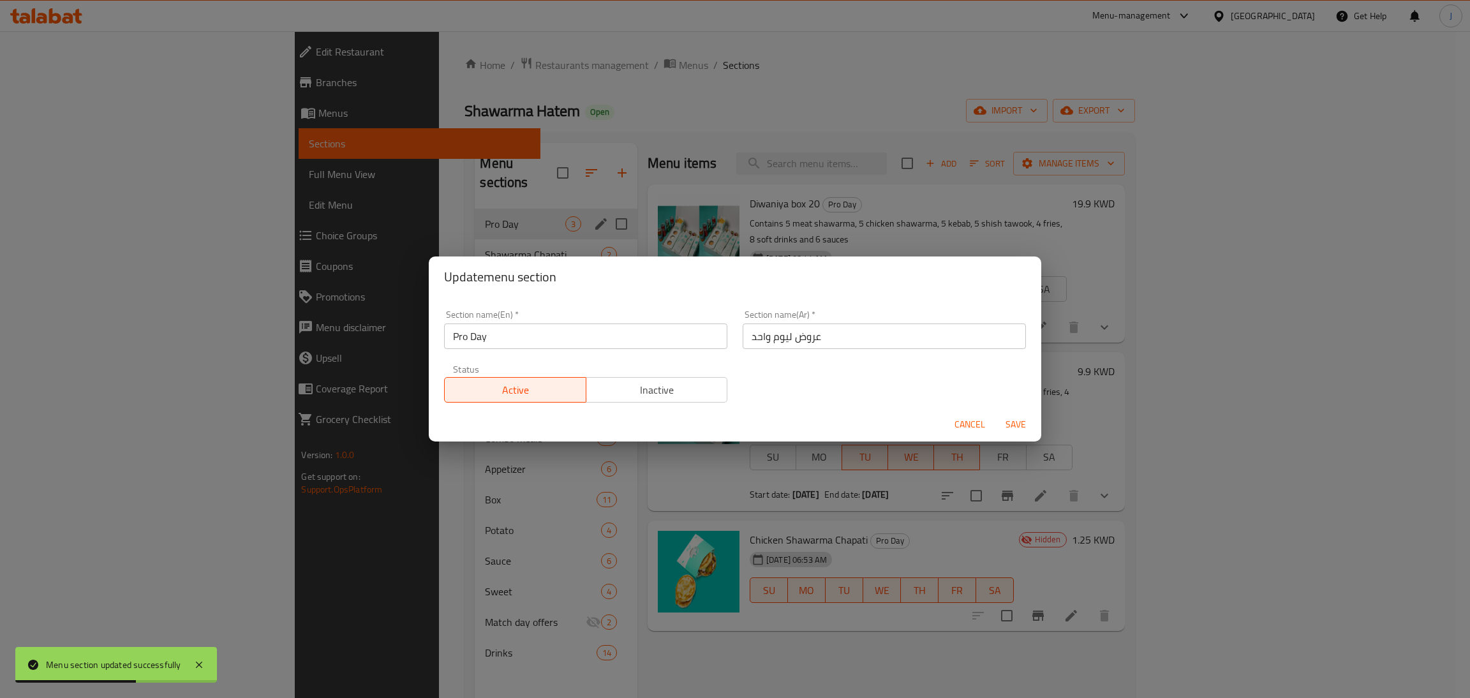
click at [962, 425] on span "Cancel" at bounding box center [969, 425] width 31 height 16
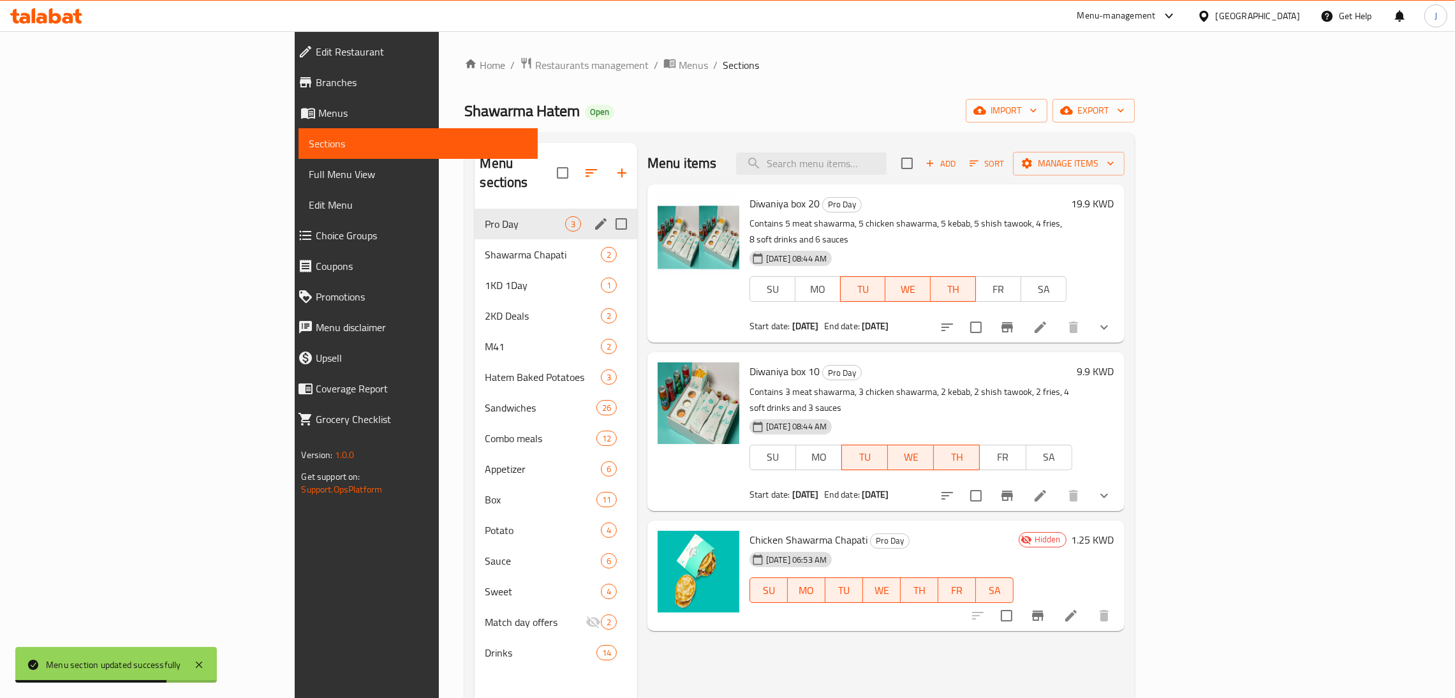
click at [608, 210] on input "Menu sections" at bounding box center [621, 223] width 27 height 27
checkbox input "false"
click at [595, 218] on icon "edit" at bounding box center [600, 223] width 11 height 11
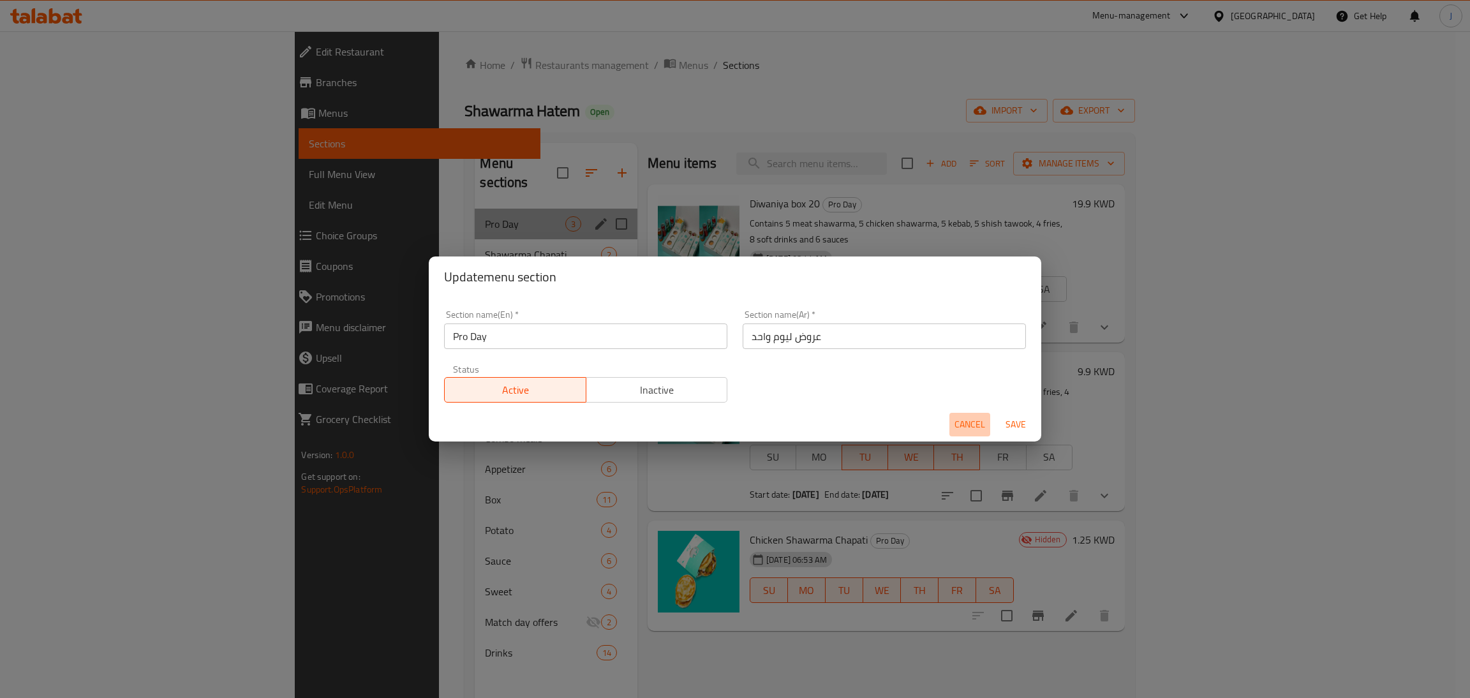
drag, startPoint x: 958, startPoint y: 423, endPoint x: 762, endPoint y: 339, distance: 213.1
click at [959, 423] on span "Cancel" at bounding box center [969, 425] width 31 height 16
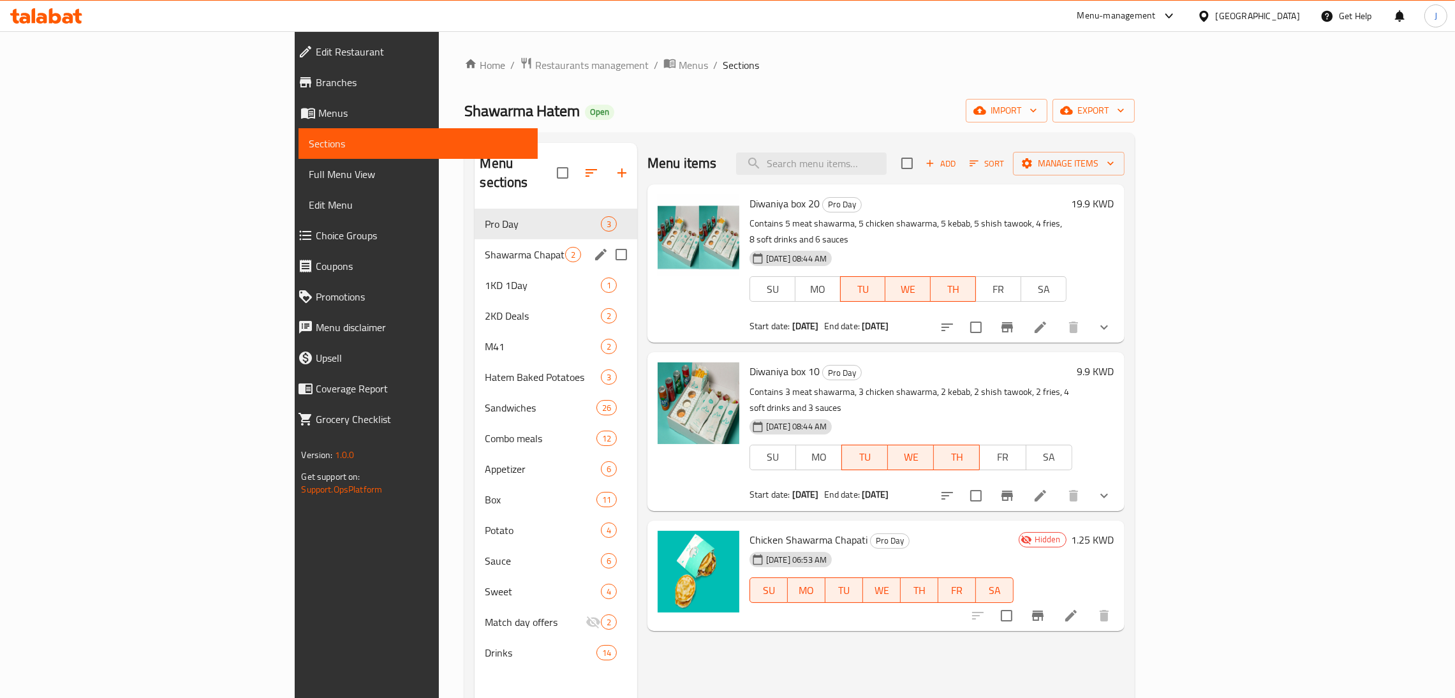
drag, startPoint x: 284, startPoint y: 228, endPoint x: 314, endPoint y: 223, distance: 30.3
click at [475, 239] on div "Shawarma Chapati 2" at bounding box center [556, 254] width 163 height 31
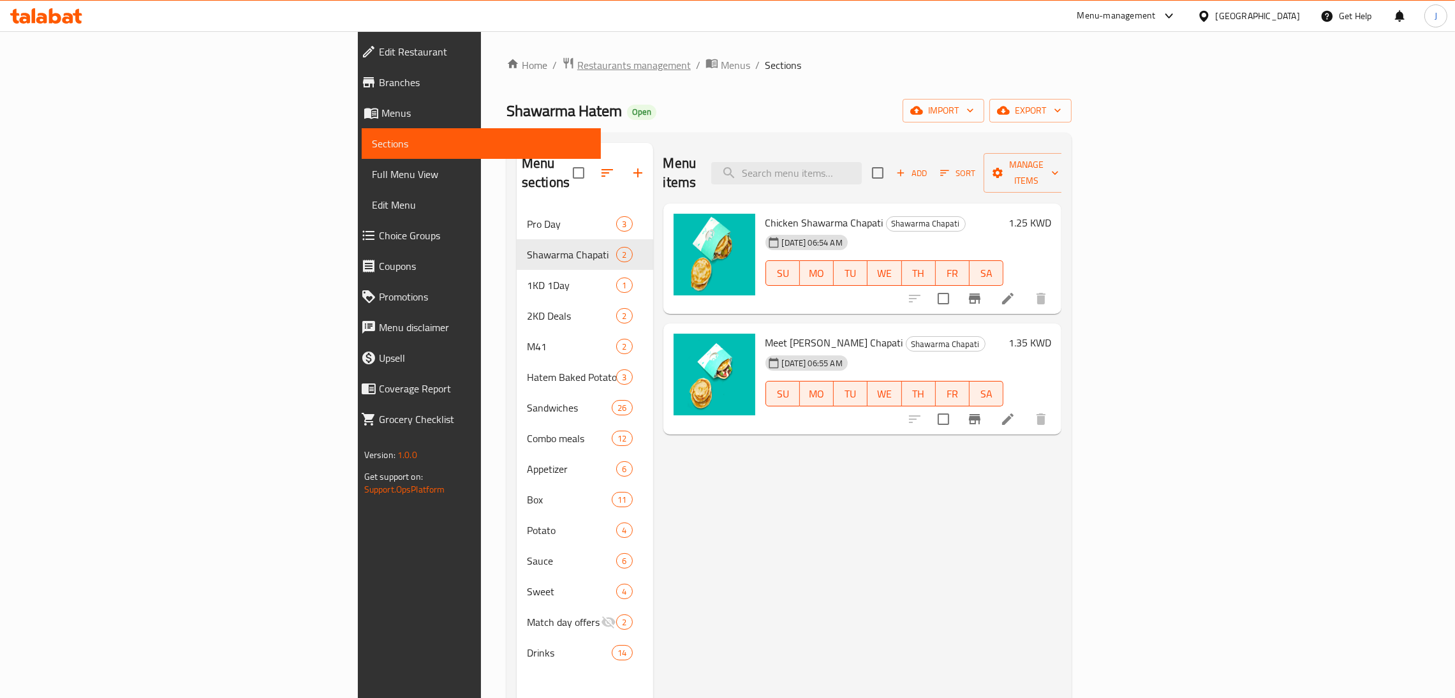
click at [577, 57] on span "Restaurants management" at bounding box center [634, 64] width 114 height 15
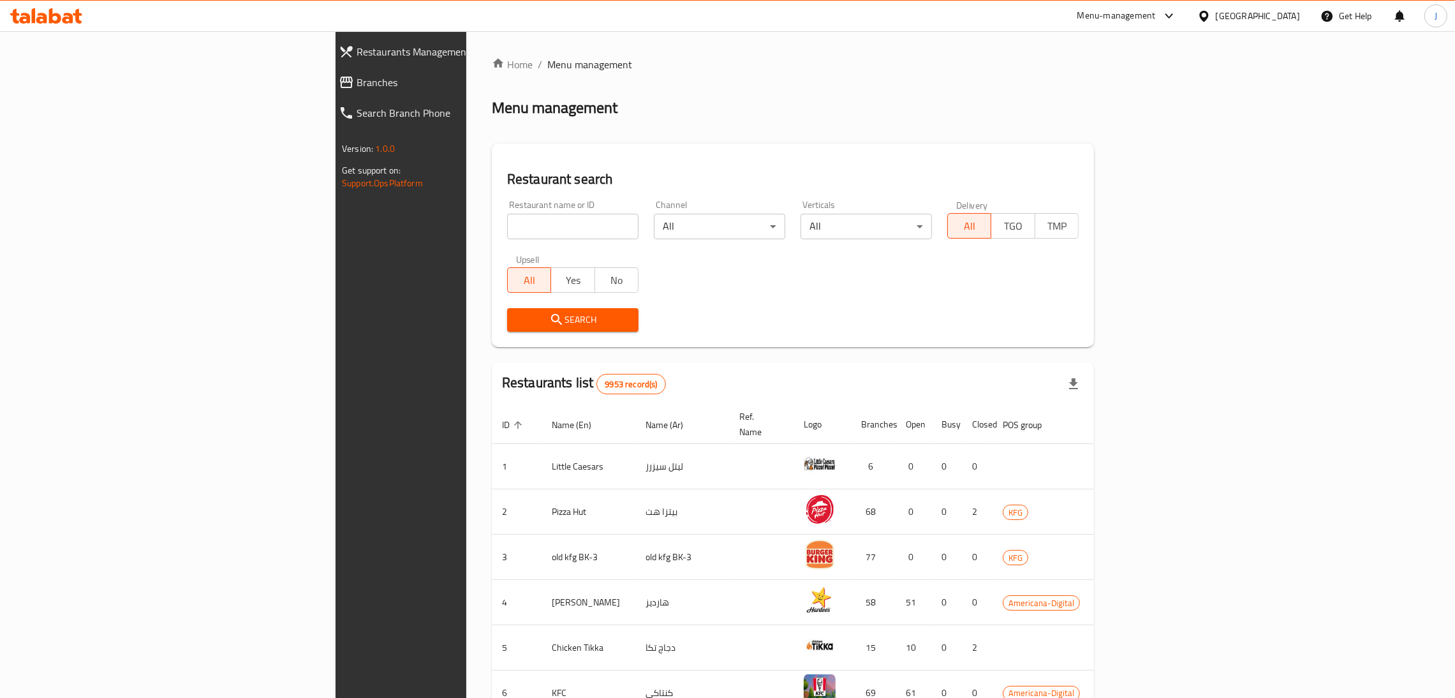
click at [507, 220] on input "search" at bounding box center [572, 227] width 131 height 26
type input "charcoal"
click button "Search" at bounding box center [572, 320] width 131 height 24
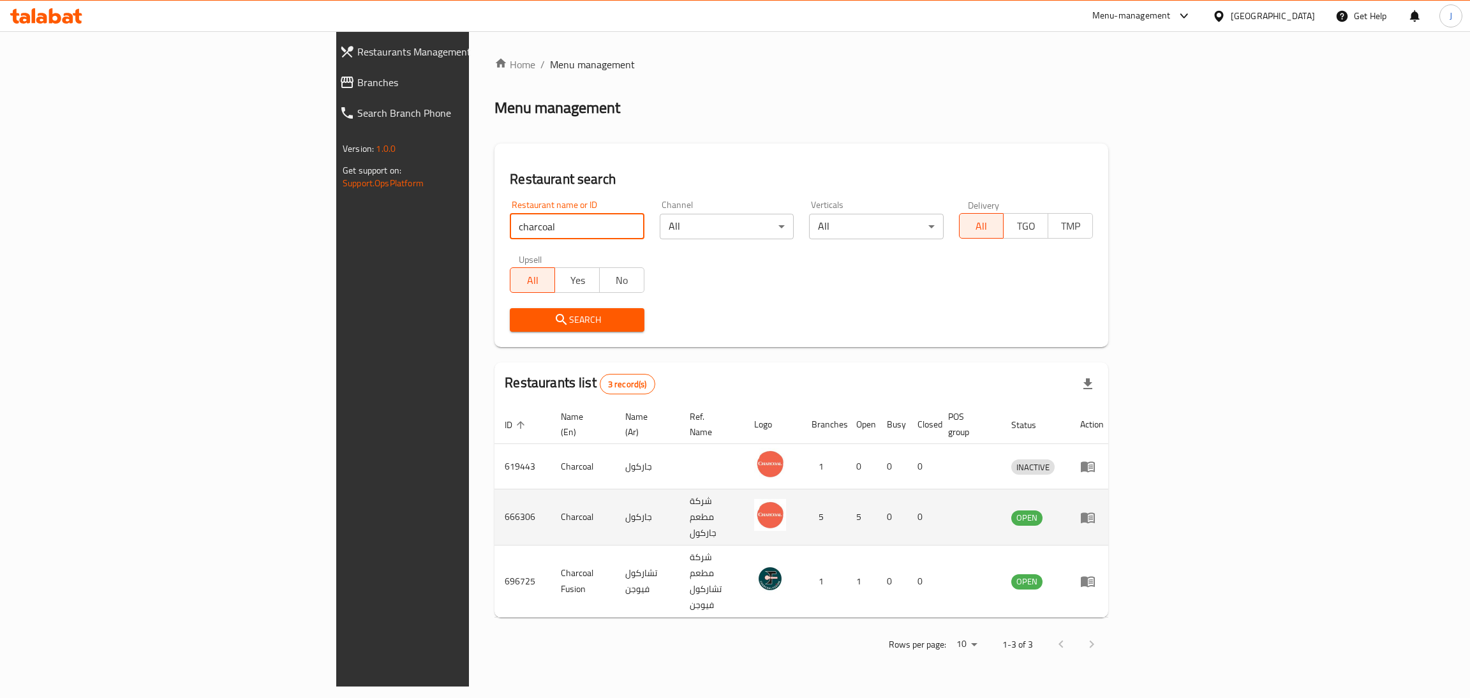
click at [1095, 512] on icon "enhanced table" at bounding box center [1087, 517] width 14 height 11
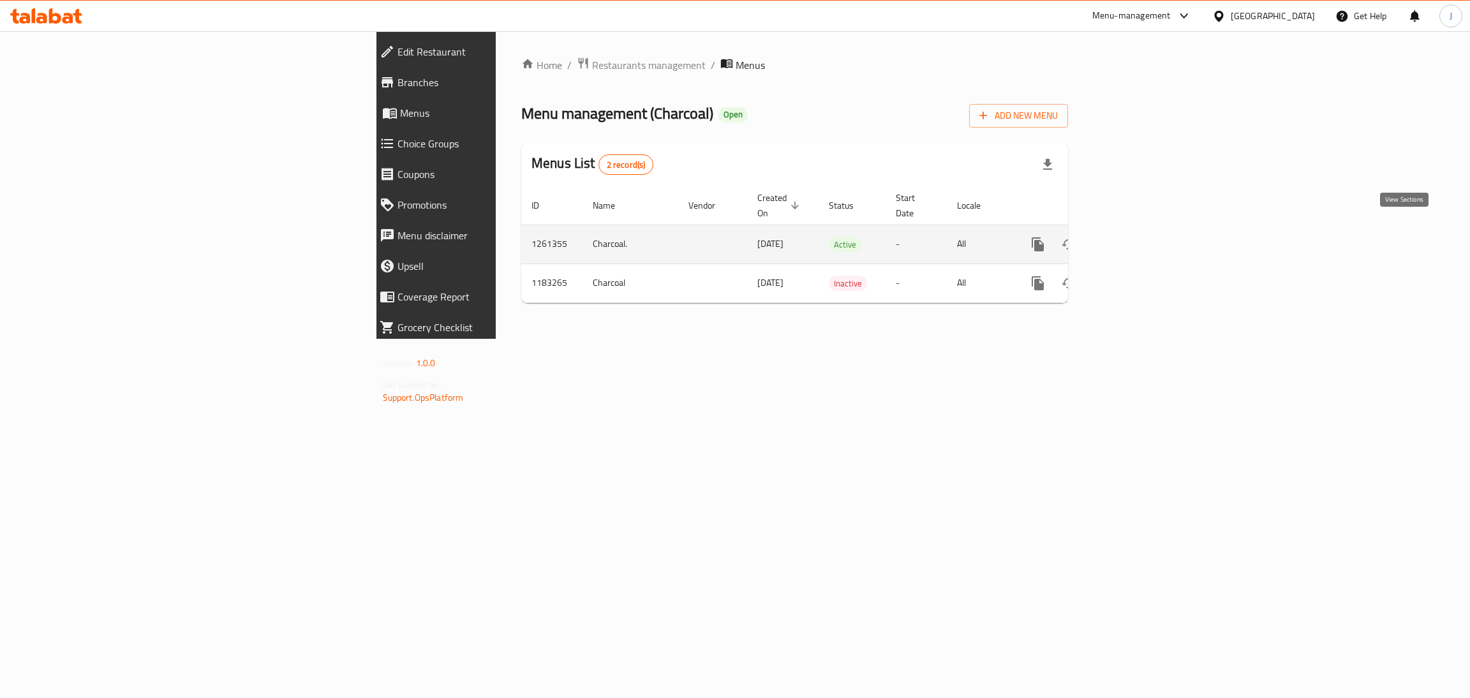
click at [1135, 239] on icon "enhanced table" at bounding box center [1129, 244] width 11 height 11
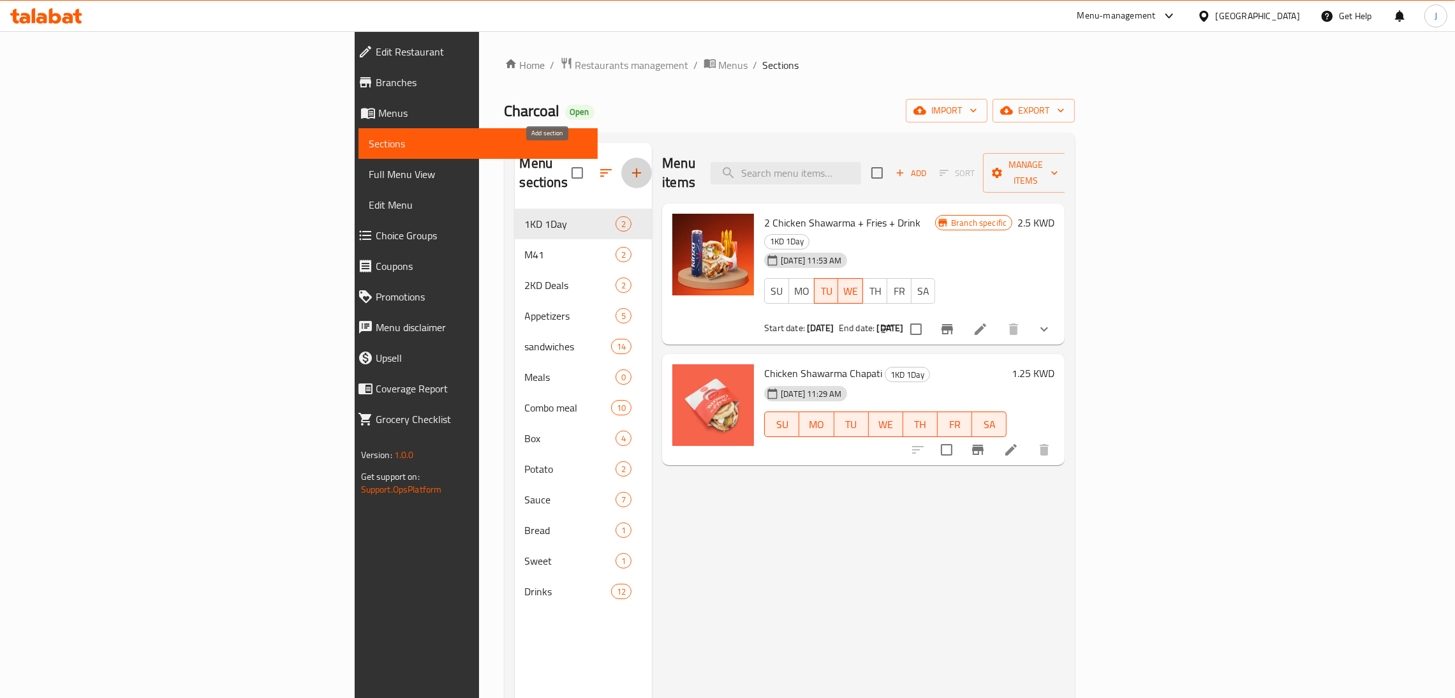
click at [629, 165] on icon "button" at bounding box center [636, 172] width 15 height 15
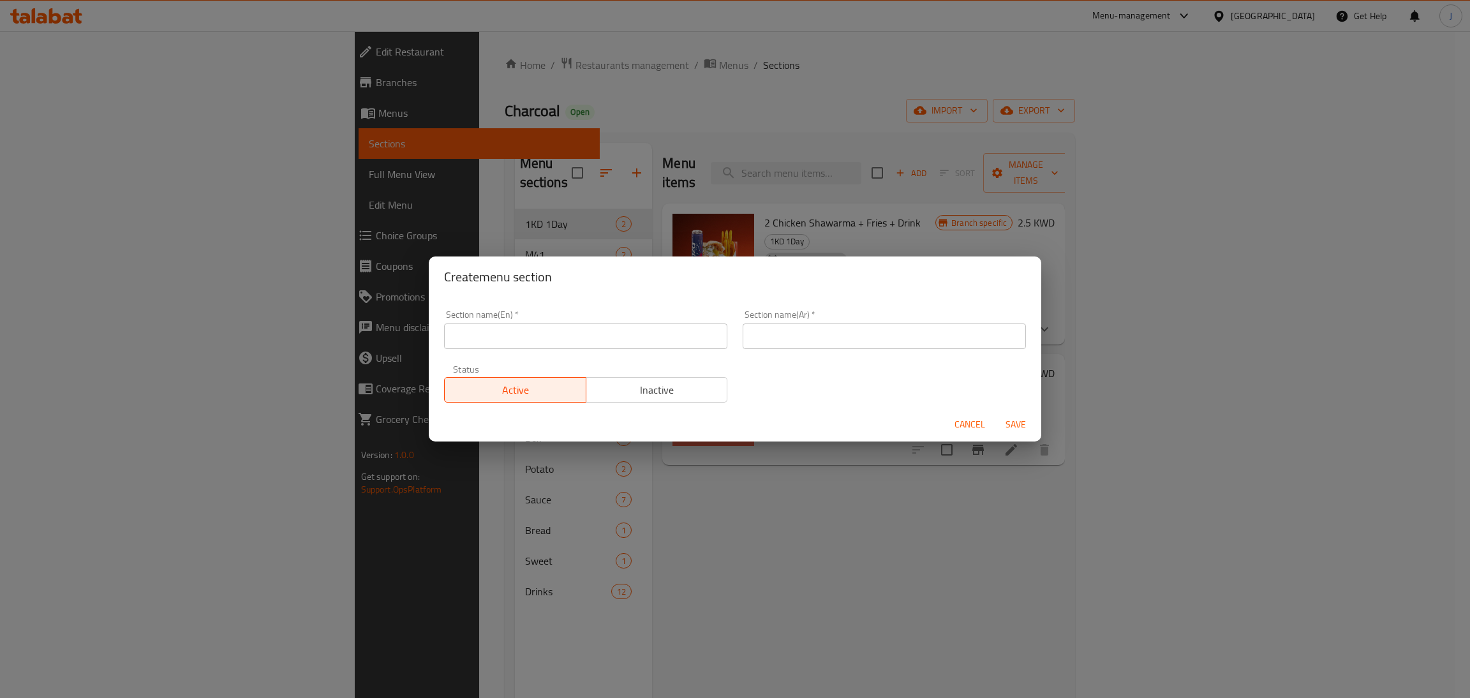
click at [568, 325] on input "text" at bounding box center [585, 336] width 283 height 26
type input "Shawarma Chapati"
click at [837, 323] on input "text" at bounding box center [883, 336] width 283 height 26
type input "جباتي شاورما"
click at [623, 400] on button "Inactive" at bounding box center [657, 390] width 142 height 26
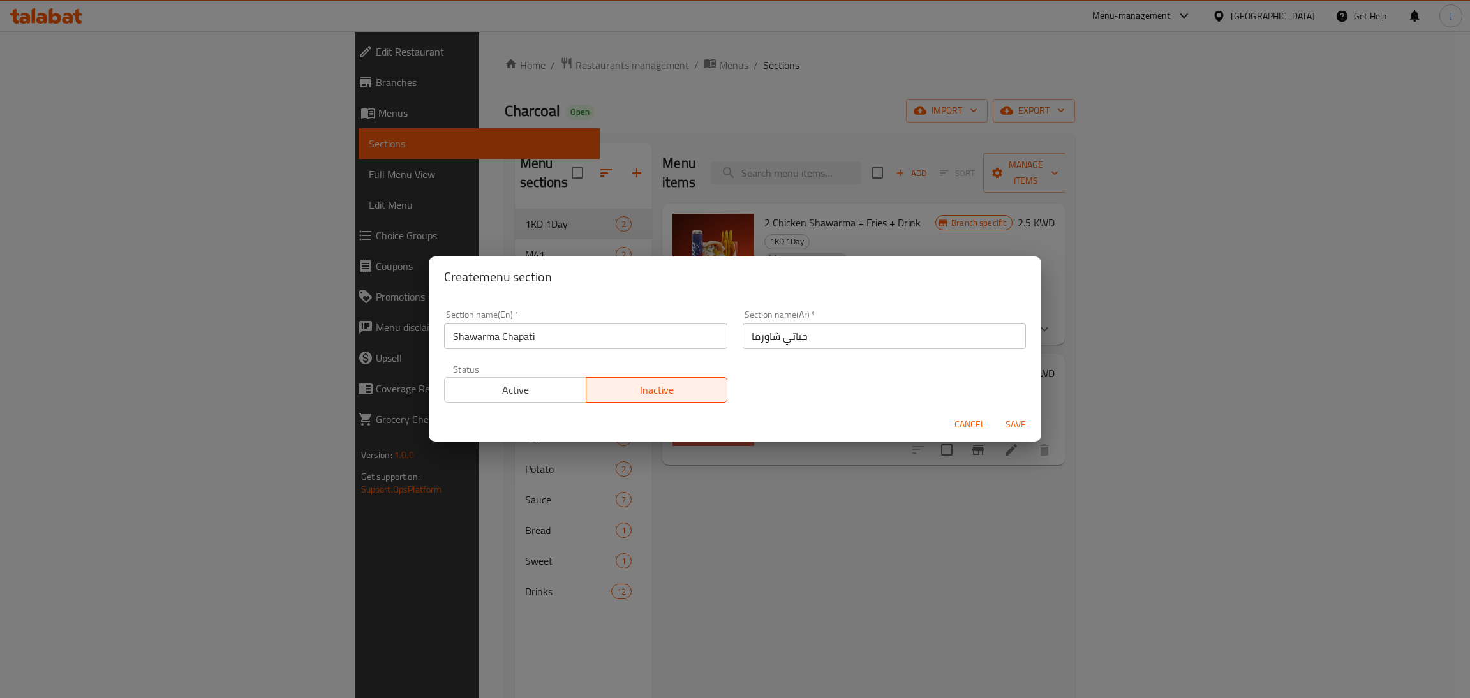
type button "1"
click at [1007, 424] on span "Save" at bounding box center [1015, 425] width 31 height 16
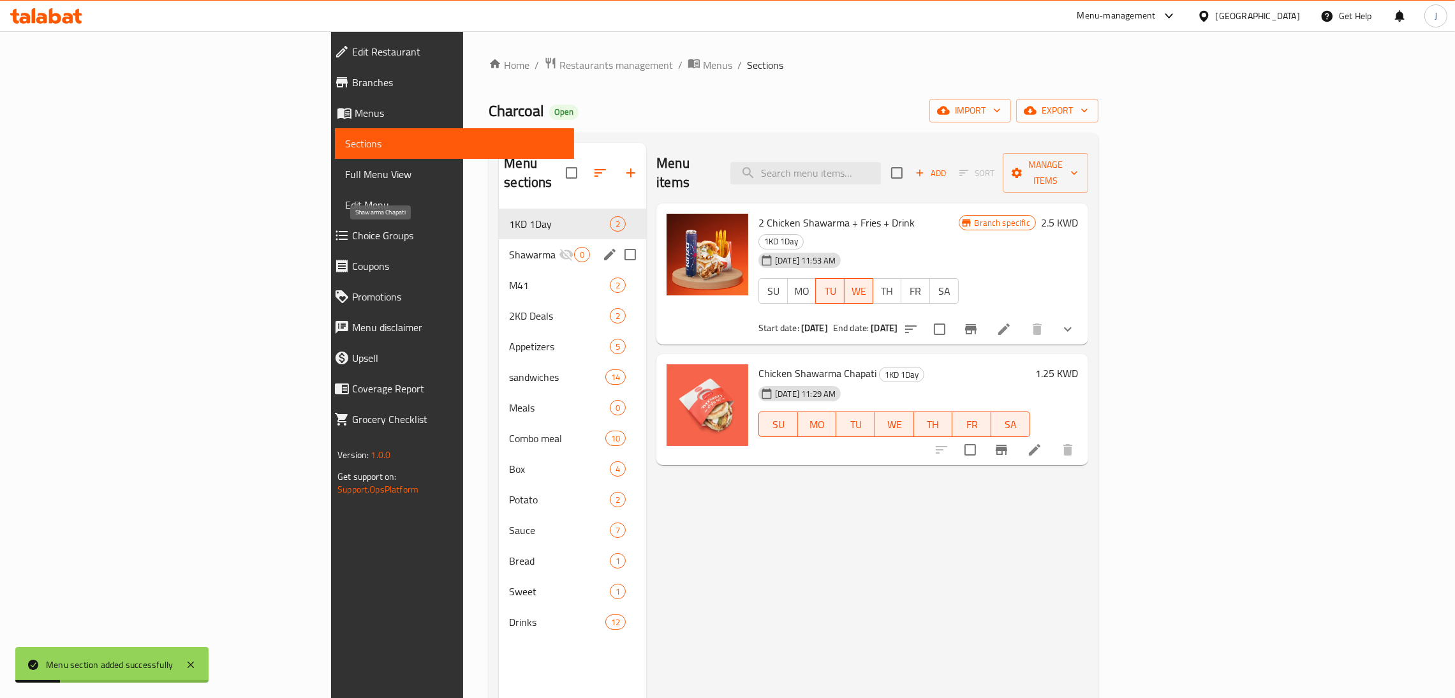
click at [509, 247] on span "Shawarma Chapati" at bounding box center [534, 254] width 50 height 15
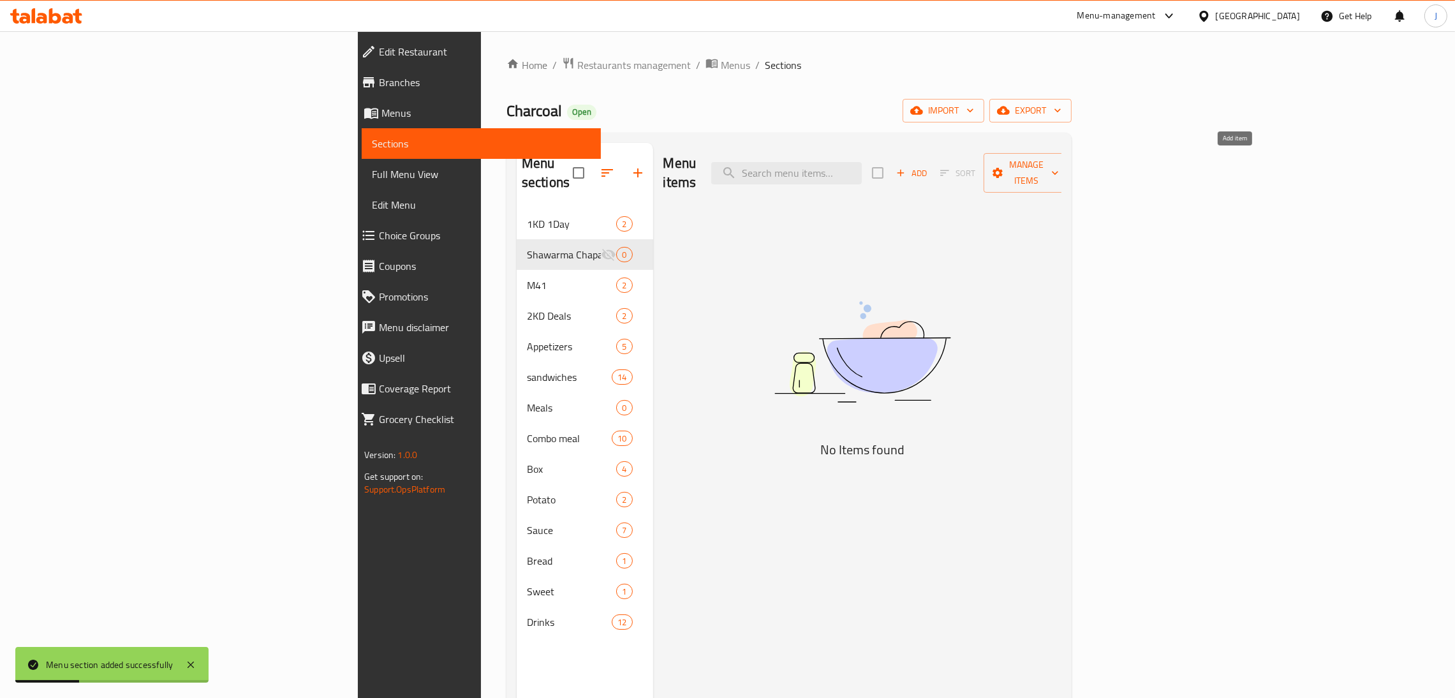
click at [929, 166] on span "Add" at bounding box center [911, 173] width 34 height 15
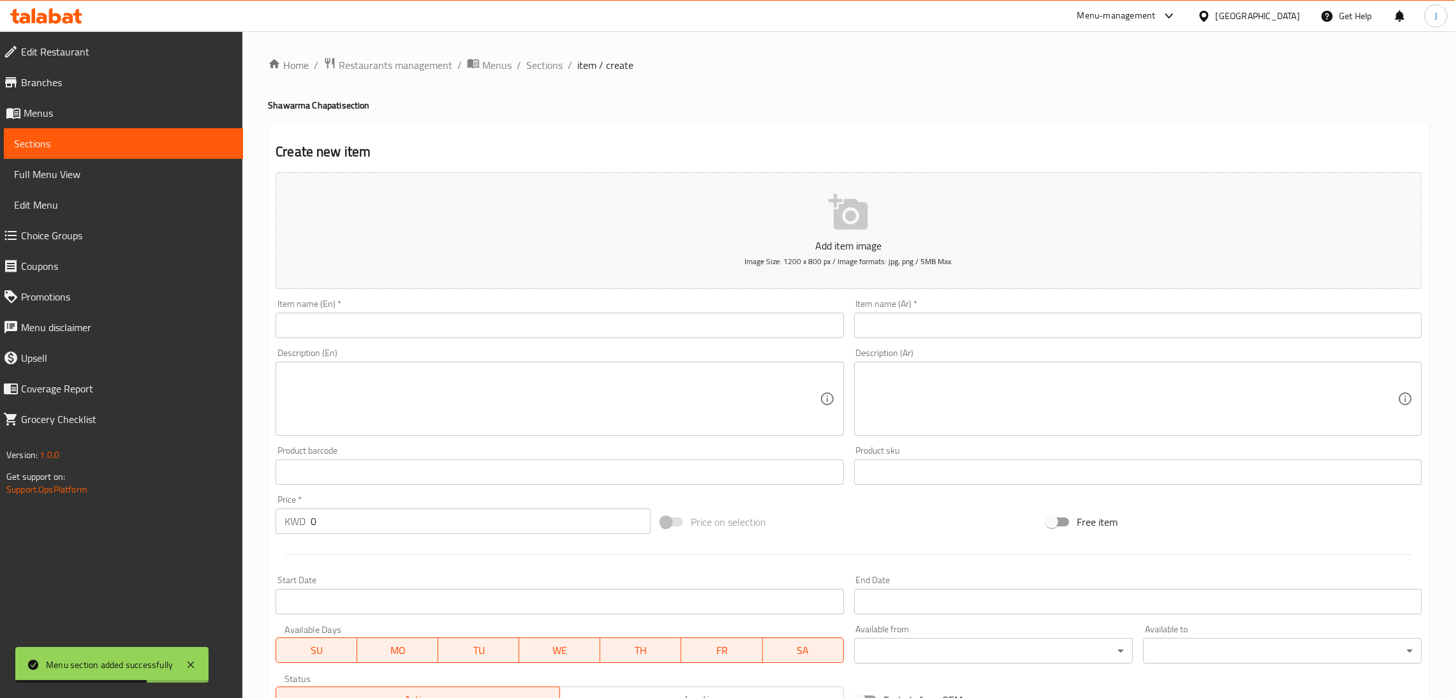
click at [596, 327] on input "text" at bounding box center [560, 326] width 568 height 26
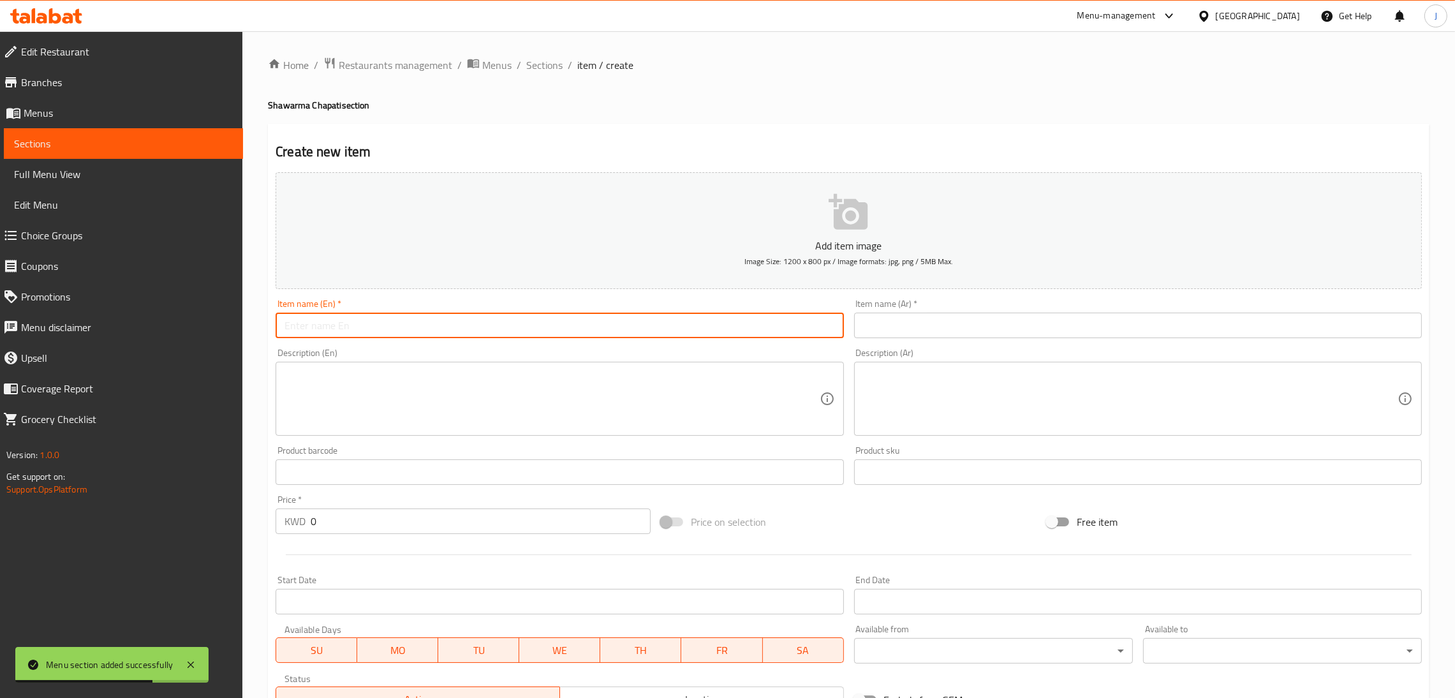
paste input "Chicken Shawarma Chapati"
type input "Chicken Shawarma Chapati"
click at [902, 322] on input "text" at bounding box center [1138, 326] width 568 height 26
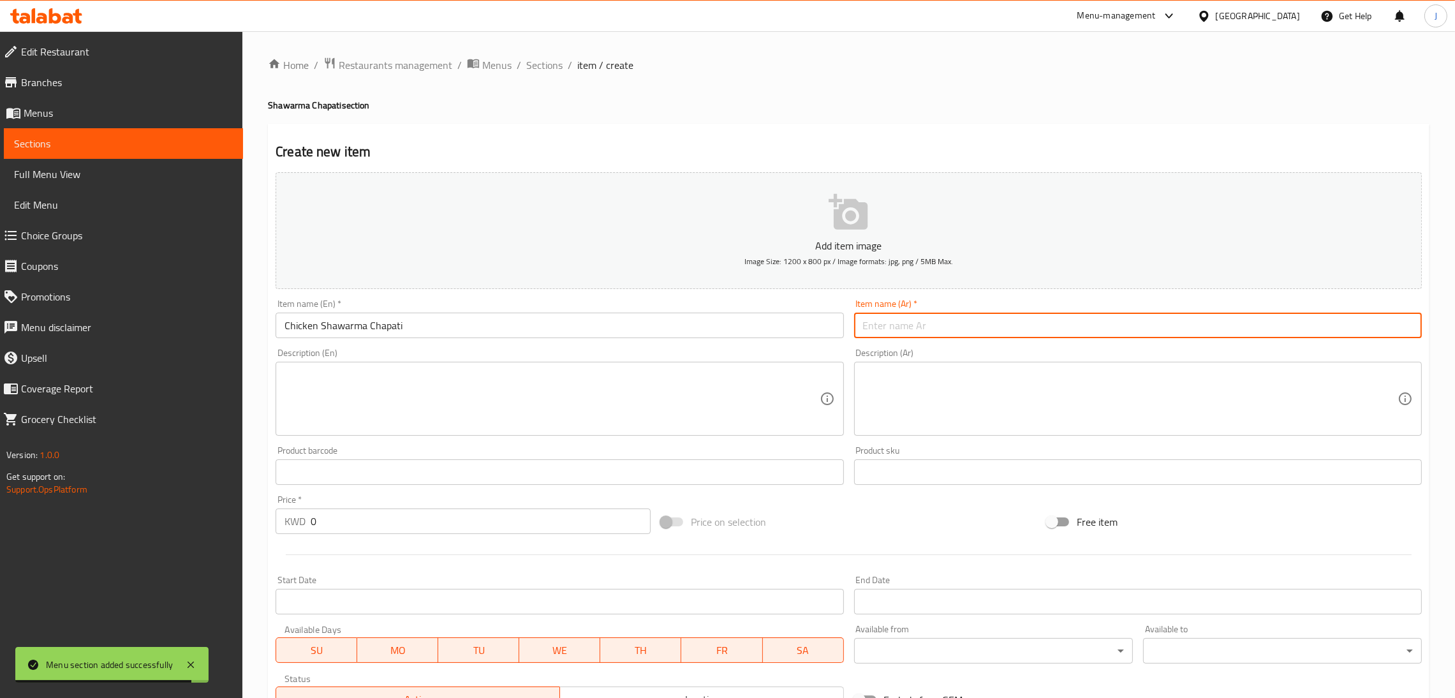
paste input "جباتي شاورما دجاج"
type input "جباتي شاورما دجاج"
click at [394, 521] on input "0" at bounding box center [481, 521] width 340 height 26
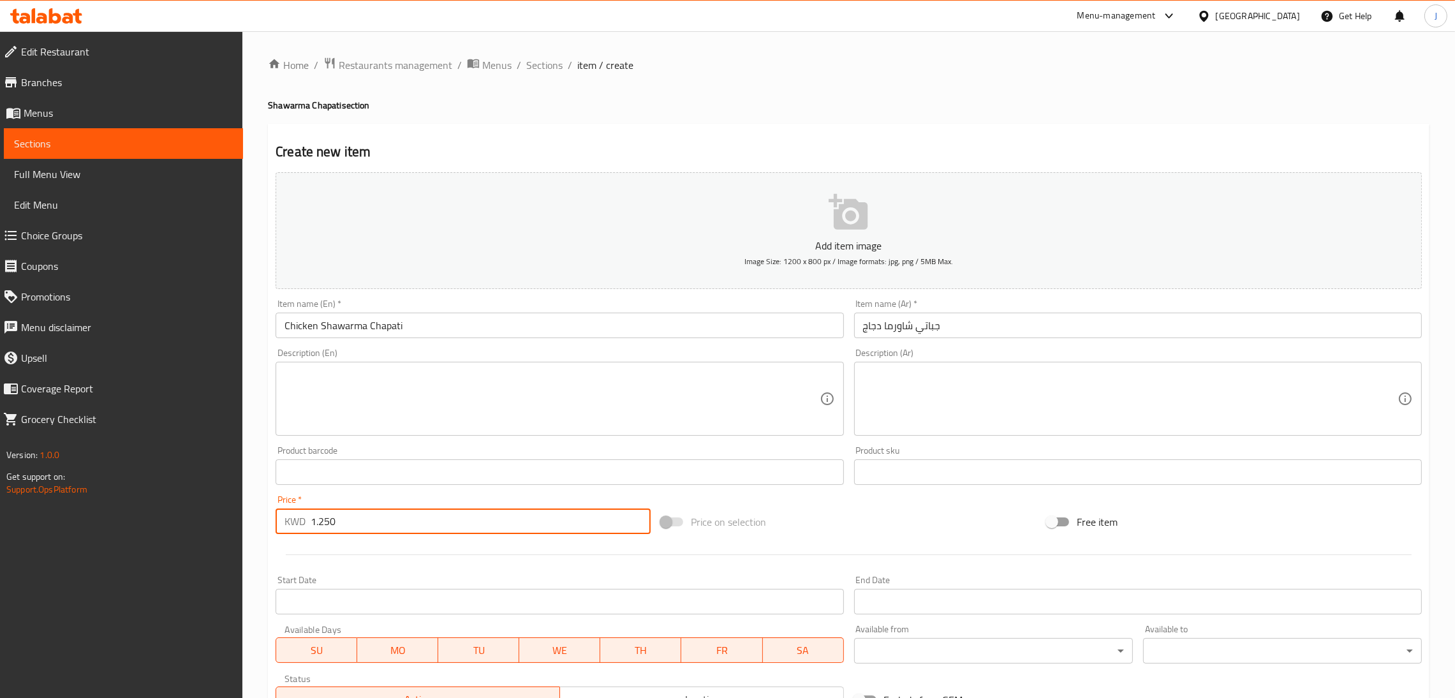
type input "1.250"
click at [859, 207] on icon "button" at bounding box center [848, 212] width 39 height 36
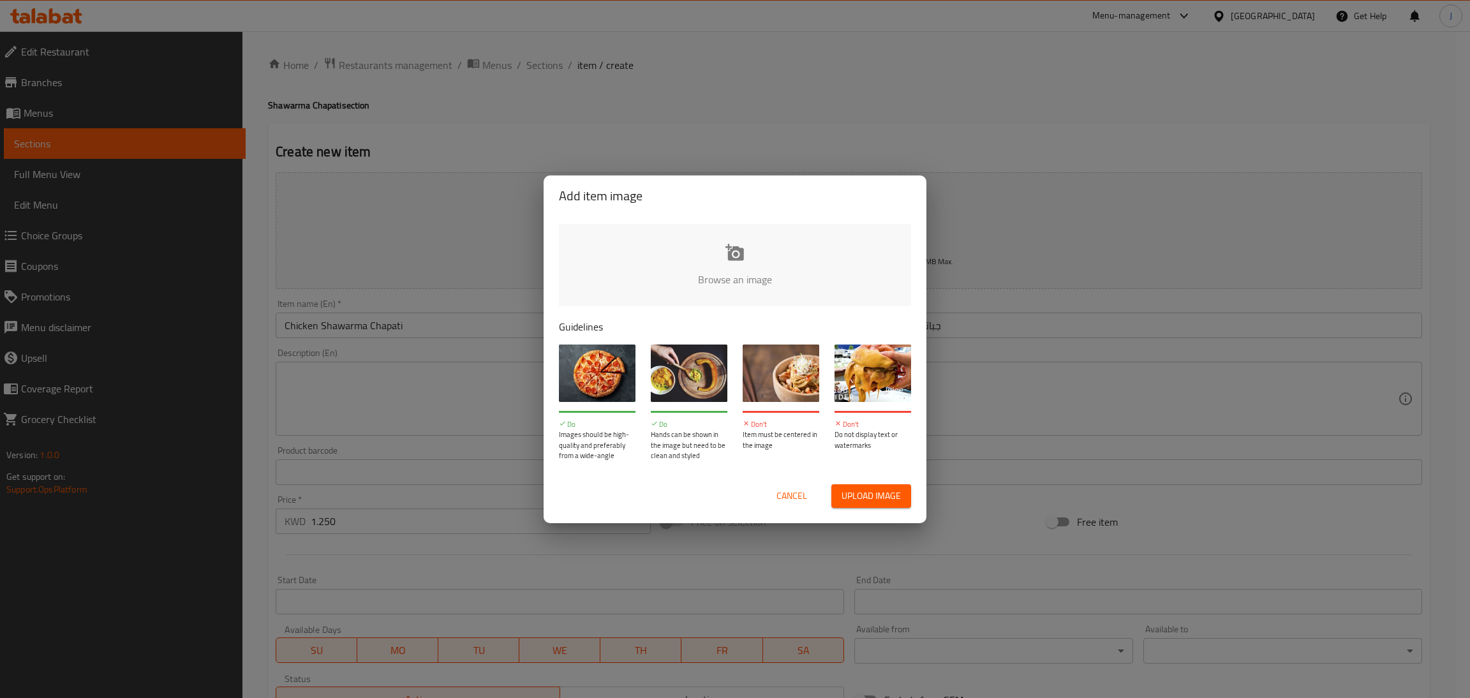
click at [852, 502] on span "Upload image" at bounding box center [870, 496] width 59 height 16
click at [889, 491] on span "Upload image" at bounding box center [870, 496] width 59 height 16
click at [770, 252] on input "file" at bounding box center [1166, 283] width 1214 height 119
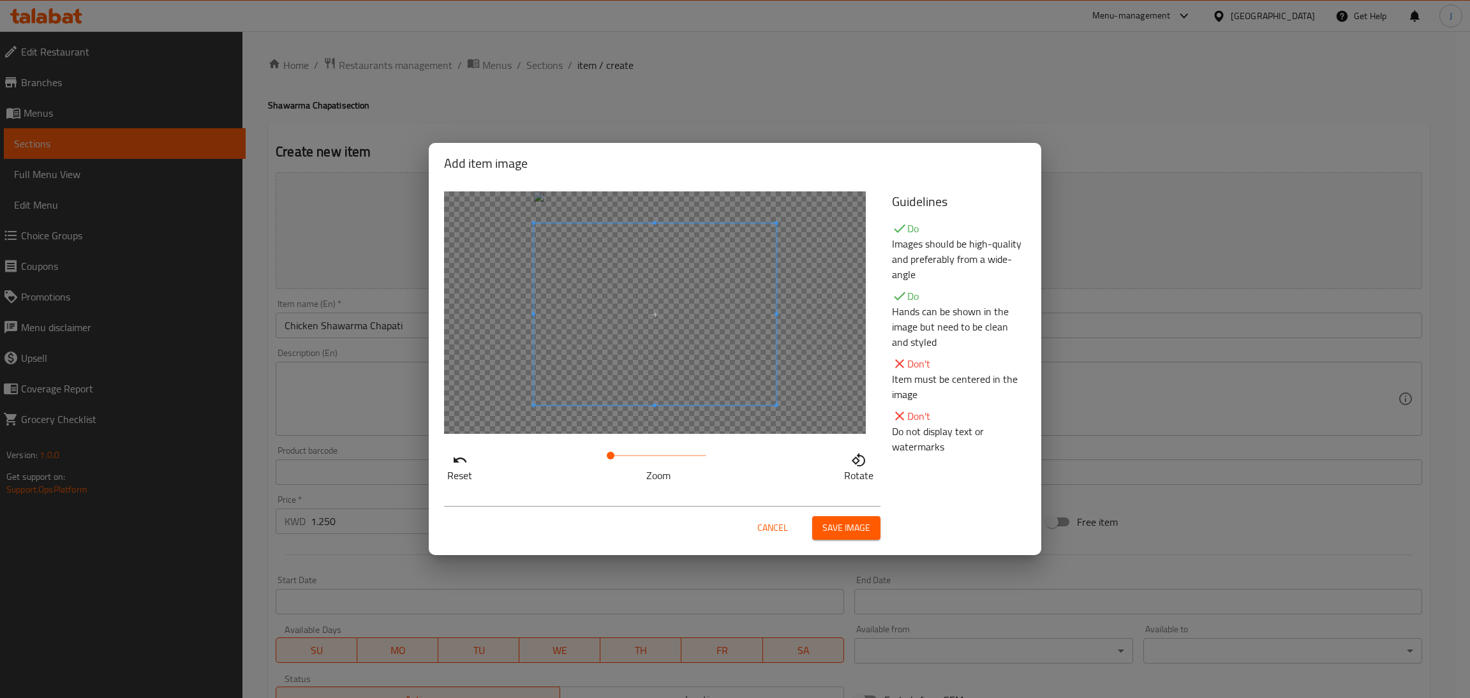
click at [714, 390] on span at bounding box center [655, 314] width 242 height 182
click at [840, 530] on span "Save image" at bounding box center [846, 528] width 48 height 16
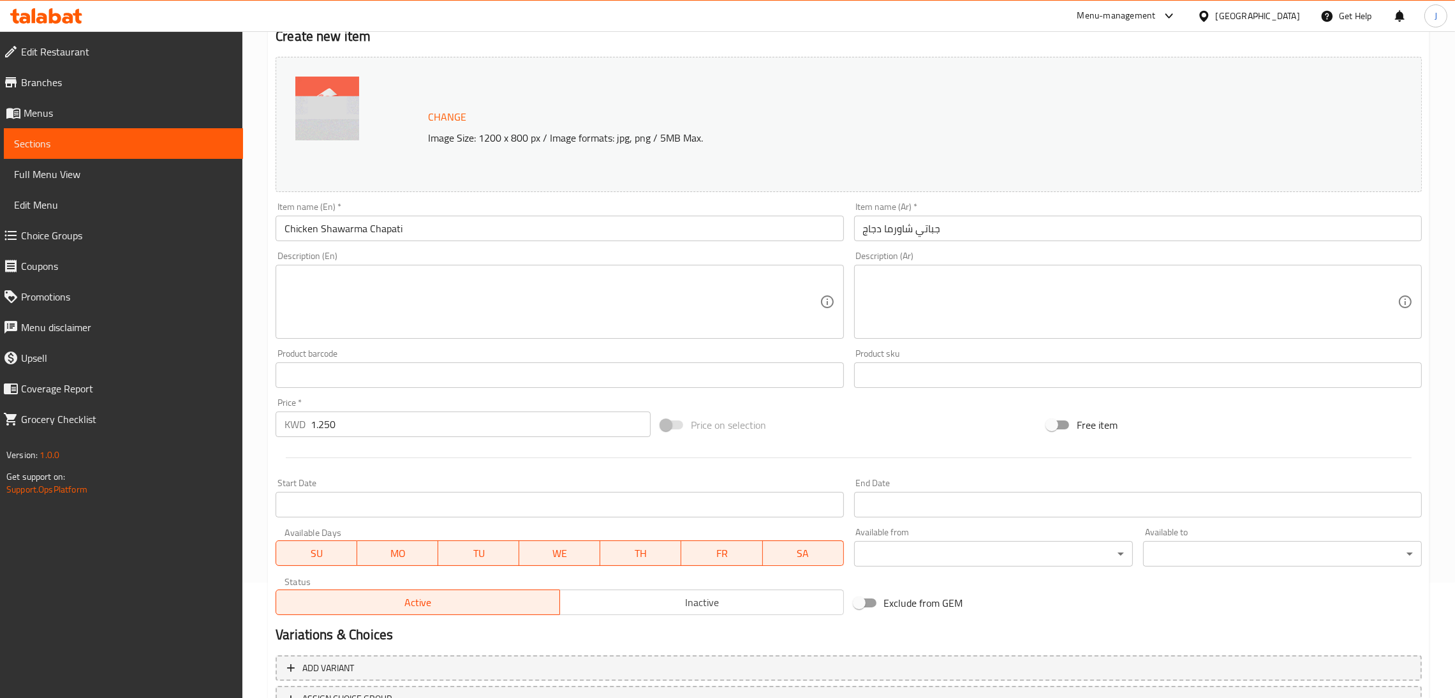
scroll to position [220, 0]
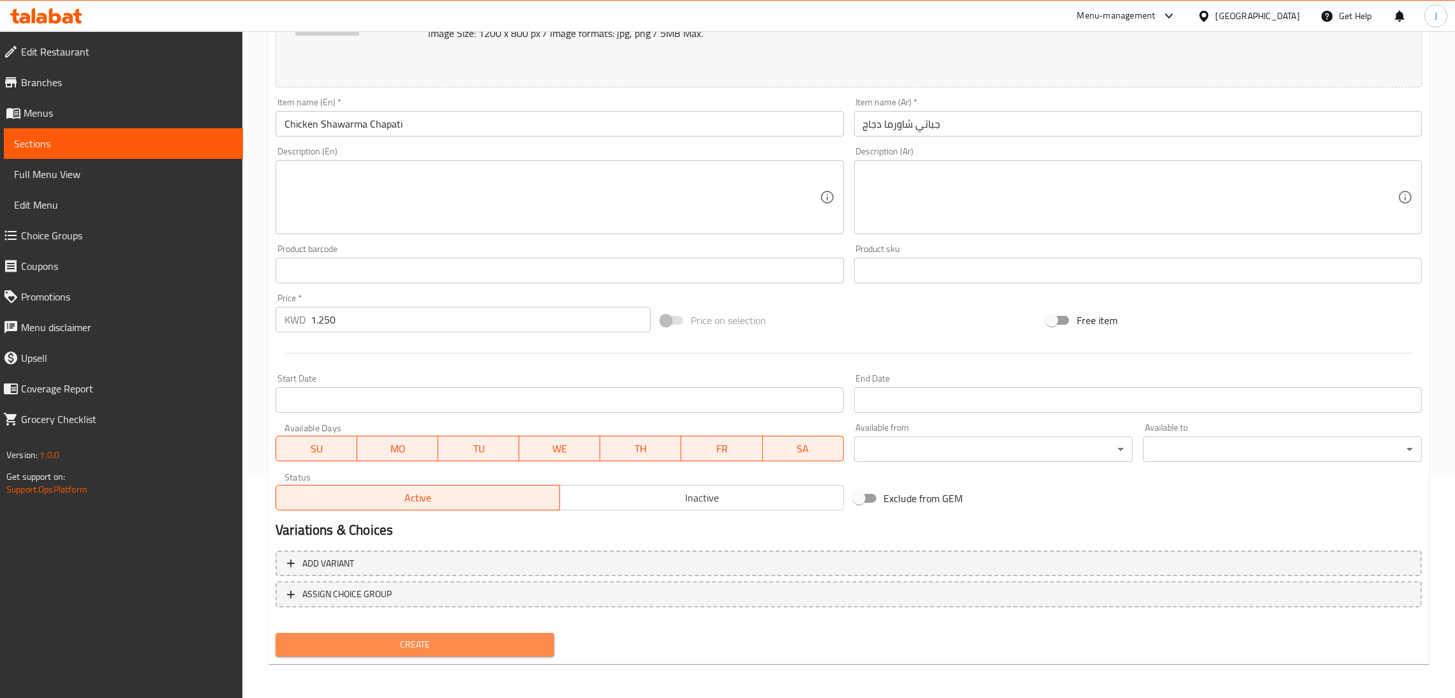
click at [441, 644] on span "Create" at bounding box center [415, 645] width 258 height 16
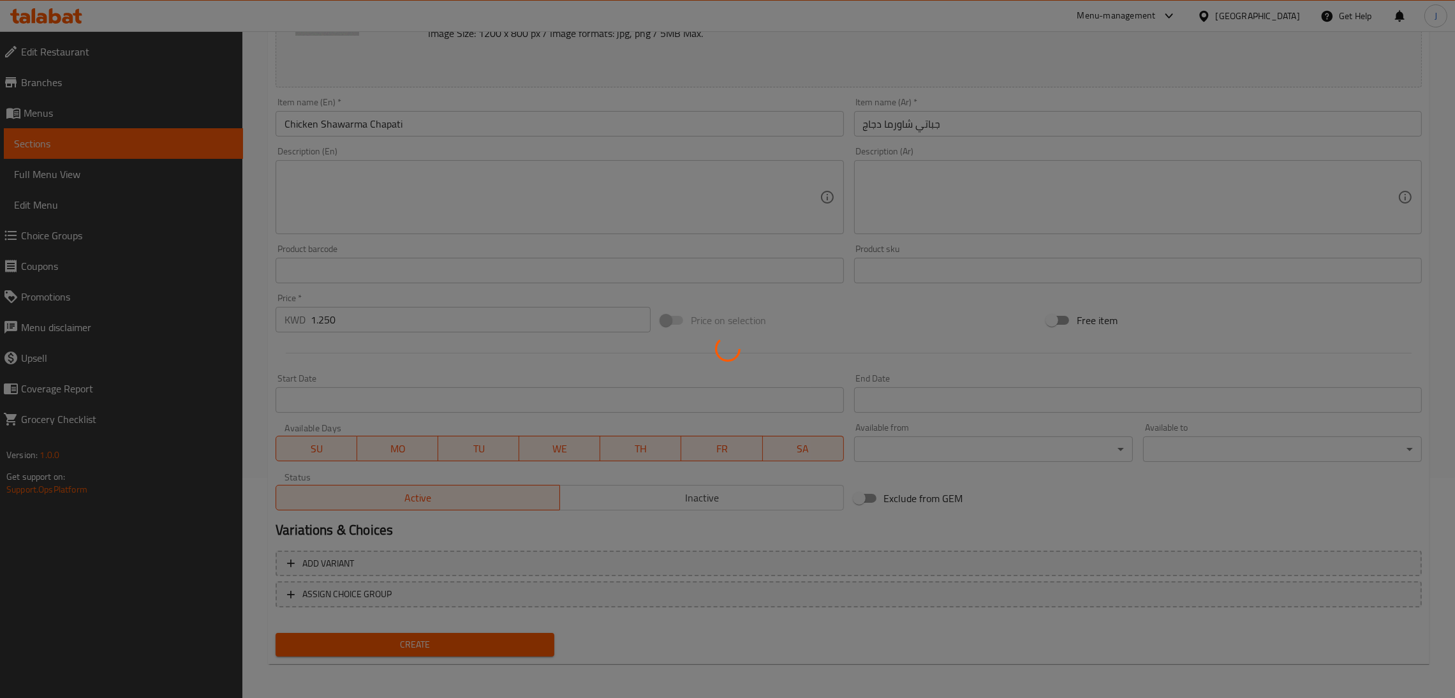
type input "0"
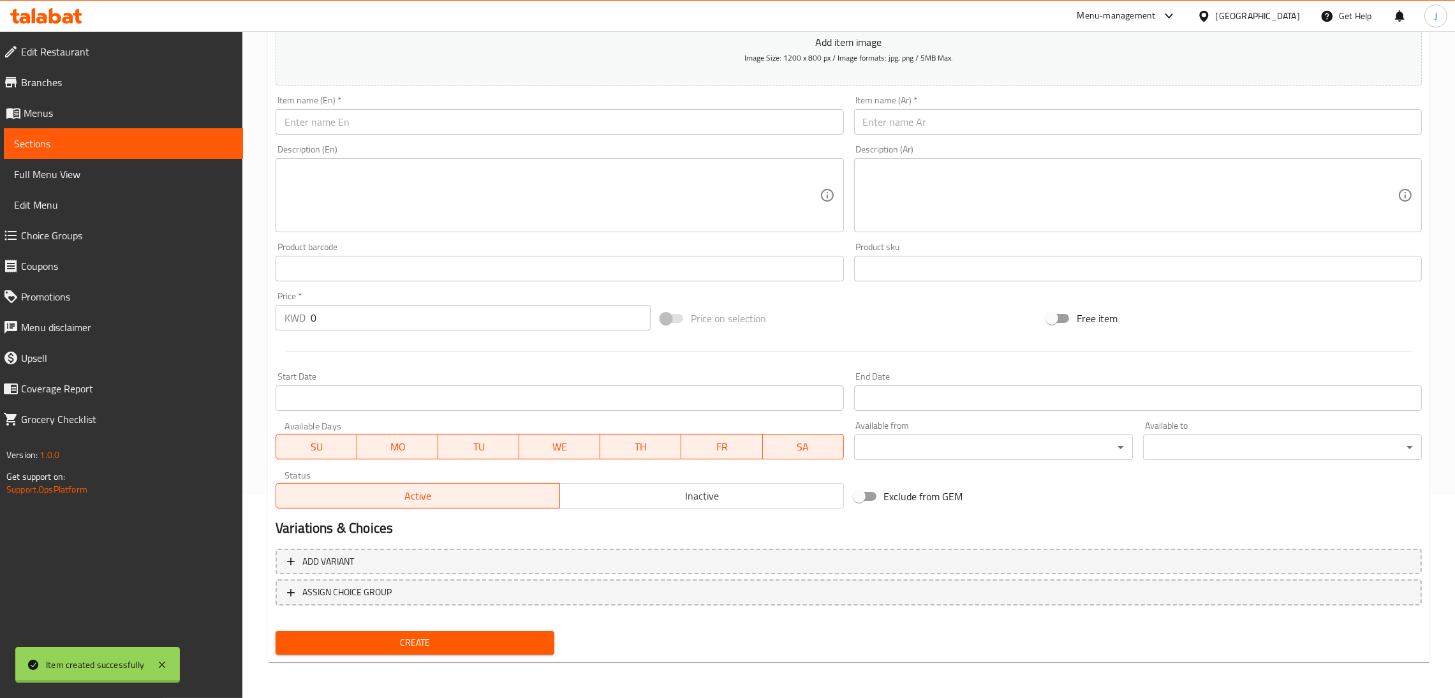
scroll to position [0, 0]
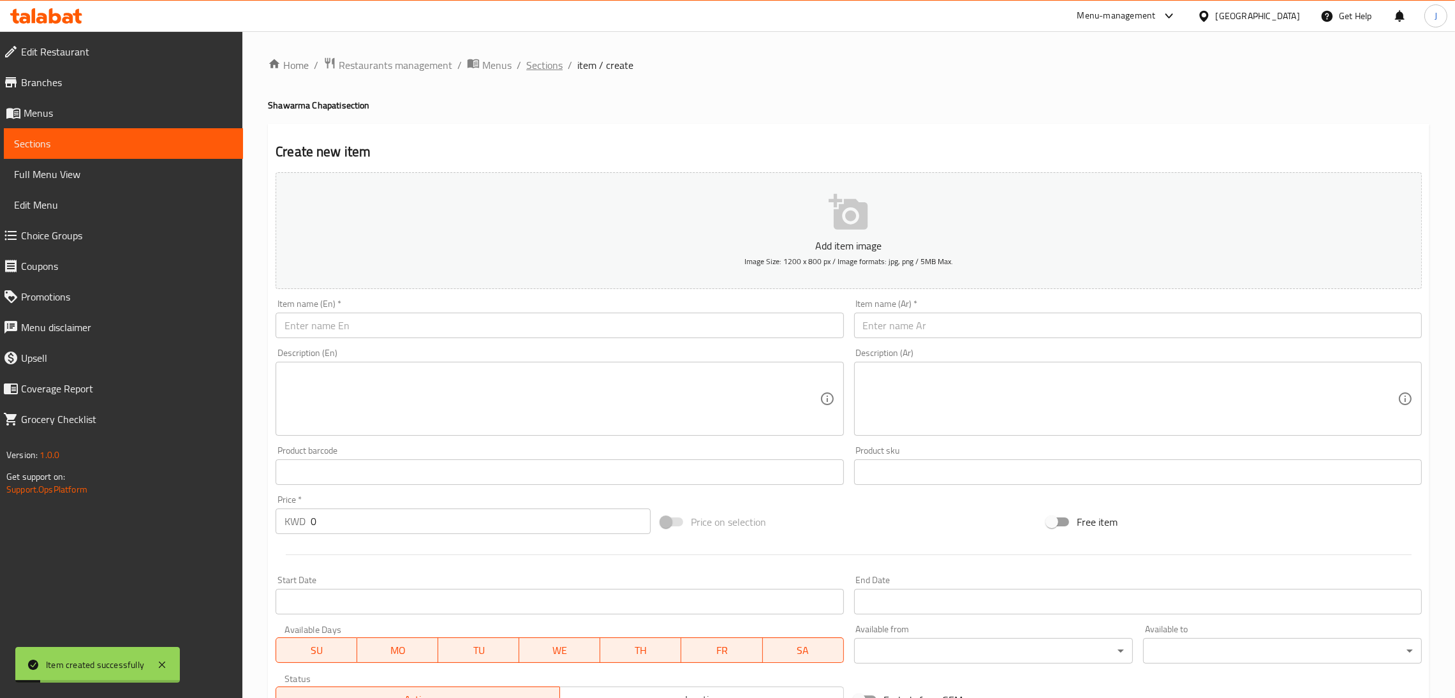
click at [529, 58] on span "Sections" at bounding box center [544, 64] width 36 height 15
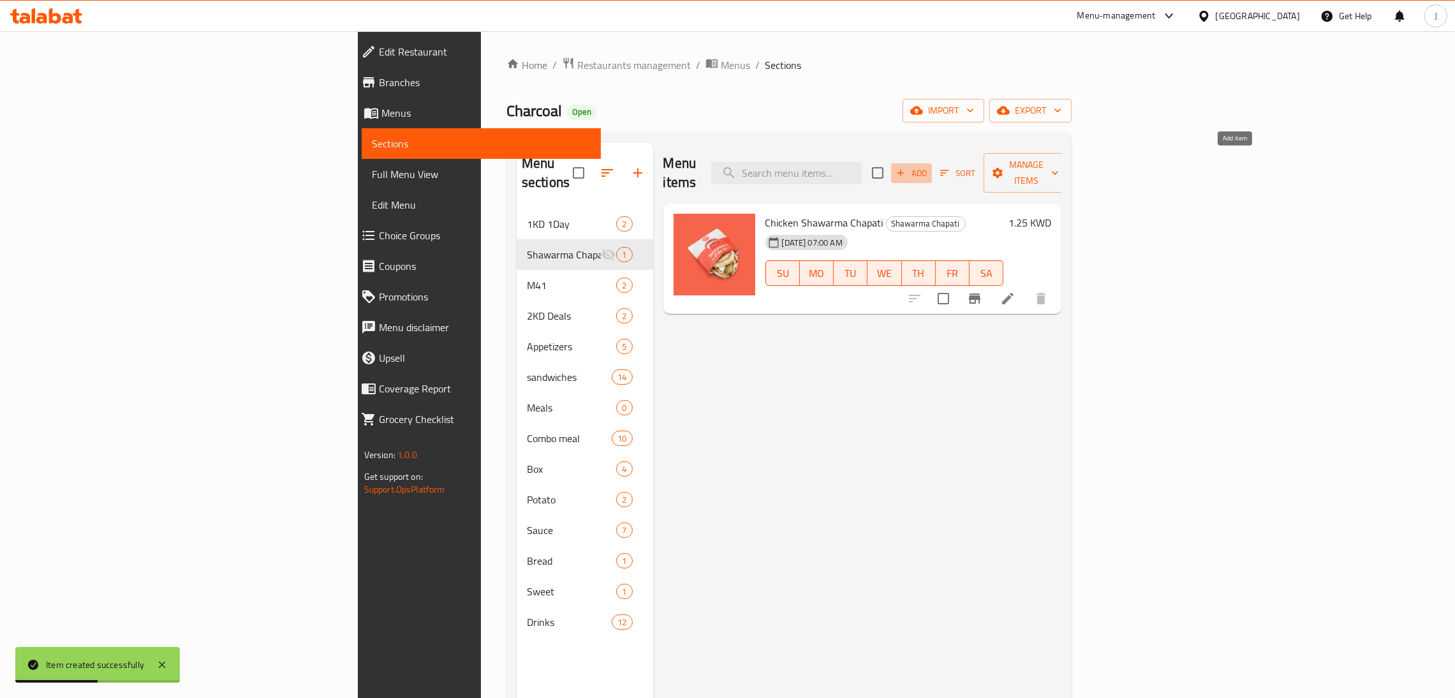
click at [929, 166] on span "Add" at bounding box center [911, 173] width 34 height 15
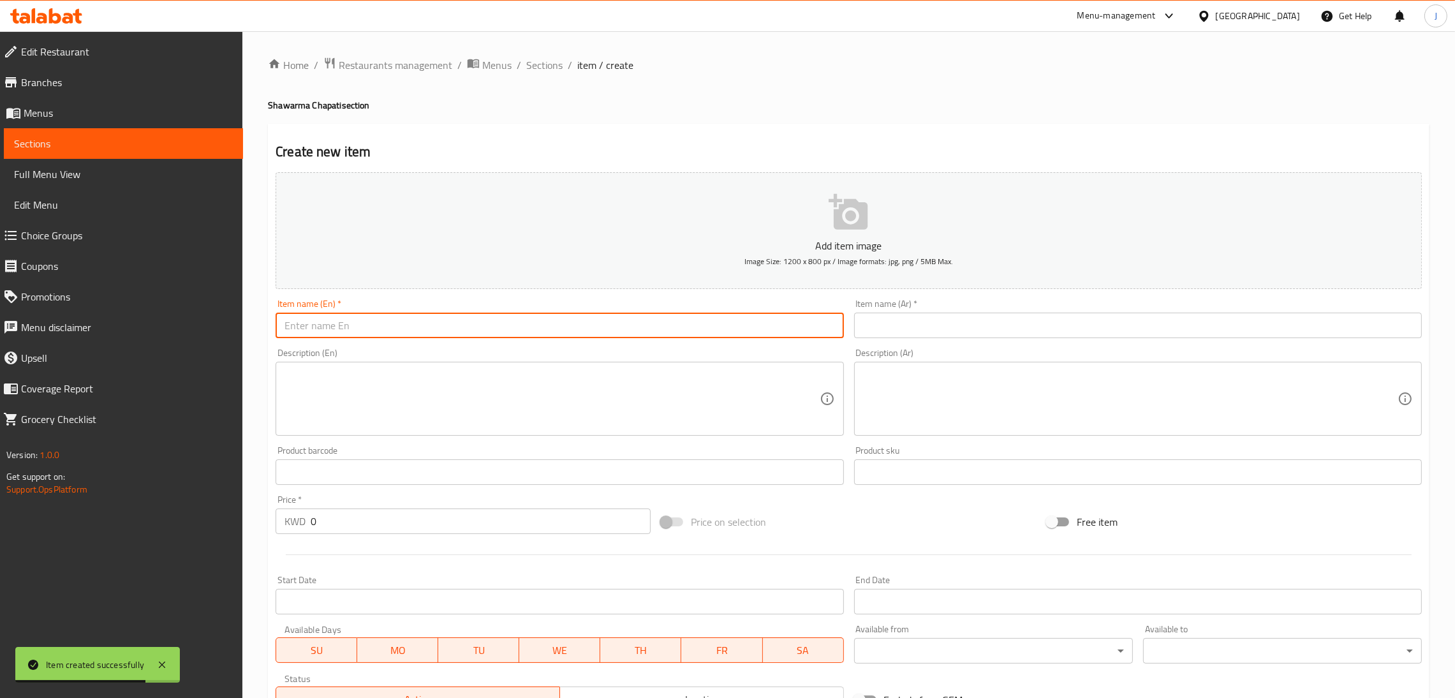
click at [516, 330] on input "text" at bounding box center [560, 326] width 568 height 26
paste input "Meet [PERSON_NAME] Chapati"
type input "Meet [PERSON_NAME] Chapati"
click at [936, 323] on input "text" at bounding box center [1138, 326] width 568 height 26
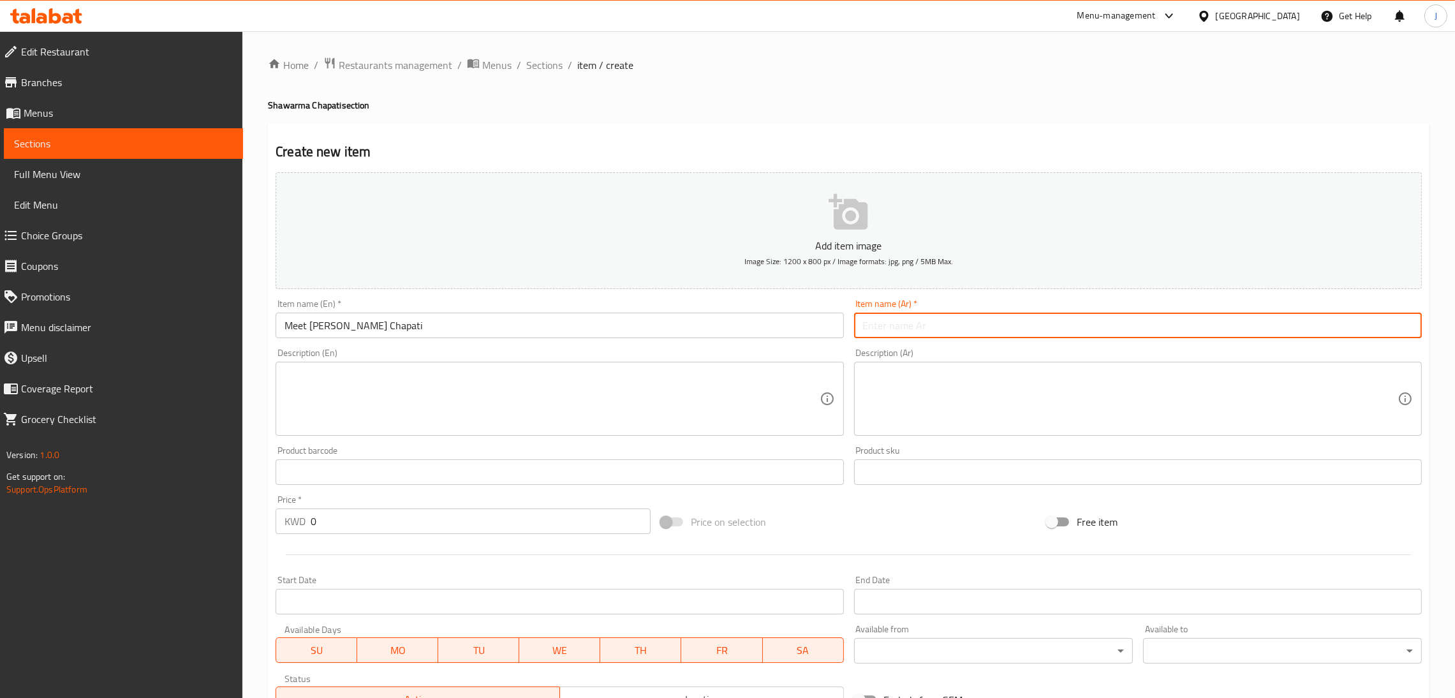
paste input "[PERSON_NAME] لحم"
type input "[PERSON_NAME] لحم"
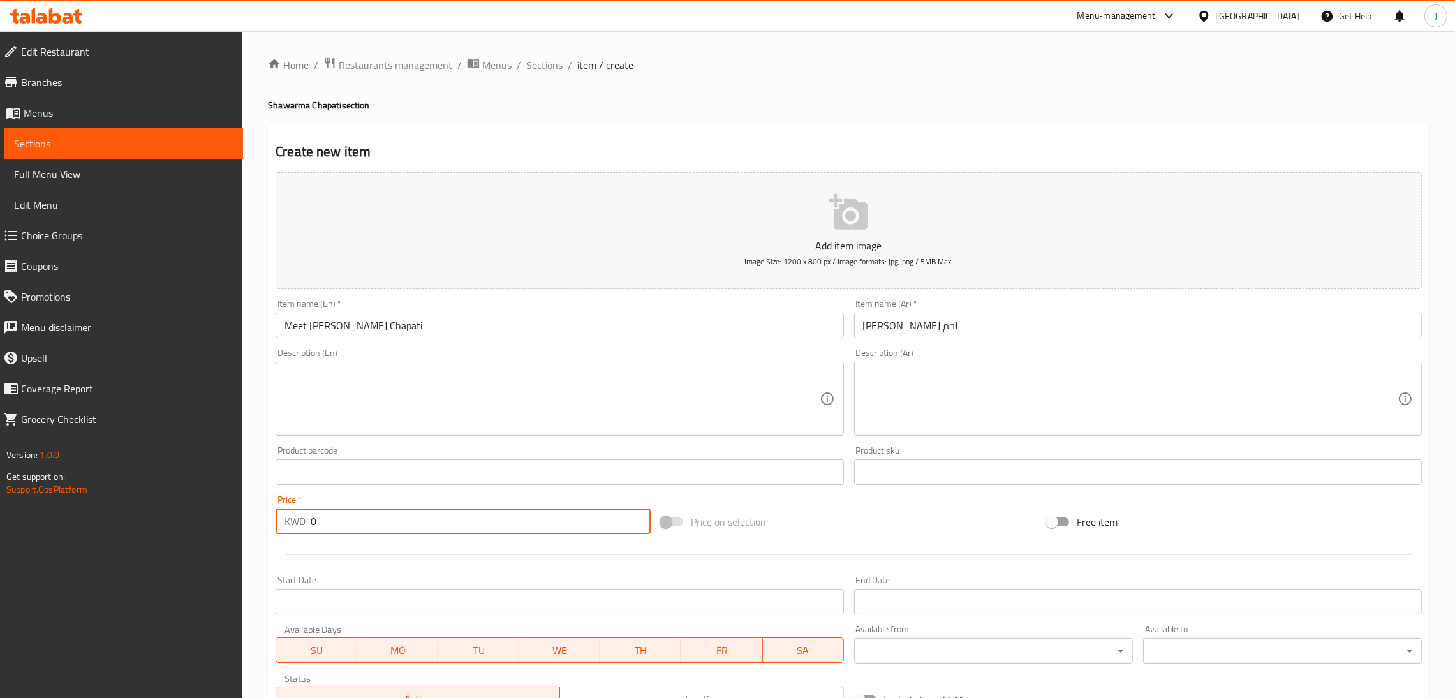
click at [490, 517] on input "0" at bounding box center [481, 521] width 340 height 26
type input "1.350"
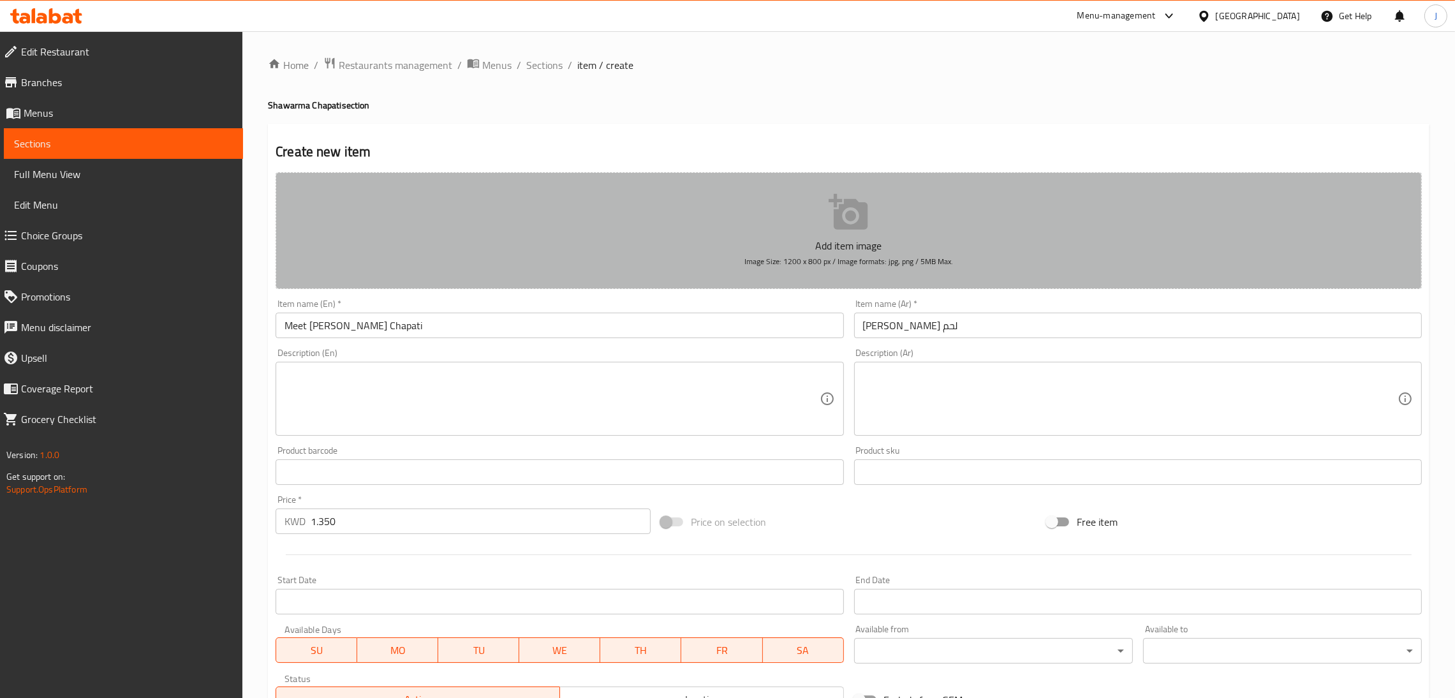
click at [879, 205] on button "Add item image Image Size: 1200 x 800 px / Image formats: jpg, png / 5MB Max." at bounding box center [849, 230] width 1146 height 117
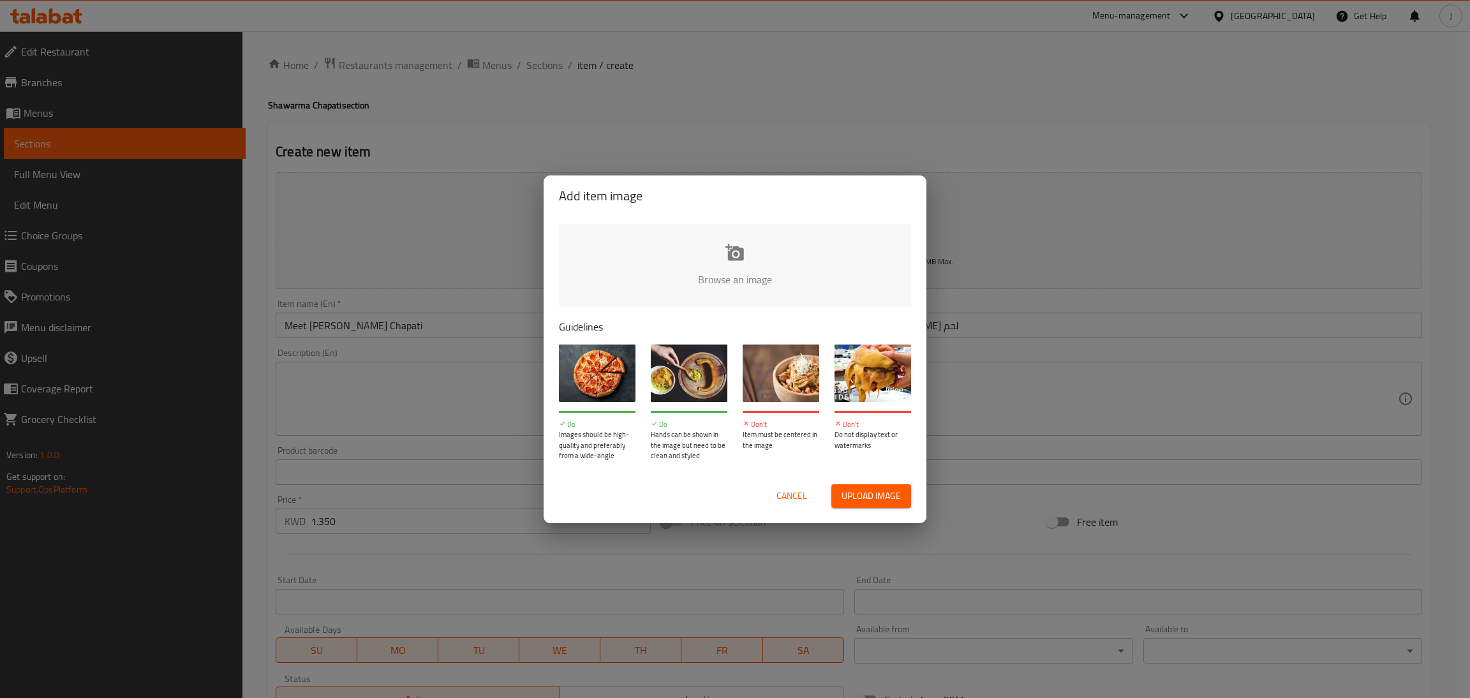
click at [887, 490] on span "Upload image" at bounding box center [870, 496] width 59 height 16
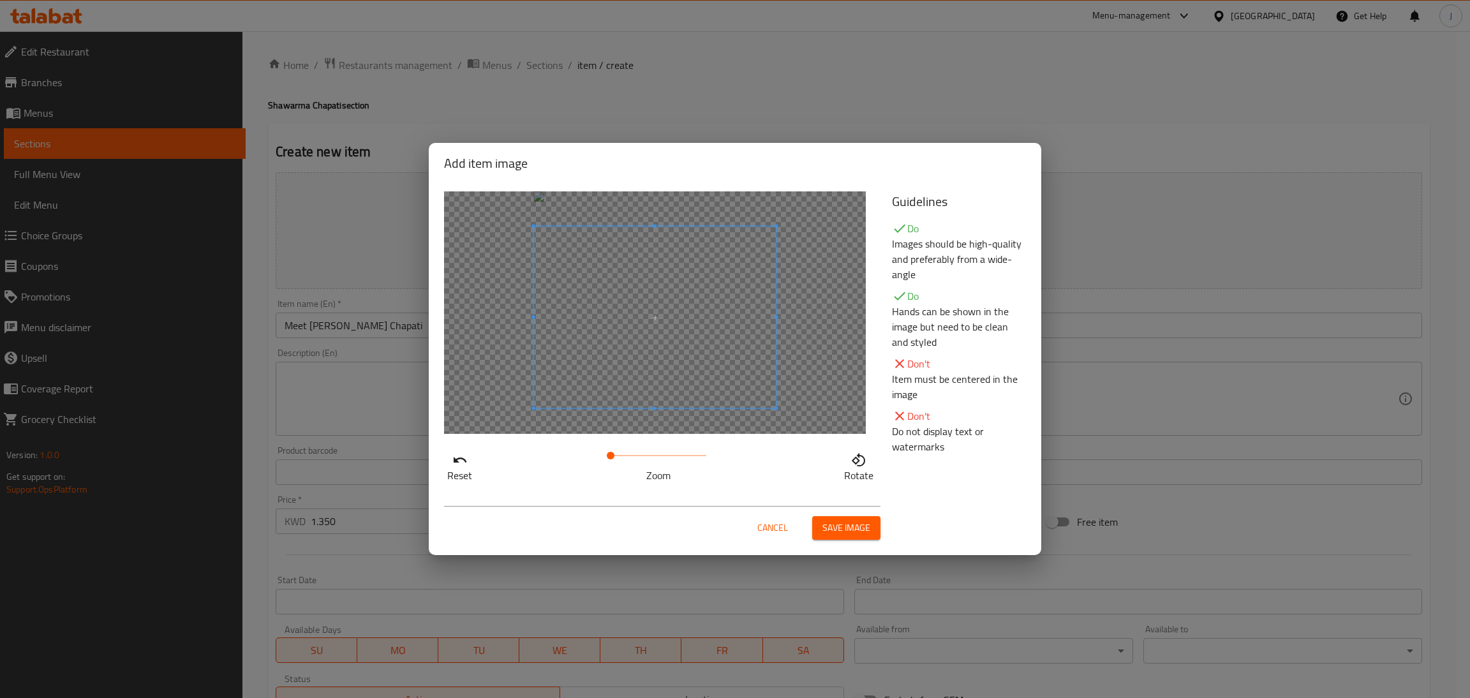
click at [686, 360] on span at bounding box center [655, 317] width 242 height 182
click at [832, 536] on button "Save image" at bounding box center [846, 528] width 68 height 24
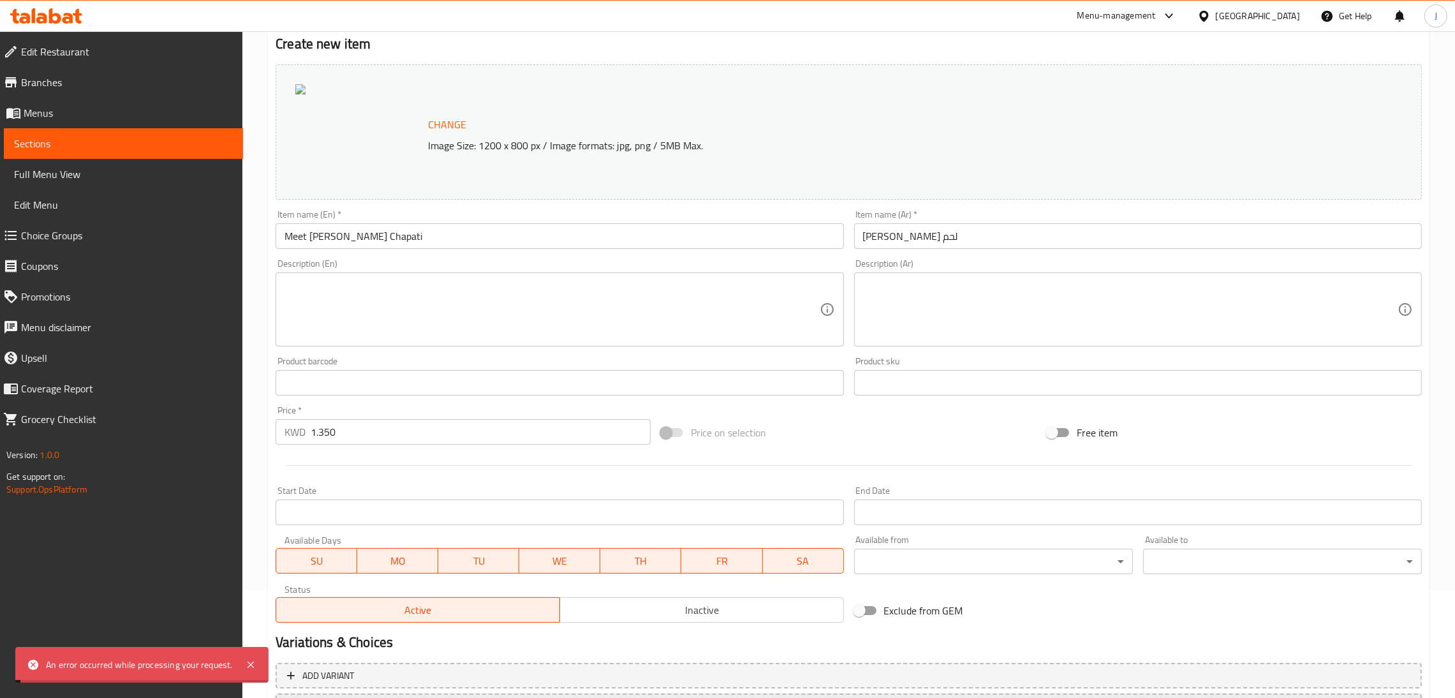
scroll to position [220, 0]
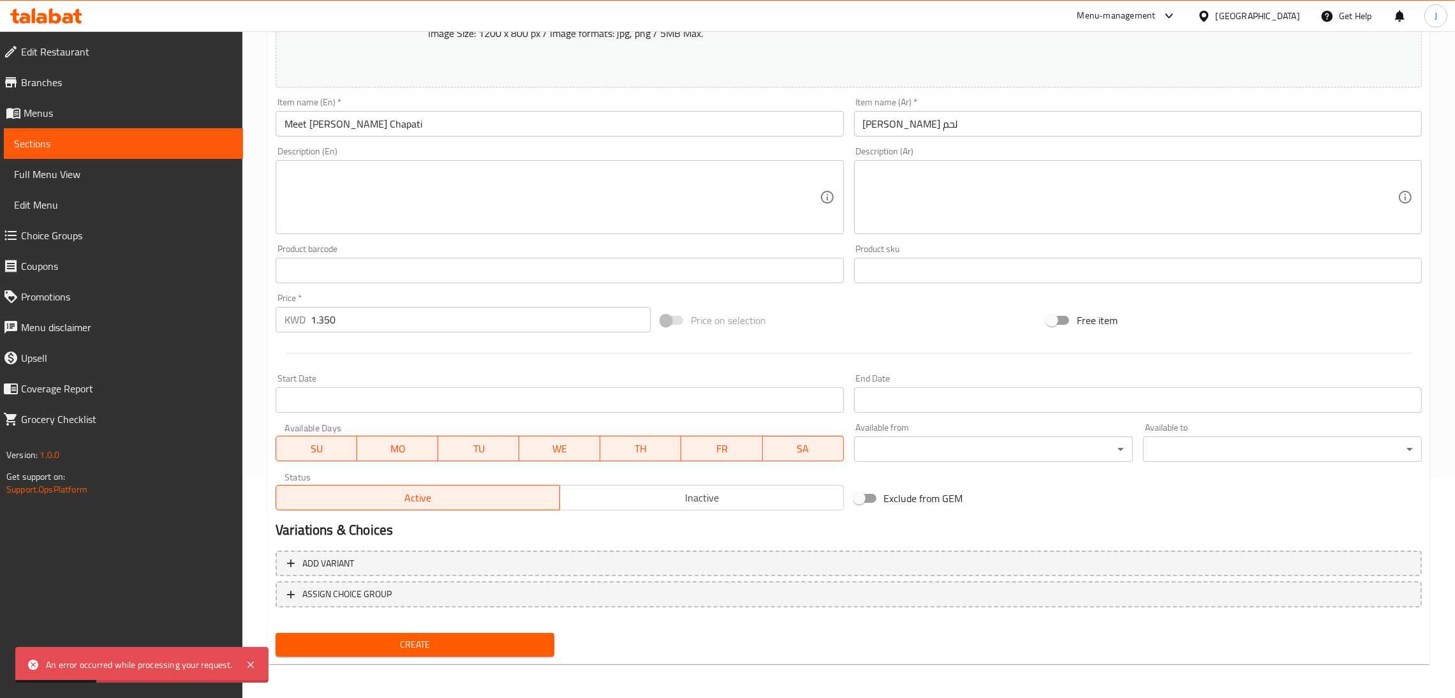
click at [409, 637] on span "Create" at bounding box center [415, 645] width 258 height 16
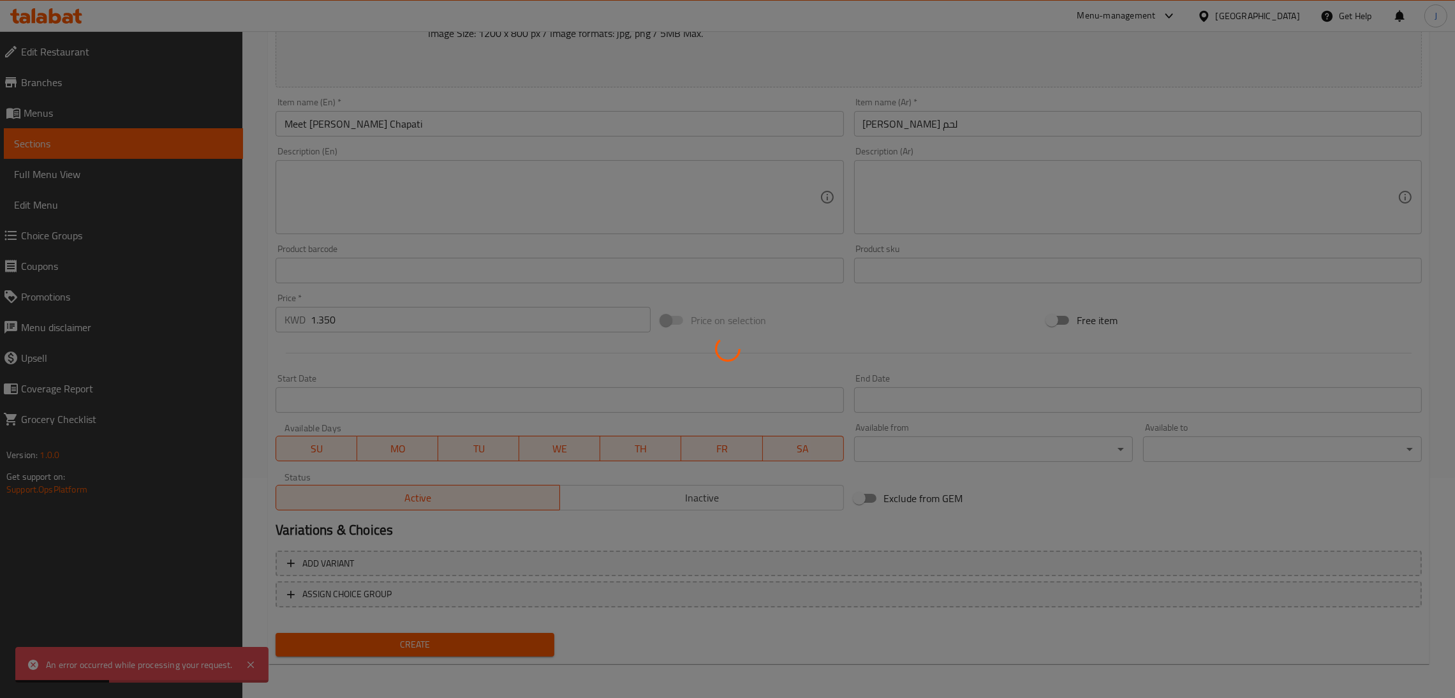
type input "0"
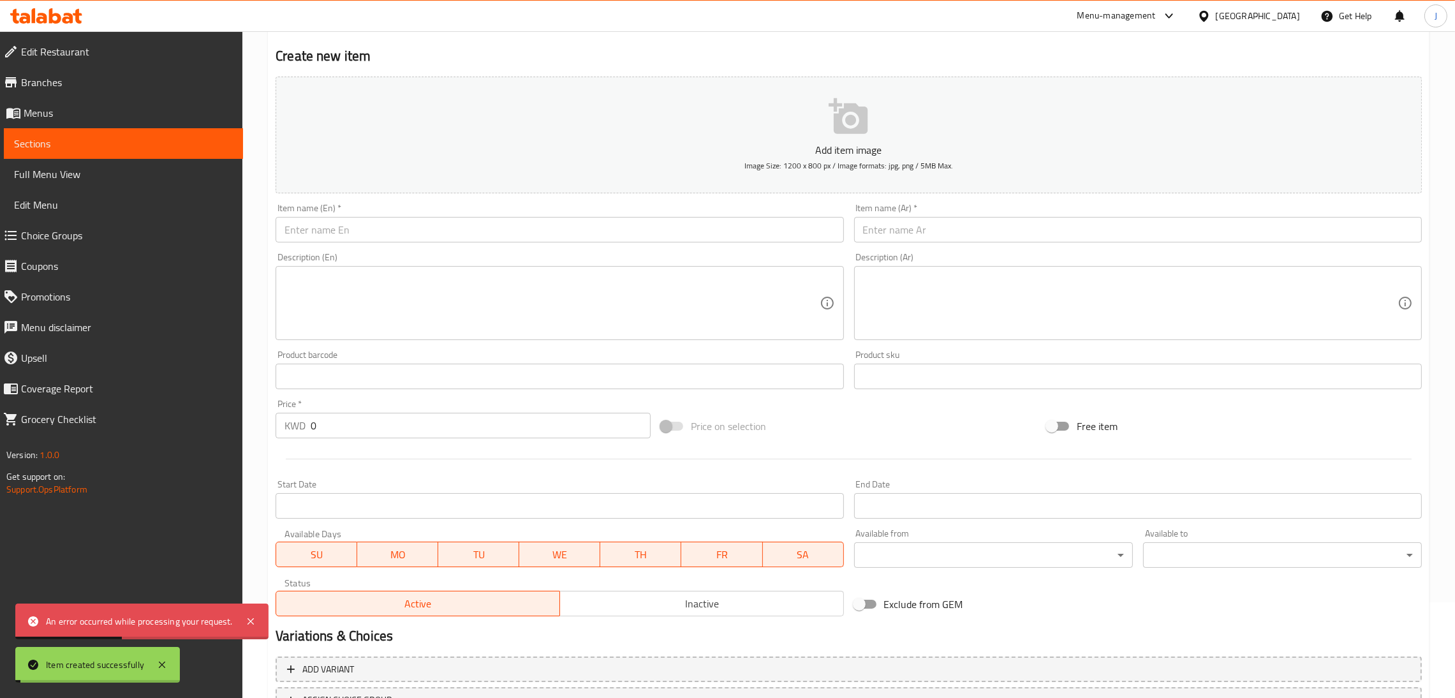
scroll to position [0, 0]
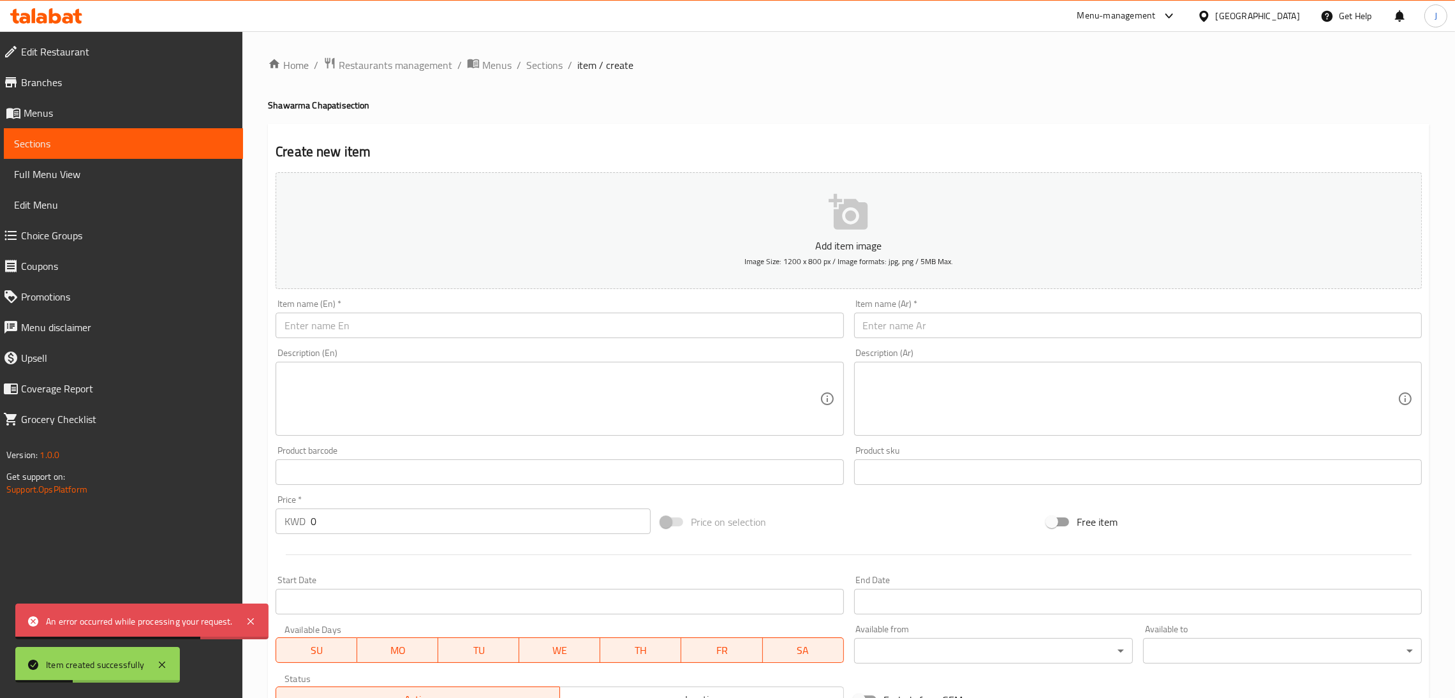
click at [461, 339] on div "Item name (En)   * Item name (En) *" at bounding box center [559, 318] width 578 height 49
click at [448, 314] on input "text" at bounding box center [560, 326] width 568 height 26
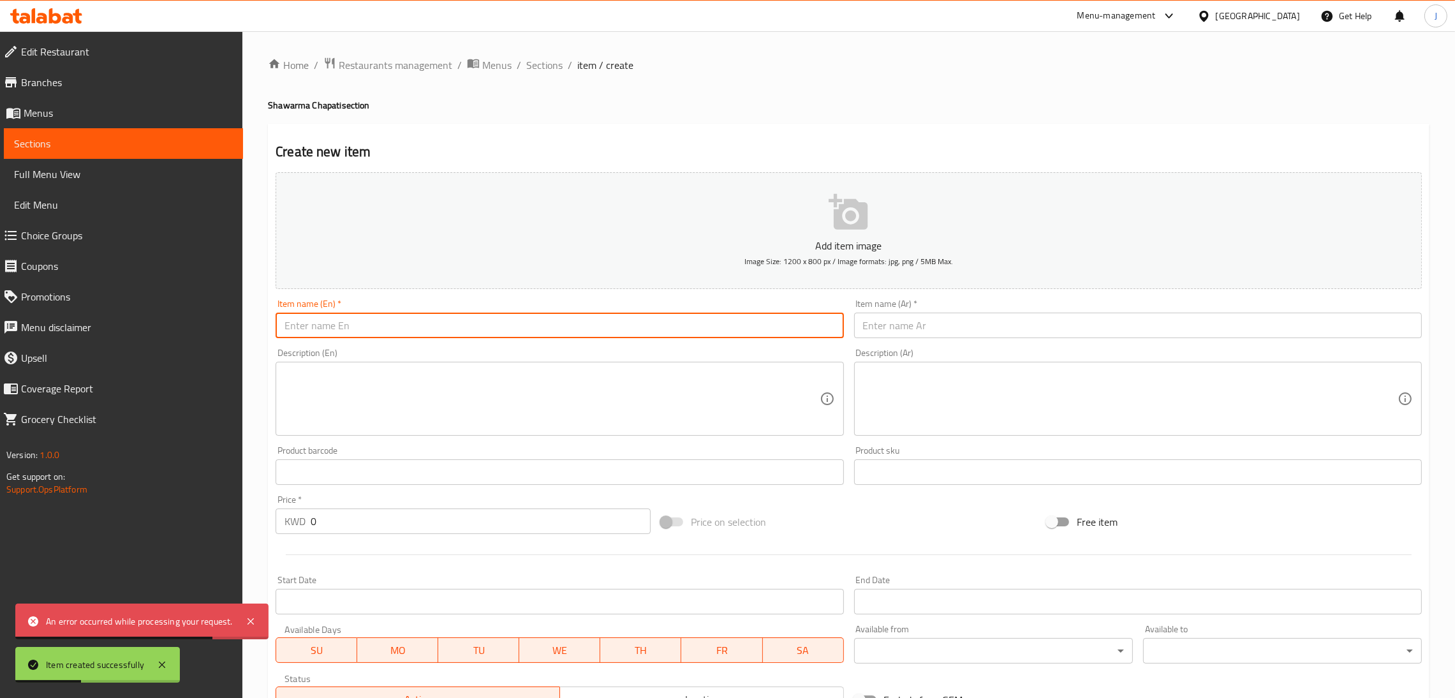
paste input "Meet [PERSON_NAME] Chapati"
type input "Meet [PERSON_NAME] Chapati"
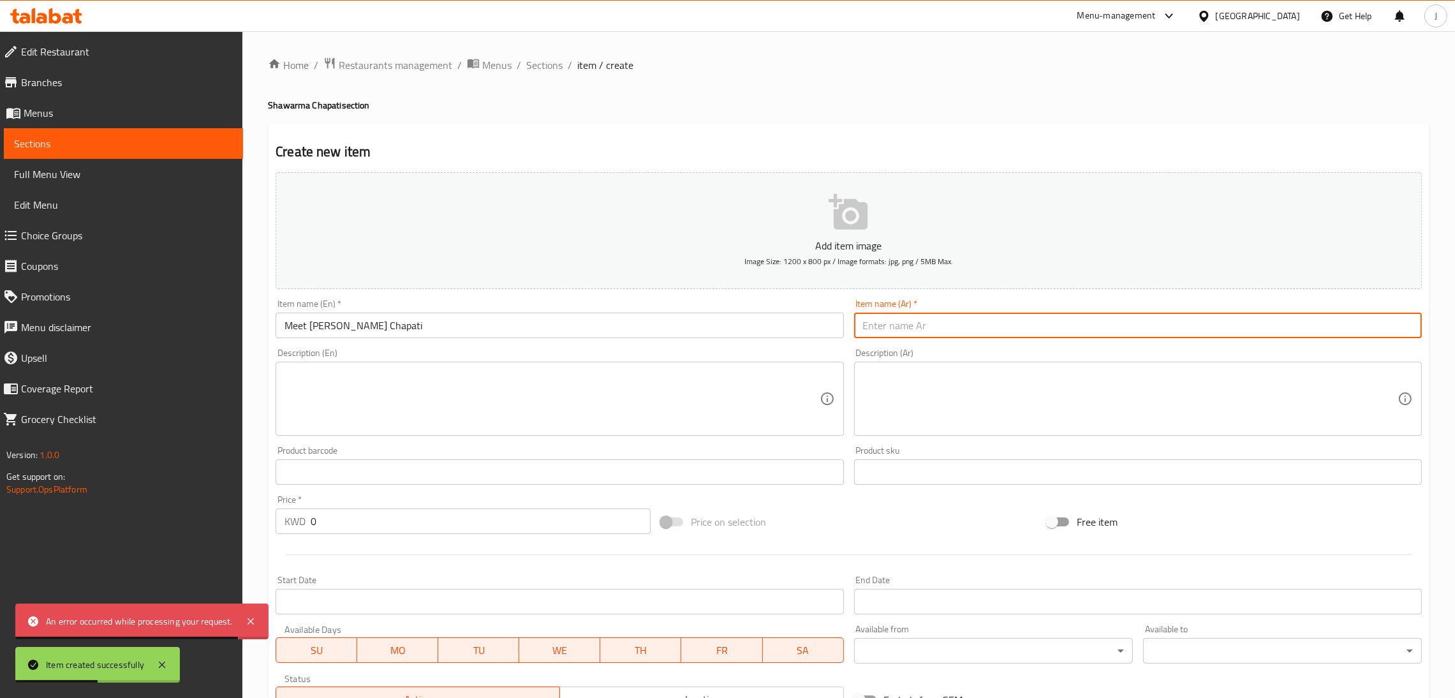
click at [917, 313] on input "text" at bounding box center [1138, 326] width 568 height 26
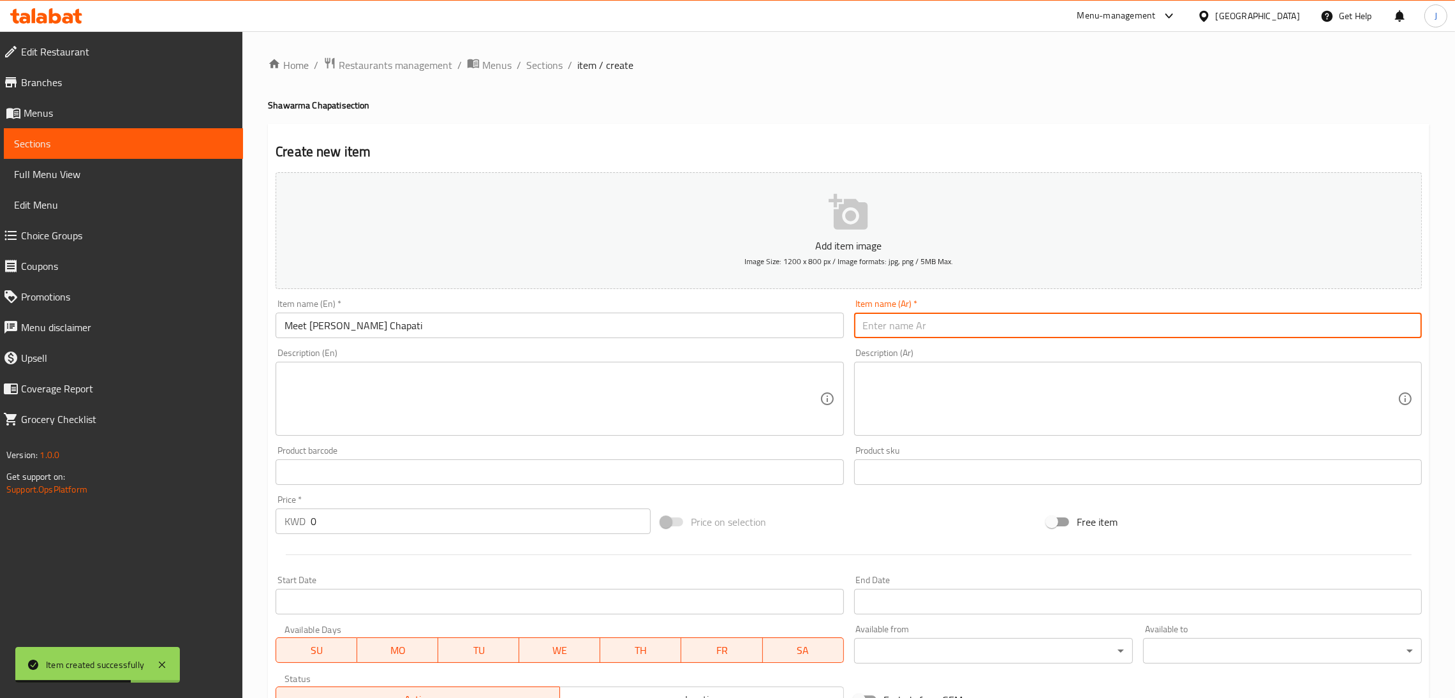
paste input "[PERSON_NAME] لحم"
type input "[PERSON_NAME] لحم"
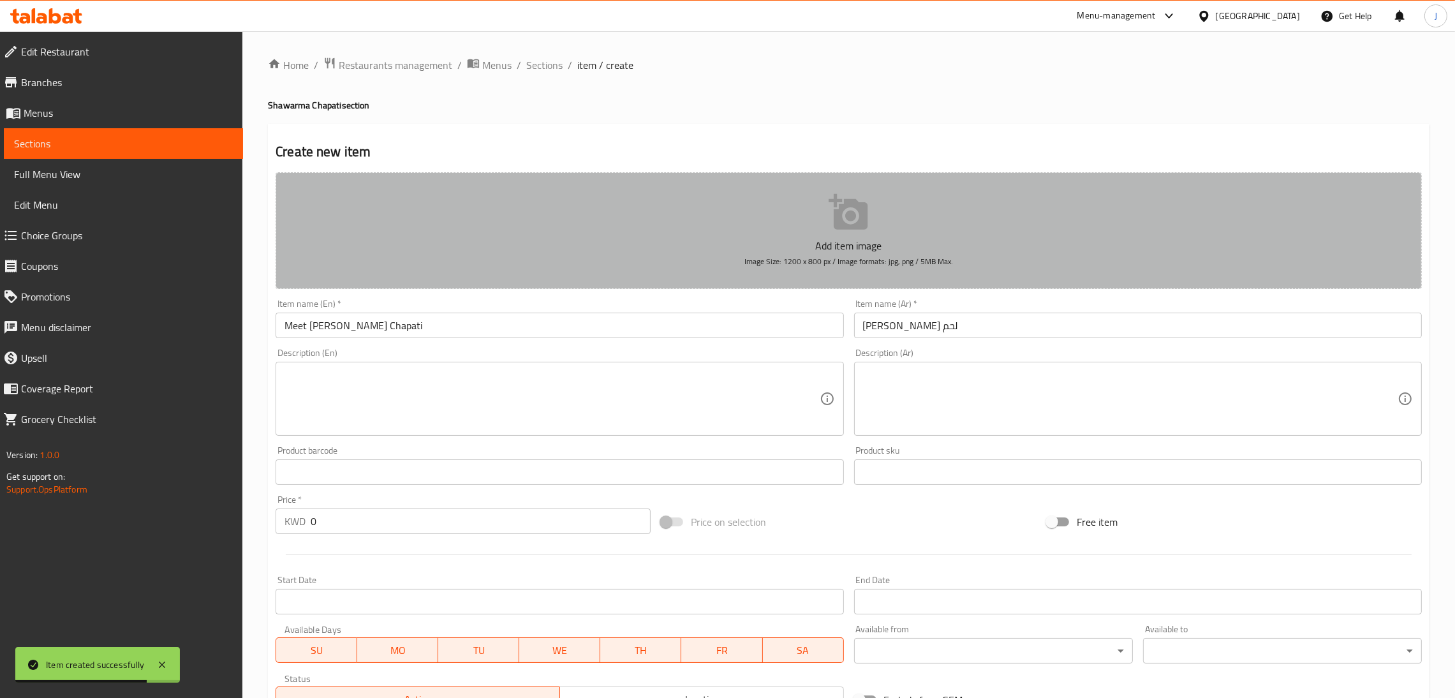
click at [891, 220] on button "Add item image Image Size: 1200 x 800 px / Image formats: jpg, png / 5MB Max." at bounding box center [849, 230] width 1146 height 117
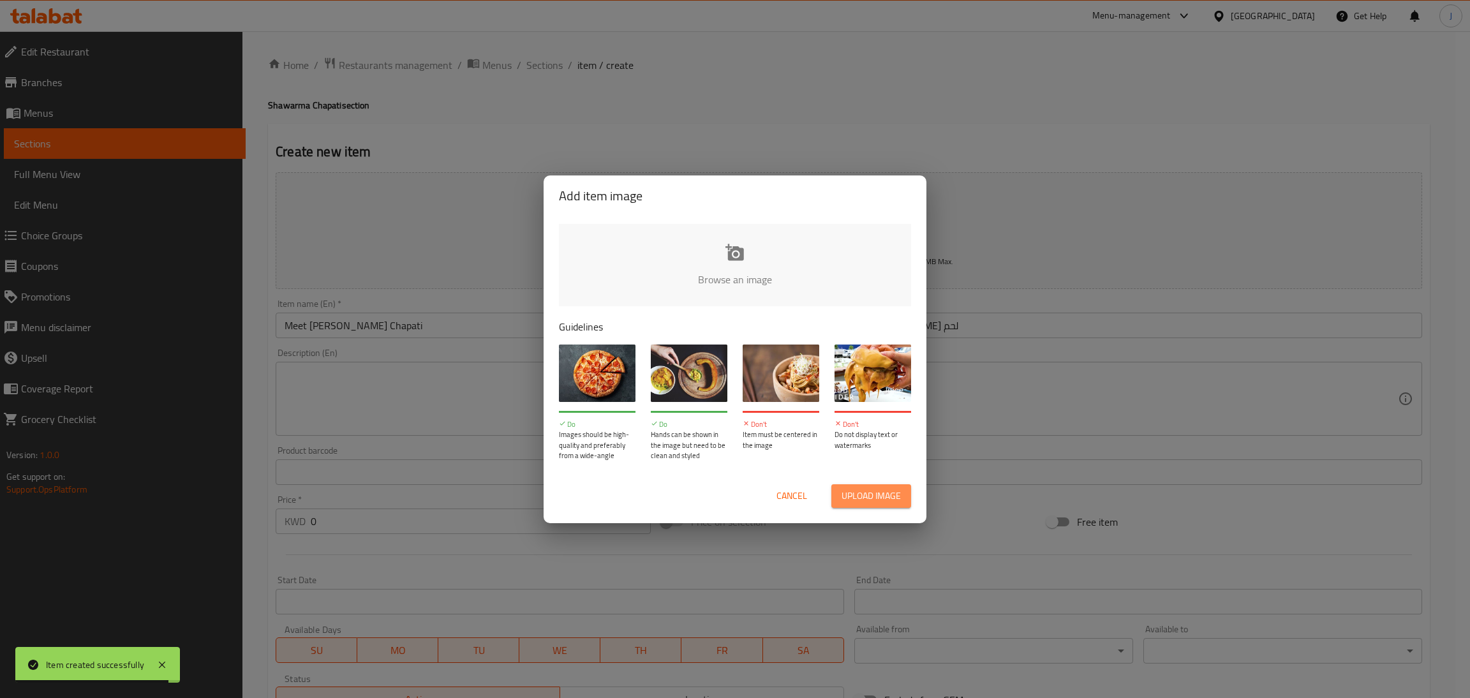
click at [857, 494] on span "Upload image" at bounding box center [870, 496] width 59 height 16
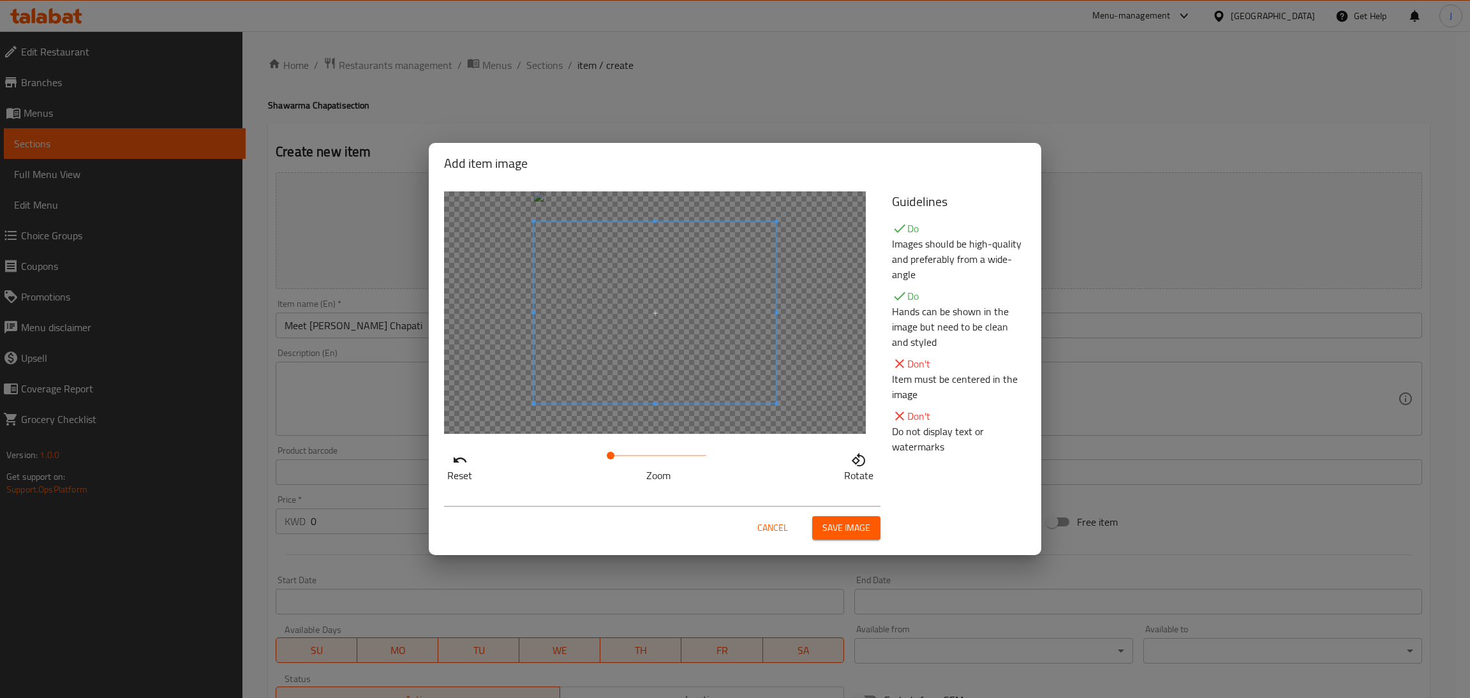
click at [846, 524] on span "Save image" at bounding box center [846, 528] width 48 height 16
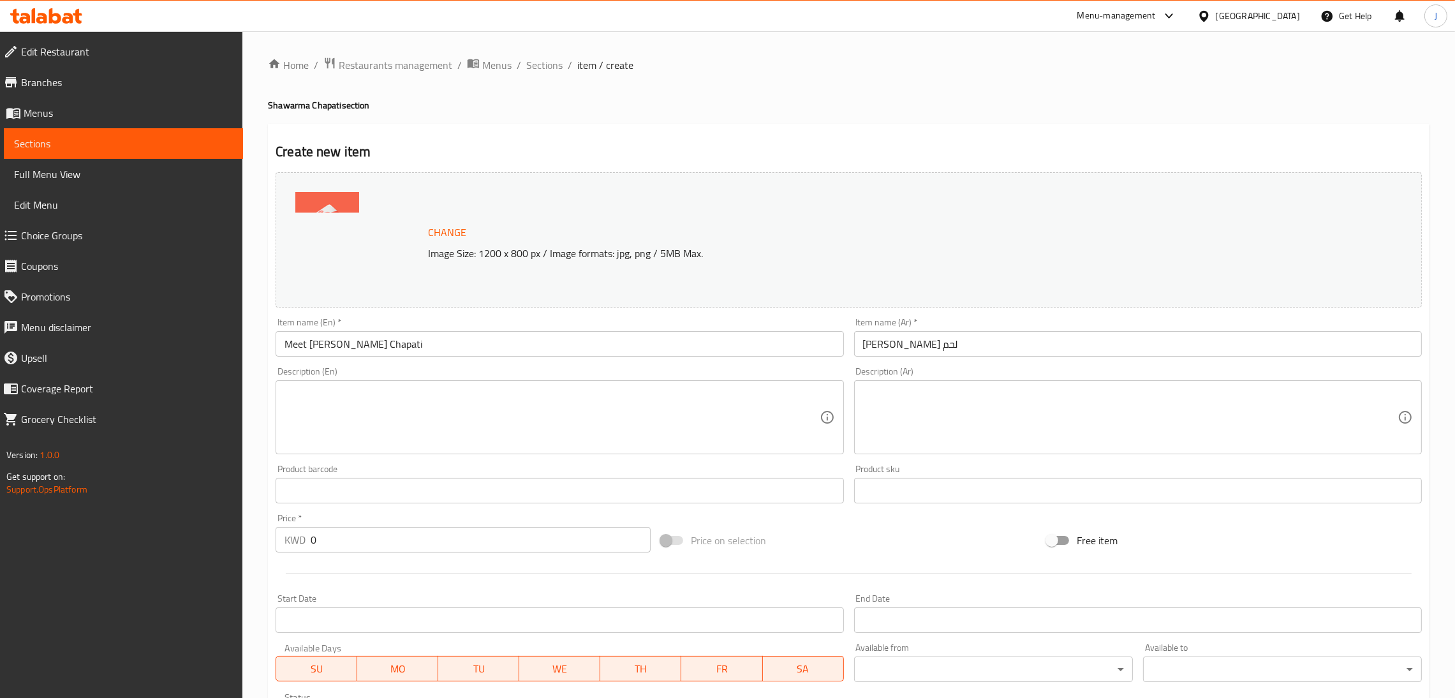
click at [418, 522] on div "Price   * KWD 0 Price *" at bounding box center [463, 532] width 375 height 39
click at [408, 532] on input "0" at bounding box center [481, 540] width 340 height 26
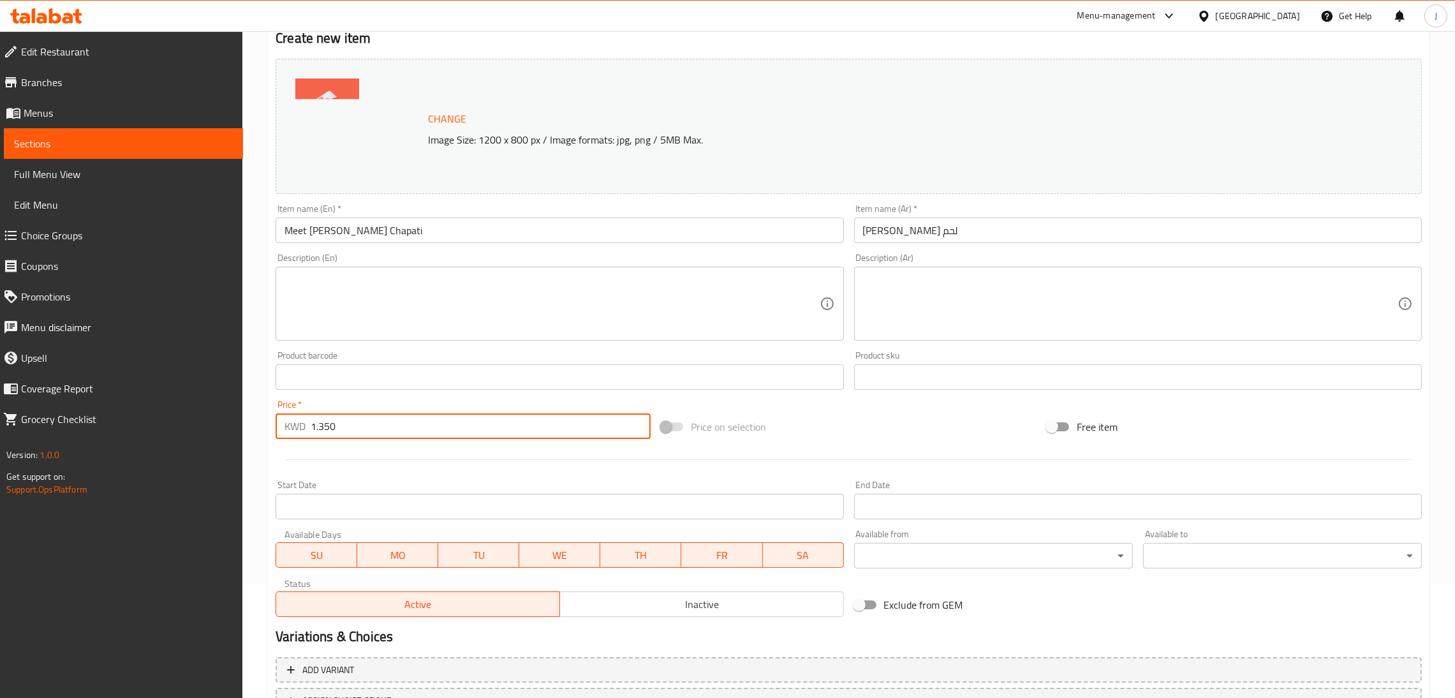
scroll to position [220, 0]
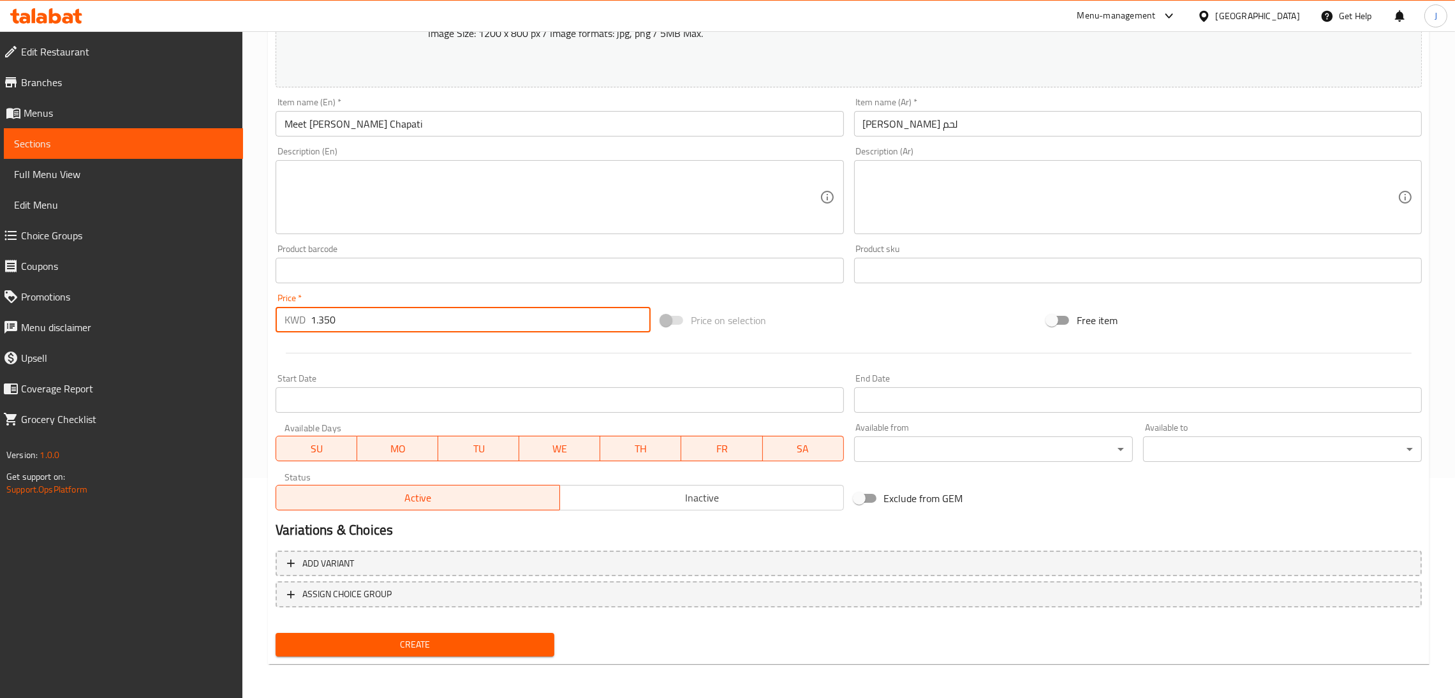
type input "1.350"
click at [350, 654] on button "Create" at bounding box center [415, 645] width 279 height 24
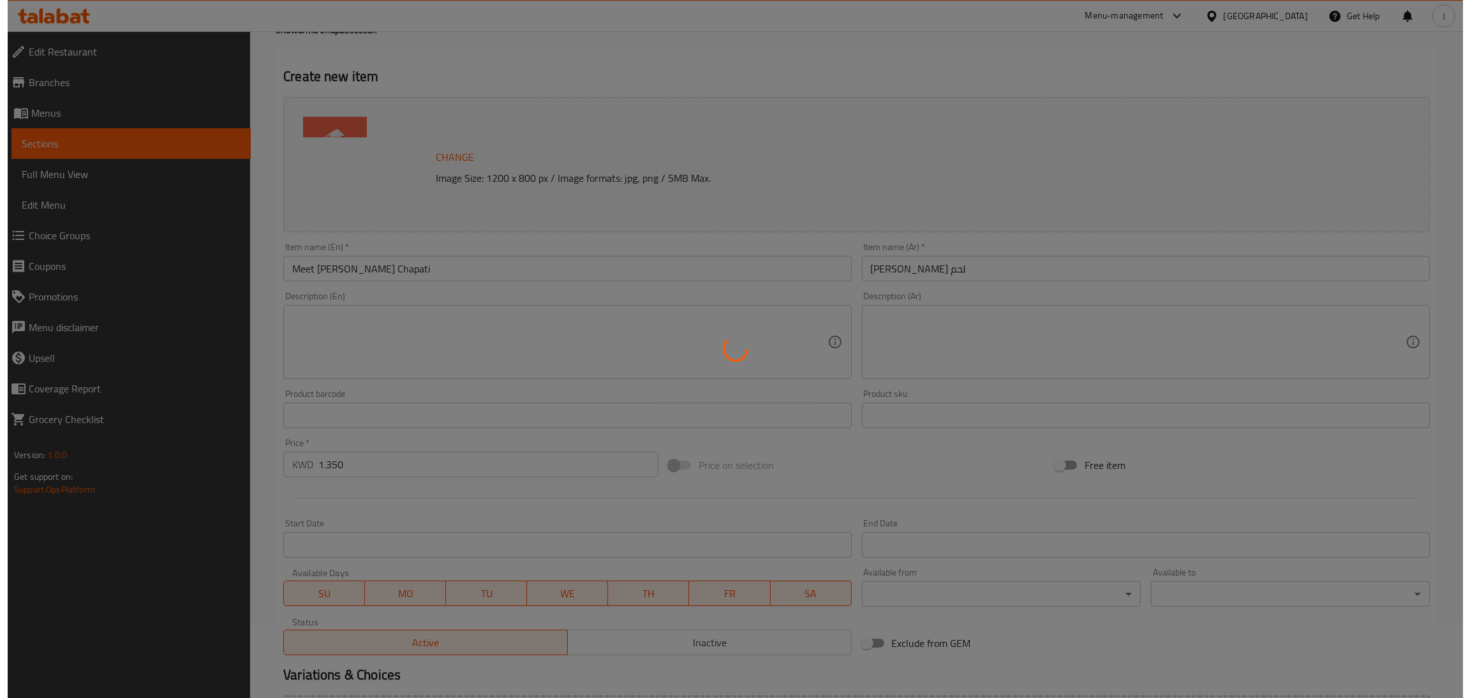
scroll to position [0, 0]
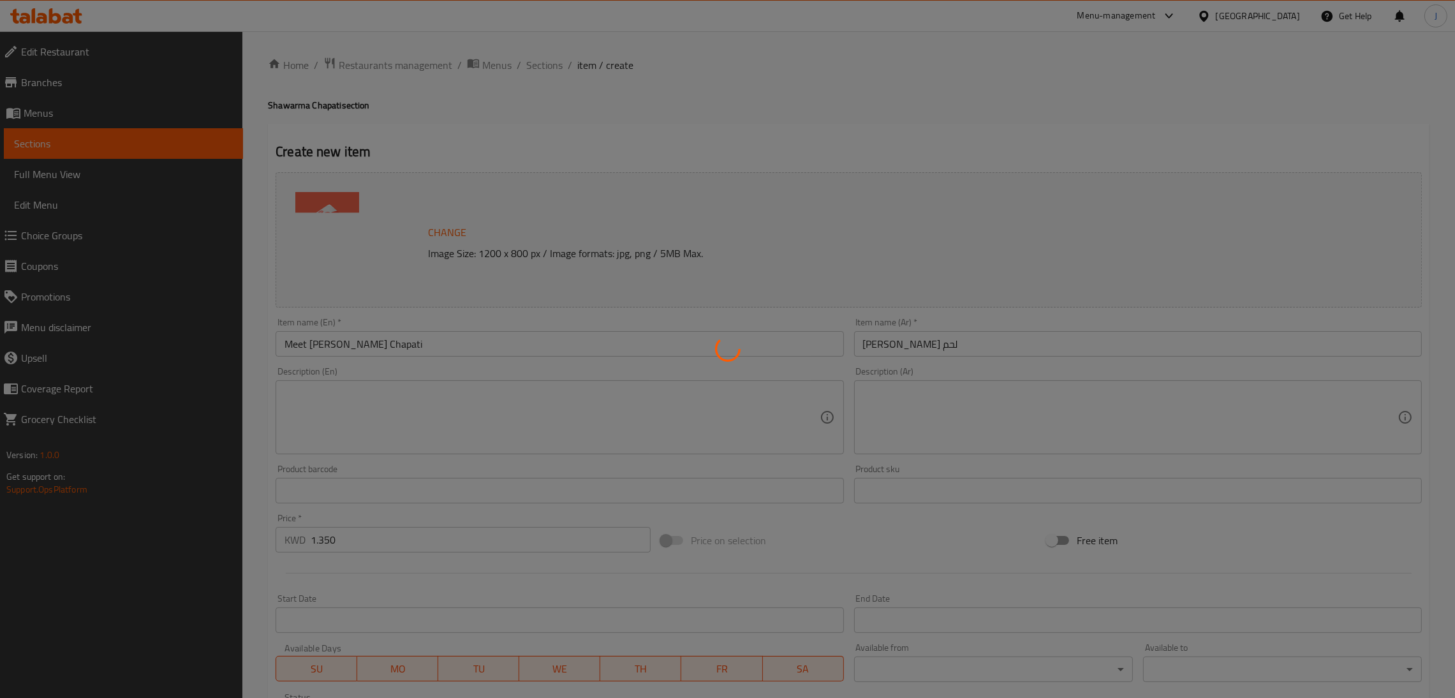
type input "0"
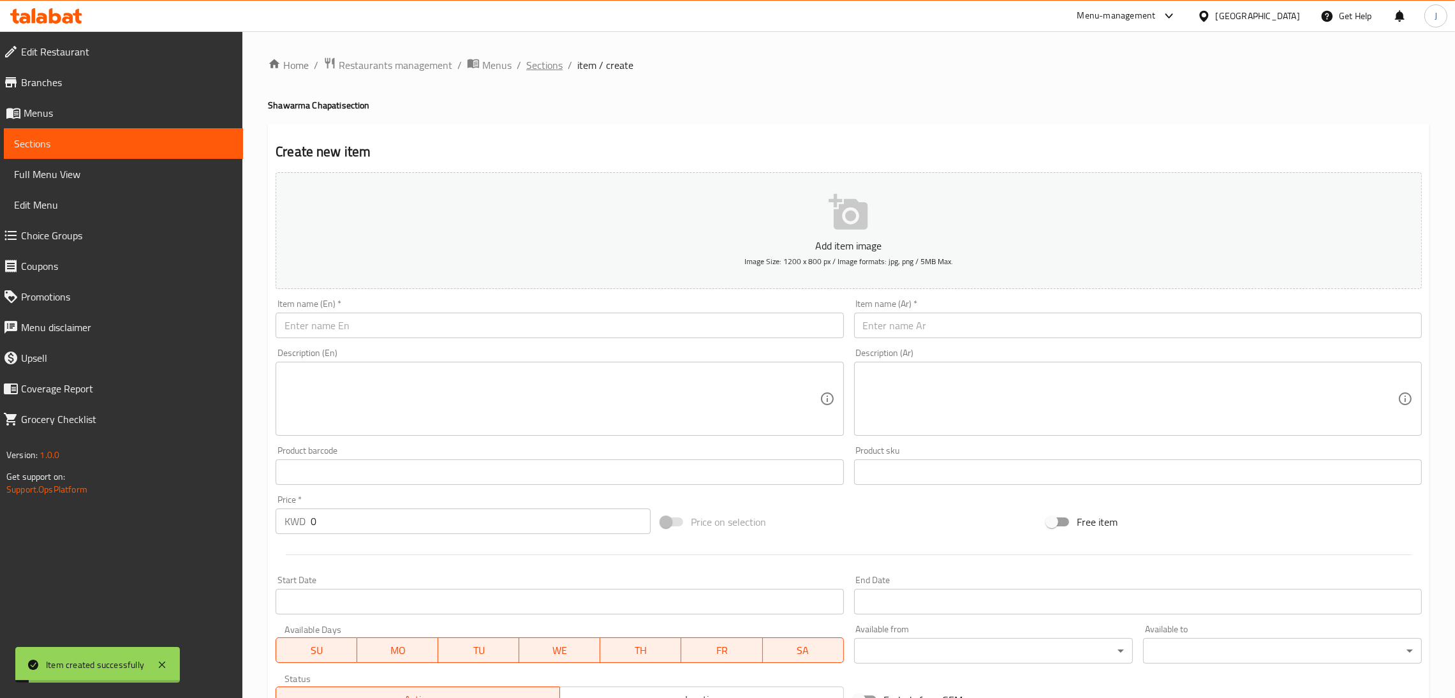
click at [550, 61] on span "Sections" at bounding box center [544, 64] width 36 height 15
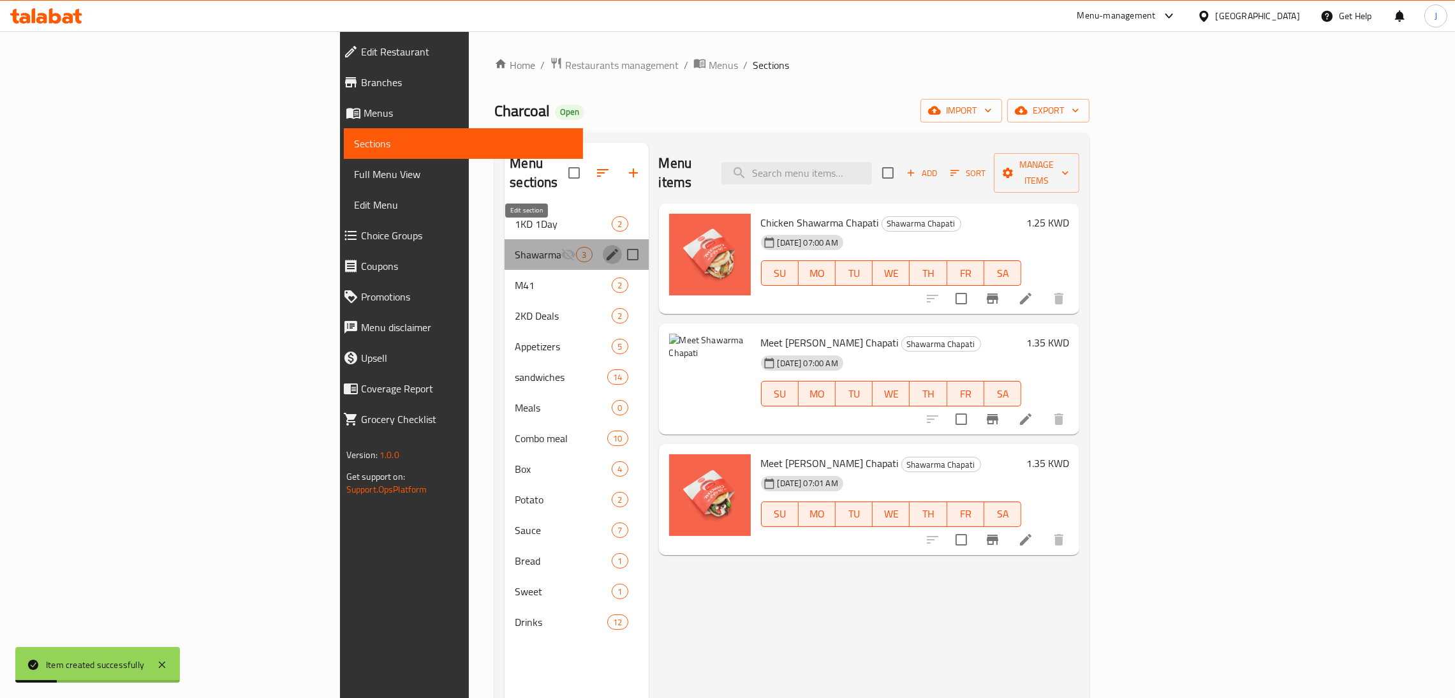
click at [605, 247] on icon "edit" at bounding box center [612, 254] width 15 height 15
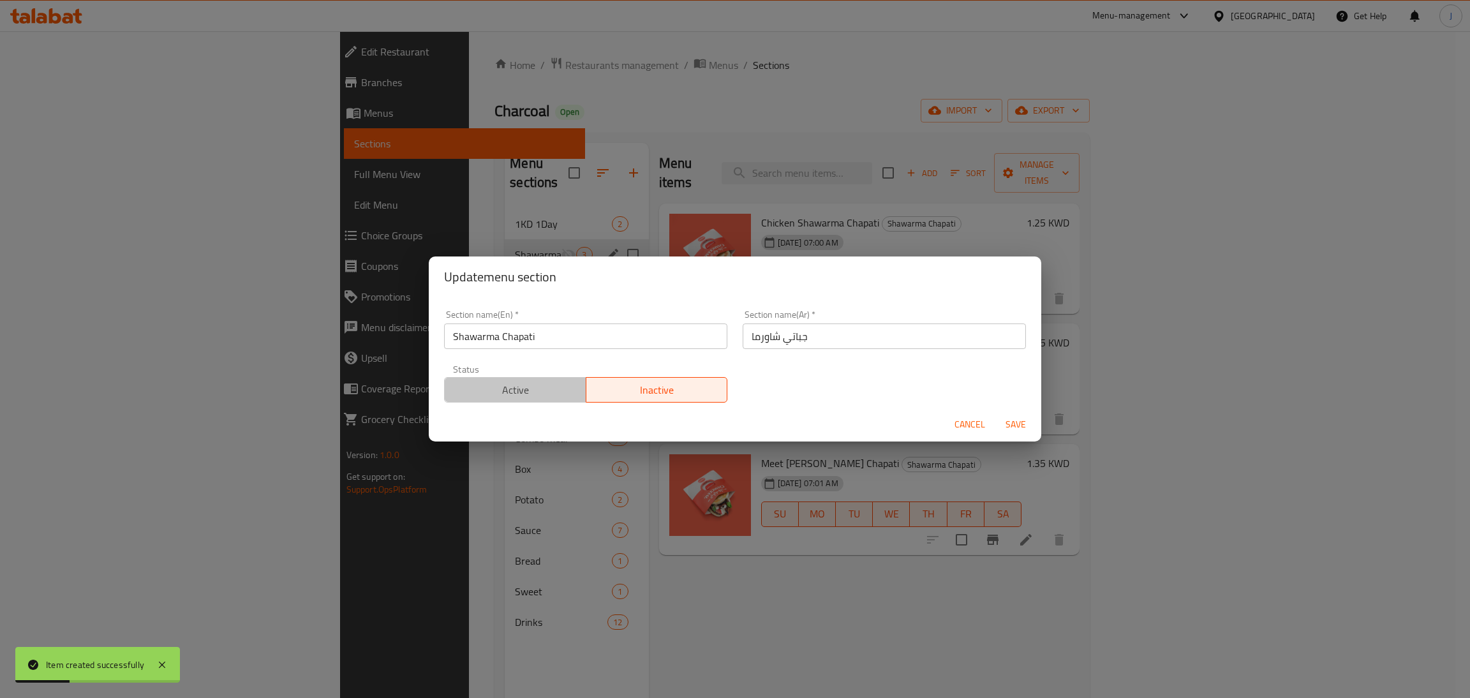
click at [552, 392] on span "Active" at bounding box center [515, 390] width 131 height 18
drag, startPoint x: 992, startPoint y: 424, endPoint x: 1012, endPoint y: 424, distance: 19.8
click at [1012, 424] on div "Cancel Save" at bounding box center [735, 425] width 612 height 34
click at [1012, 424] on span "Save" at bounding box center [1015, 425] width 31 height 16
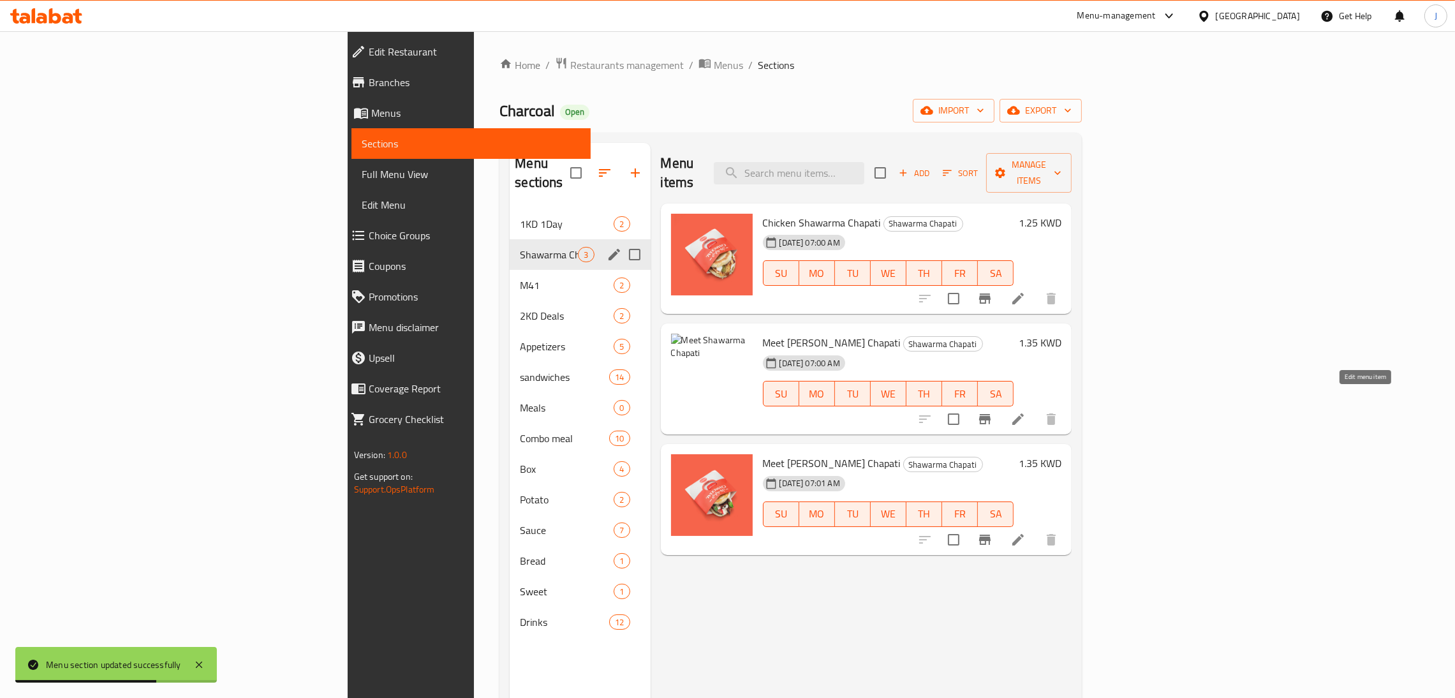
click at [1026, 411] on icon at bounding box center [1017, 418] width 15 height 15
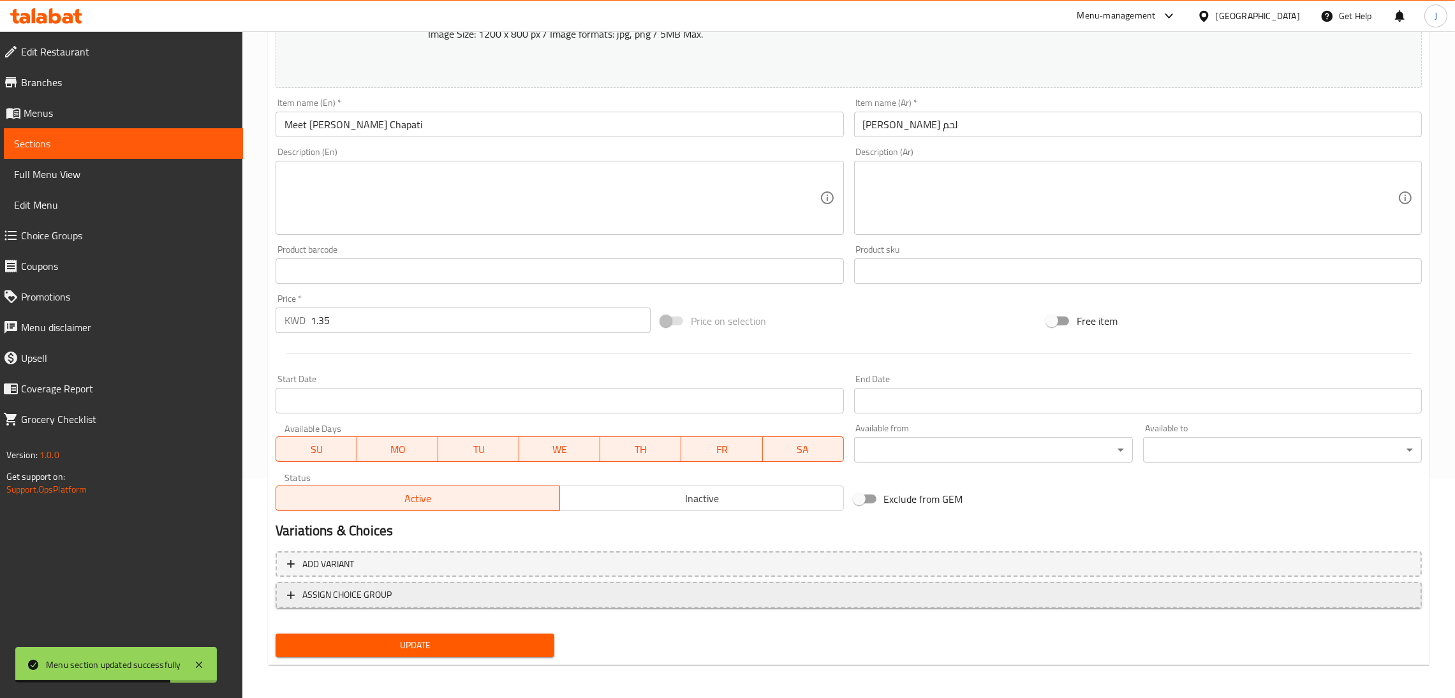
scroll to position [220, 0]
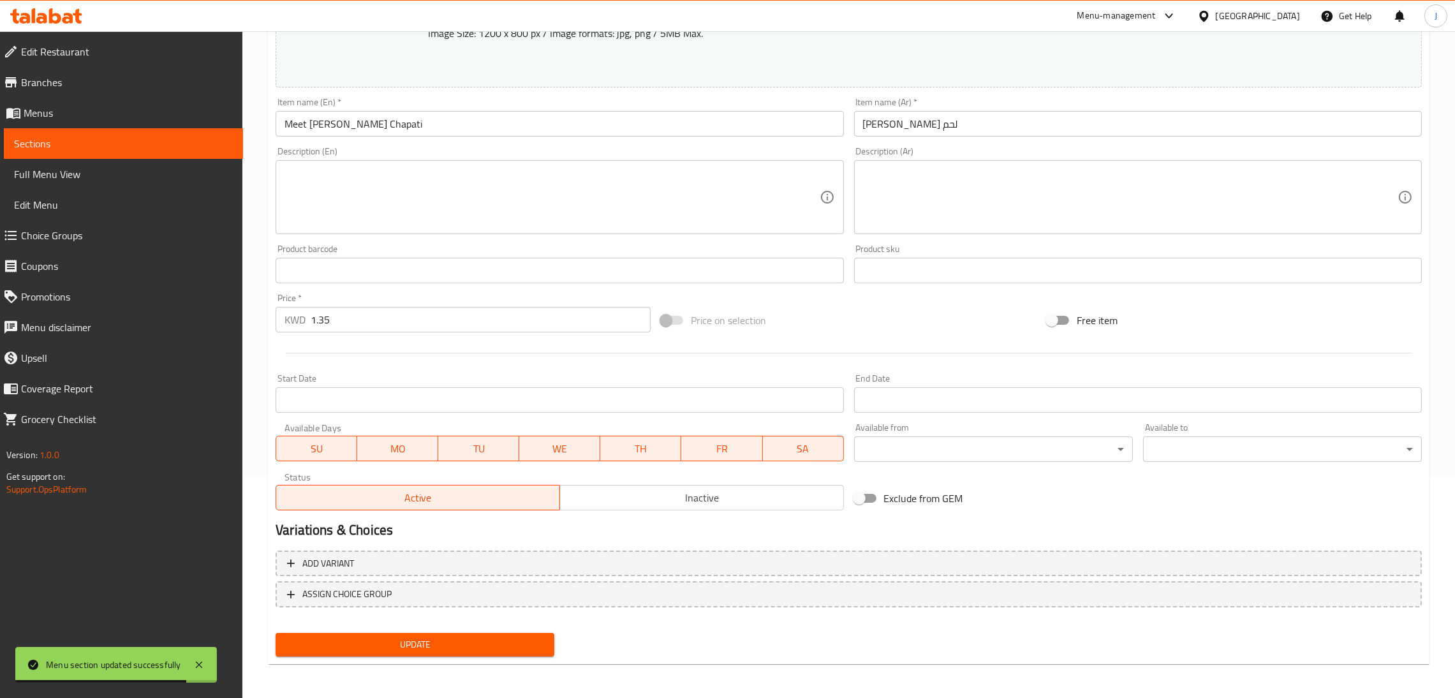
click at [749, 493] on span "Inactive" at bounding box center [702, 498] width 274 height 18
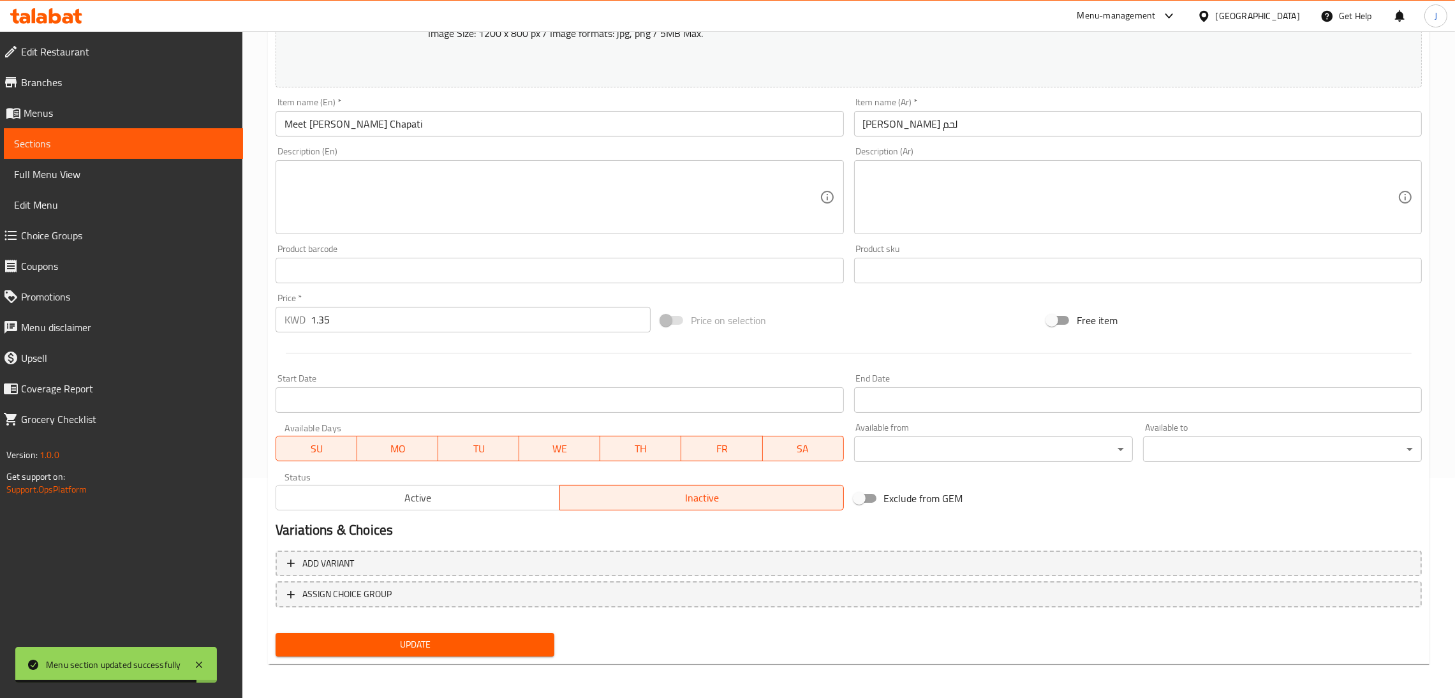
click at [457, 655] on div "Update" at bounding box center [414, 645] width 289 height 34
click at [453, 645] on span "Update" at bounding box center [415, 645] width 258 height 16
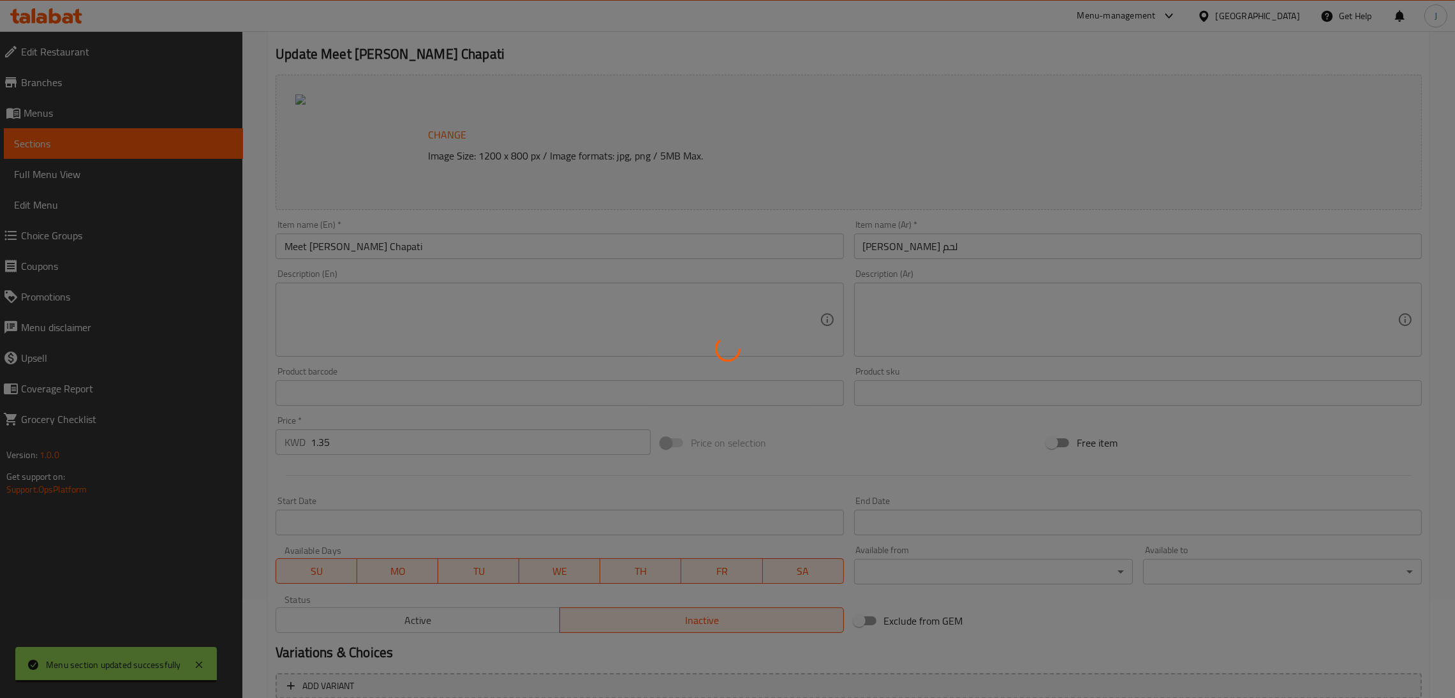
scroll to position [0, 0]
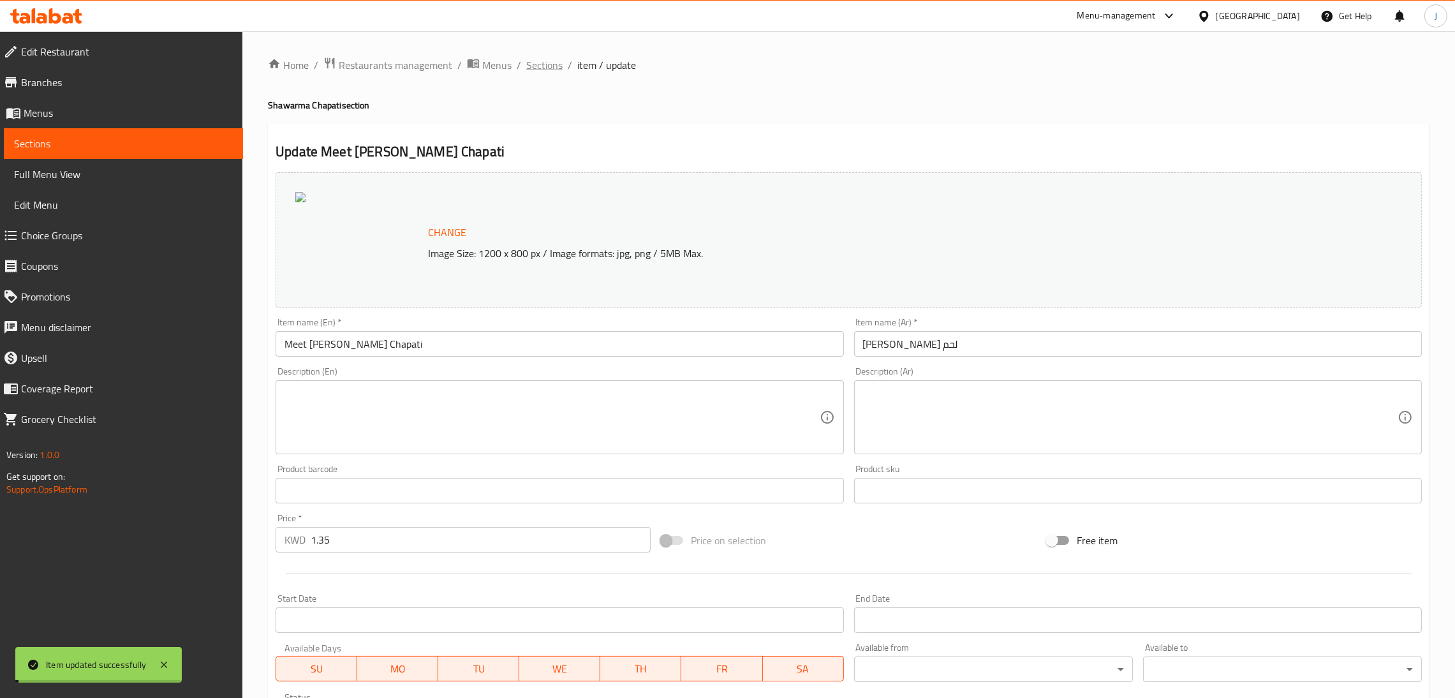
click at [537, 61] on span "Sections" at bounding box center [544, 64] width 36 height 15
